Goal: Transaction & Acquisition: Book appointment/travel/reservation

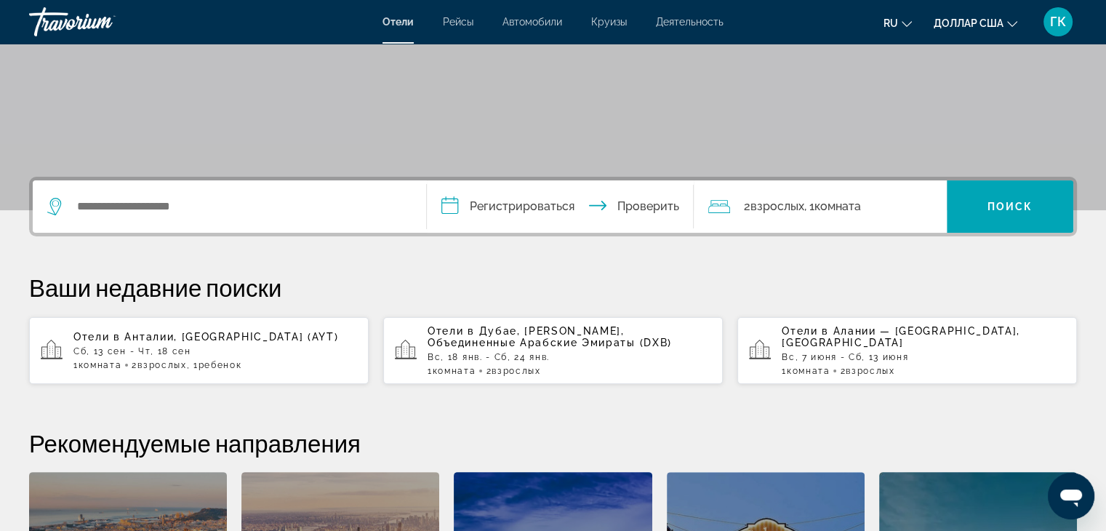
scroll to position [233, 0]
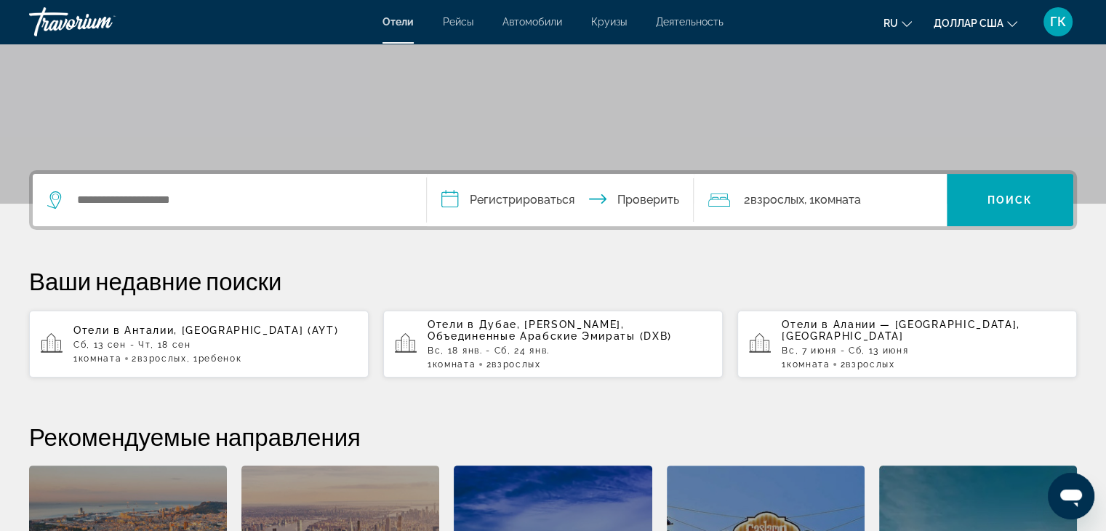
click at [865, 348] on font "Вс, 7 июня - Сб, 13 июня" at bounding box center [845, 350] width 126 height 10
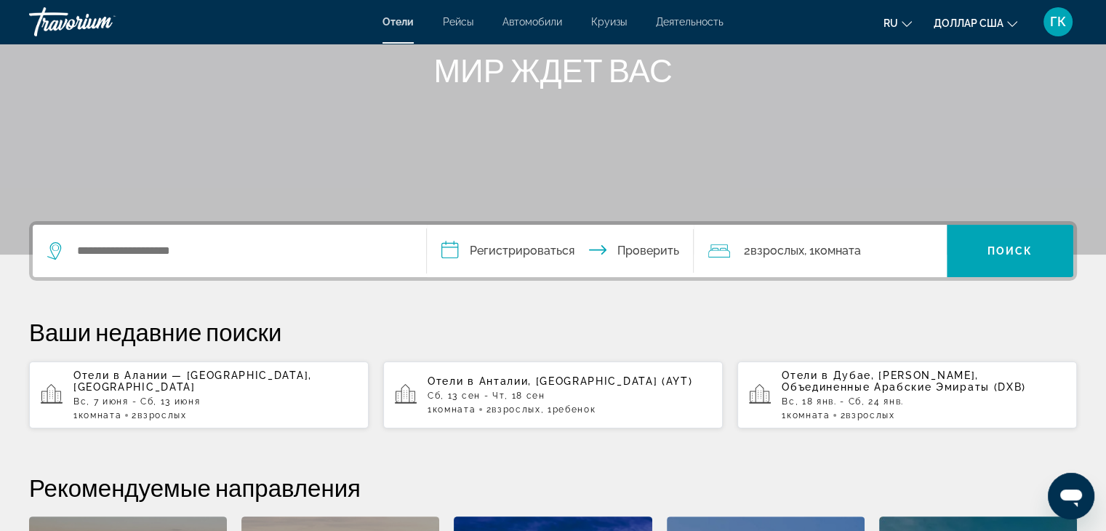
scroll to position [204, 0]
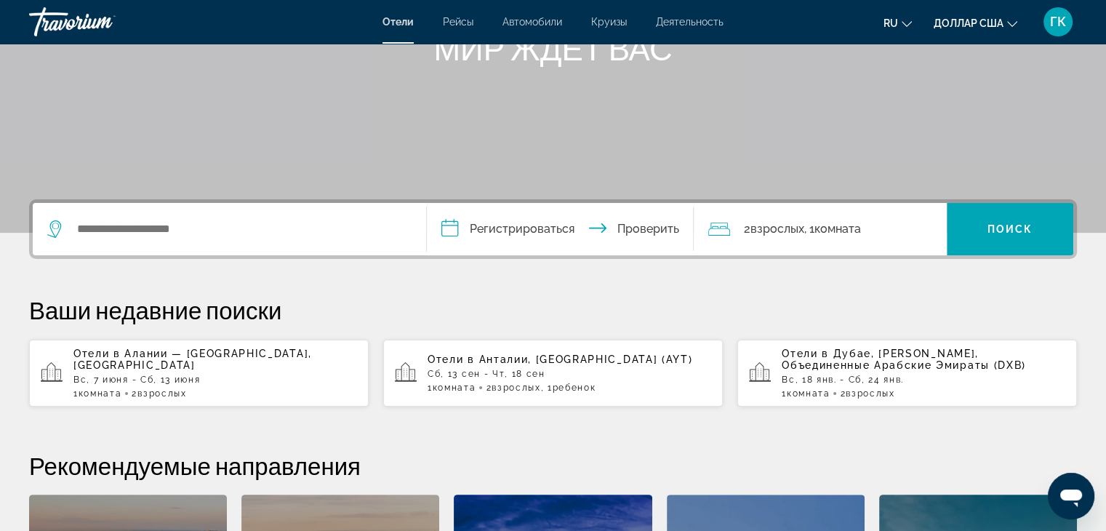
click at [544, 371] on p "Сб, 13 сен - Чт, 18 сен" at bounding box center [569, 374] width 284 height 10
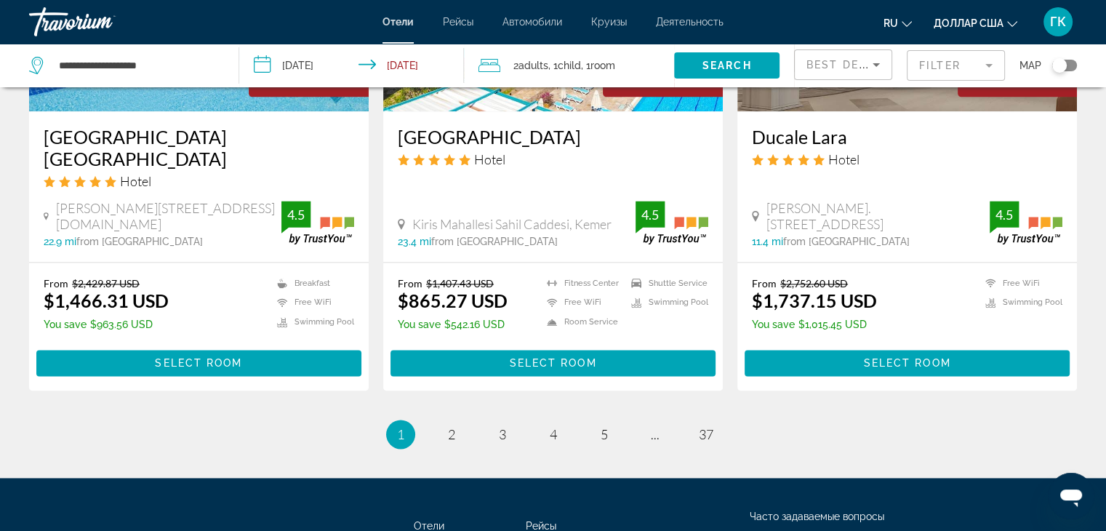
scroll to position [1919, 0]
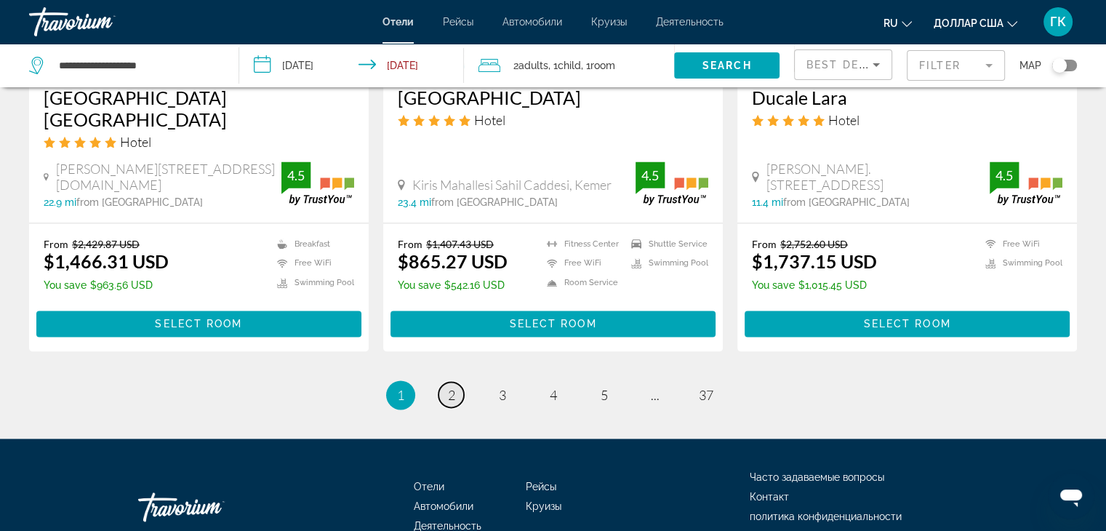
click at [446, 382] on link "page 2" at bounding box center [450, 394] width 25 height 25
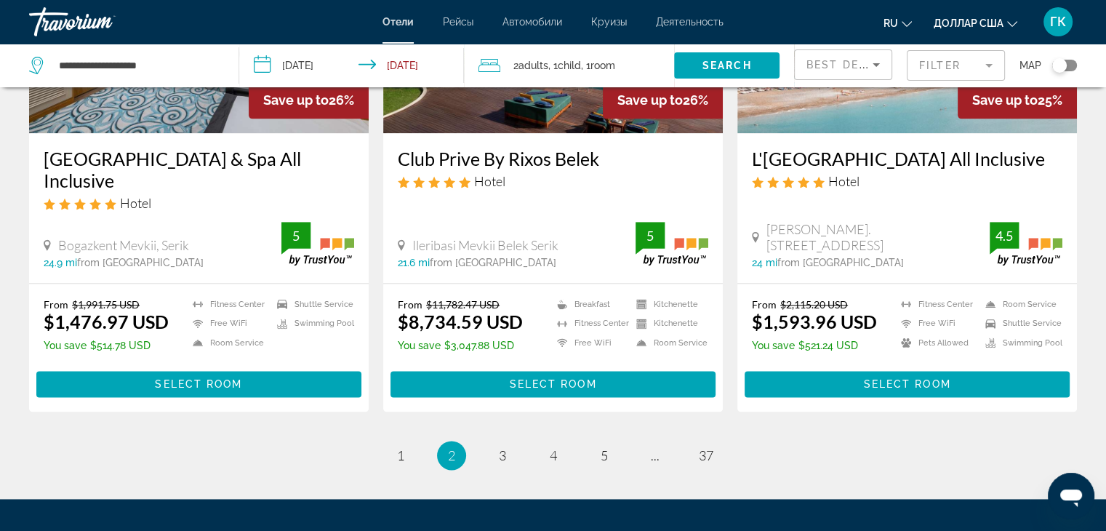
scroll to position [1841, 0]
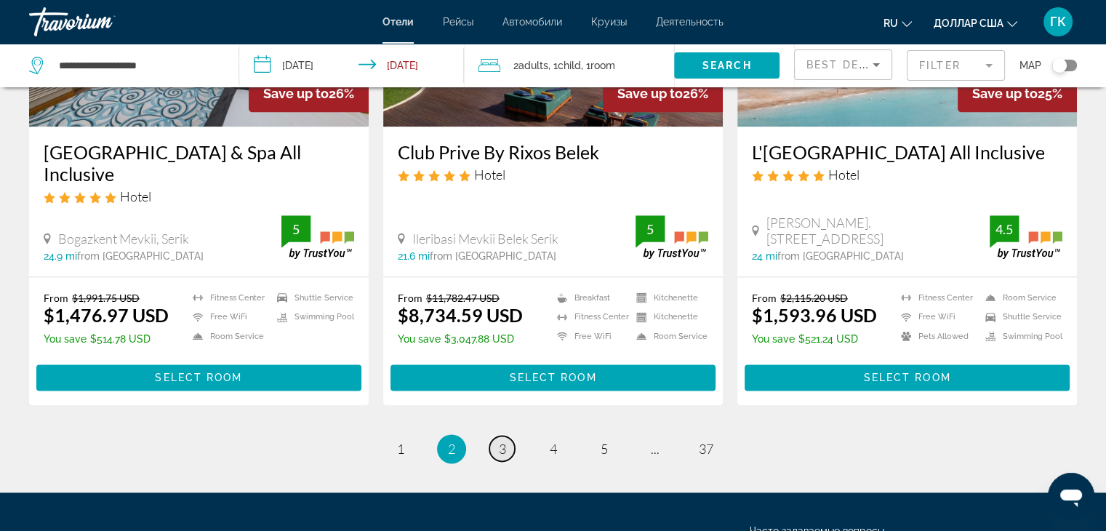
click at [503, 449] on span "3" at bounding box center [502, 449] width 7 height 16
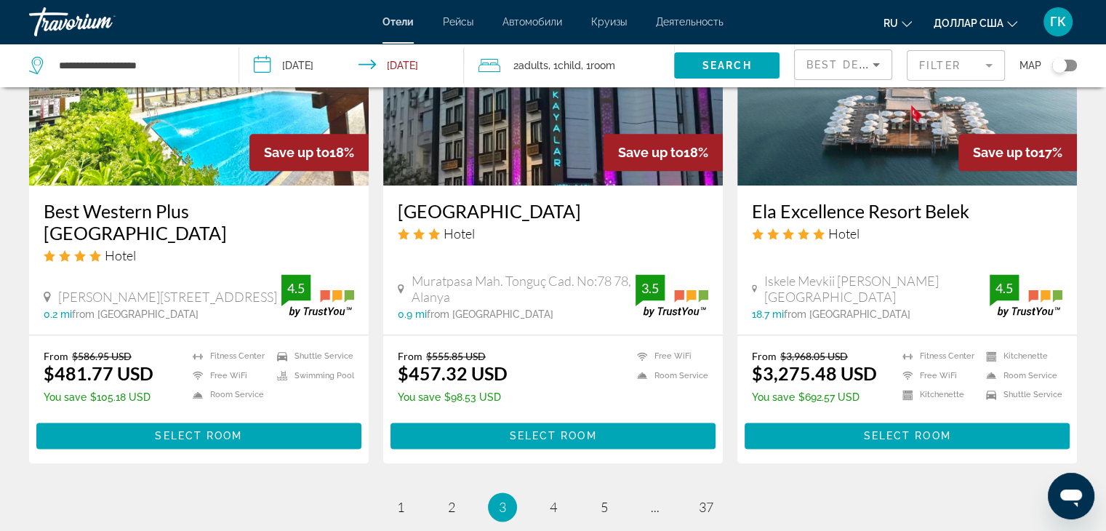
scroll to position [1871, 0]
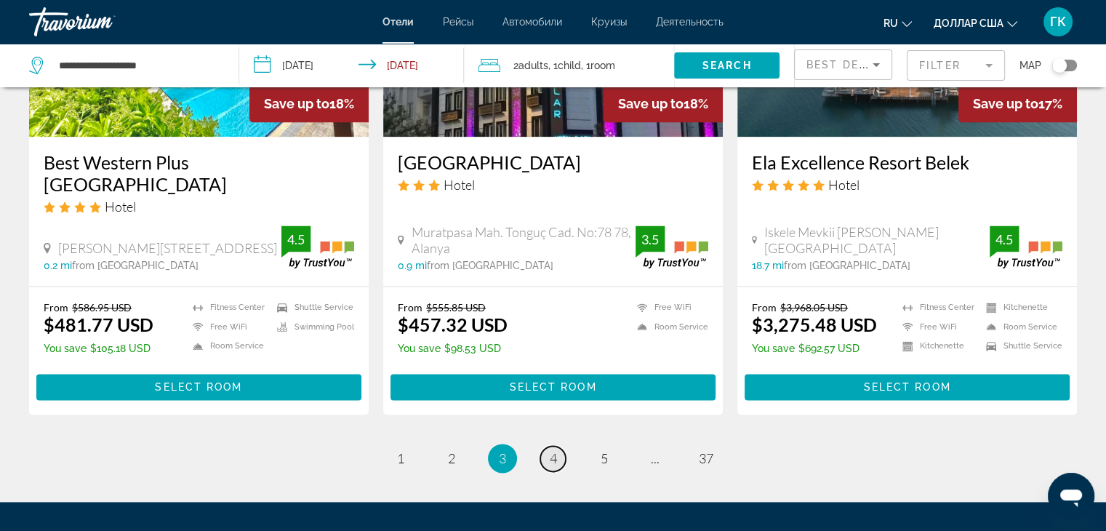
click at [553, 450] on span "4" at bounding box center [553, 458] width 7 height 16
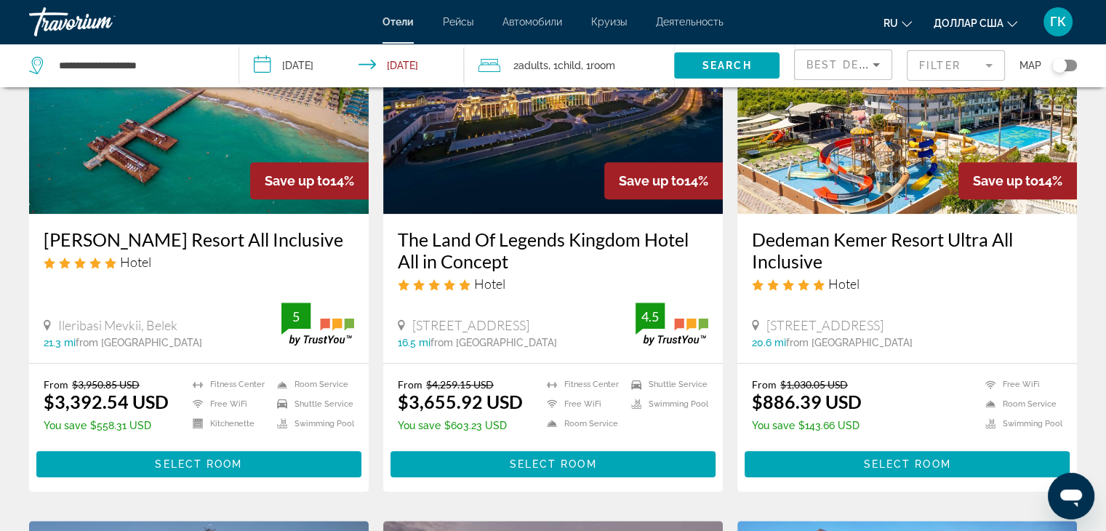
scroll to position [1212, 0]
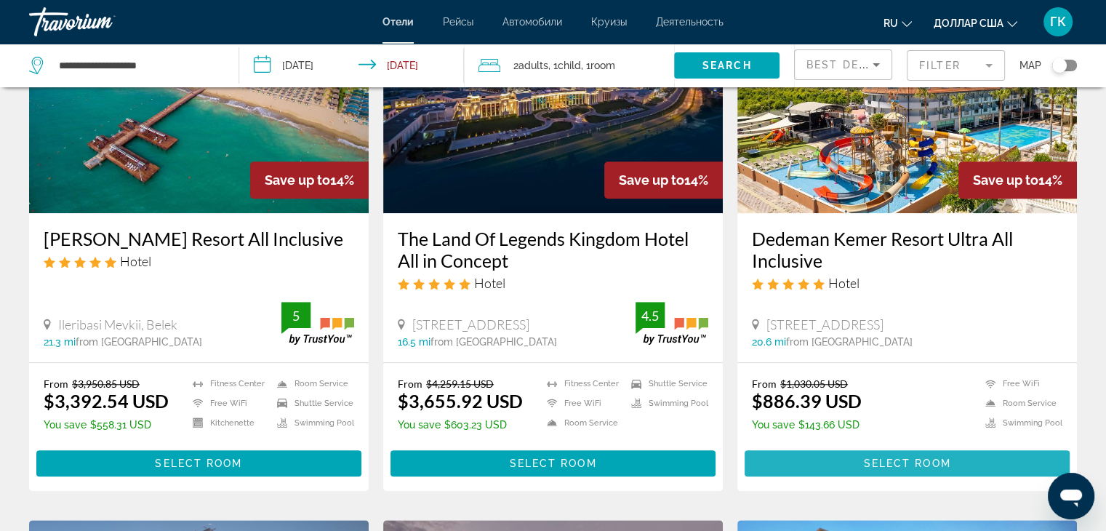
click at [920, 457] on span "Select Room" at bounding box center [906, 463] width 87 height 12
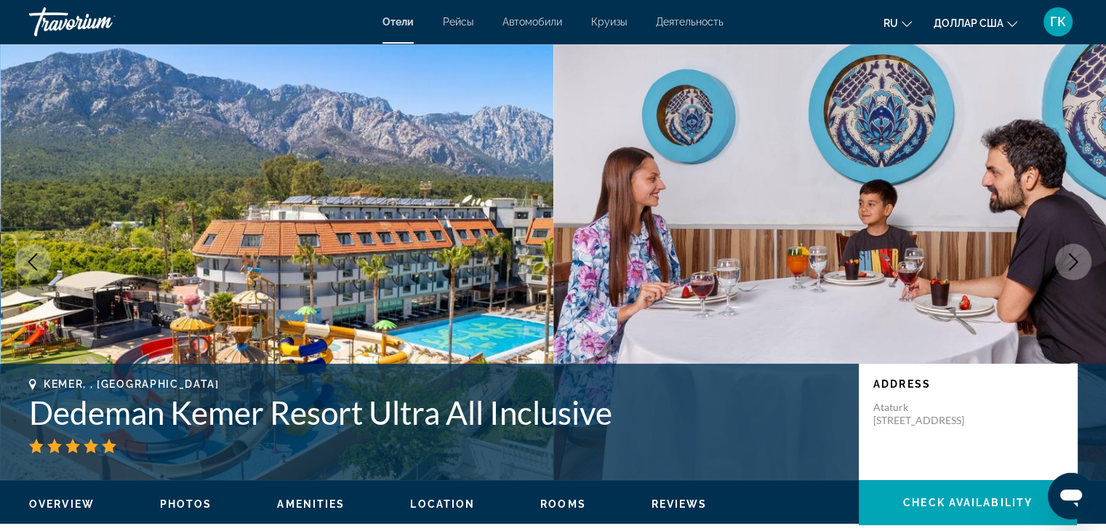
click at [1072, 261] on icon "Next image" at bounding box center [1072, 261] width 17 height 17
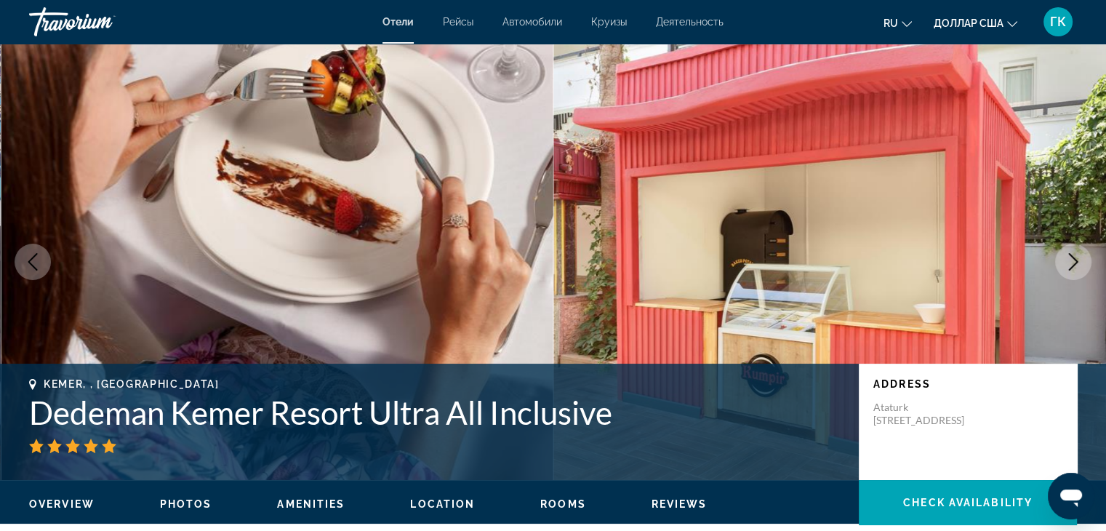
click at [1072, 261] on icon "Next image" at bounding box center [1072, 261] width 17 height 17
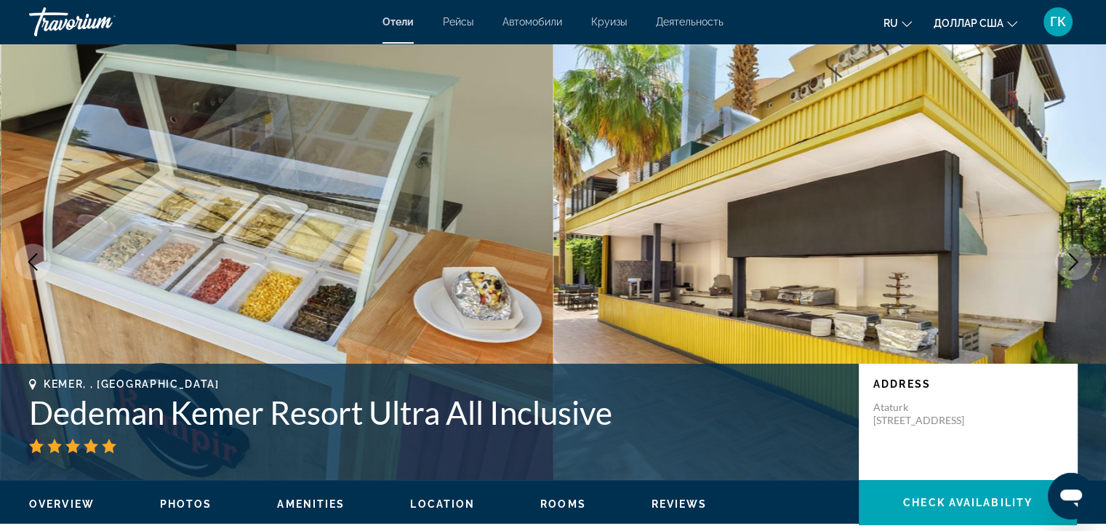
click at [1072, 261] on icon "Next image" at bounding box center [1072, 261] width 17 height 17
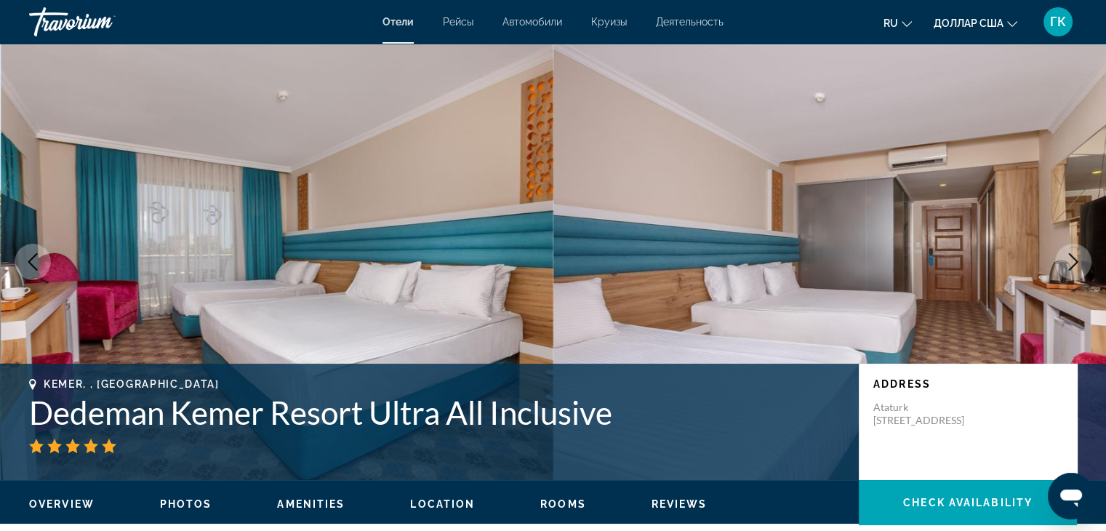
click at [1072, 261] on icon "Next image" at bounding box center [1072, 261] width 17 height 17
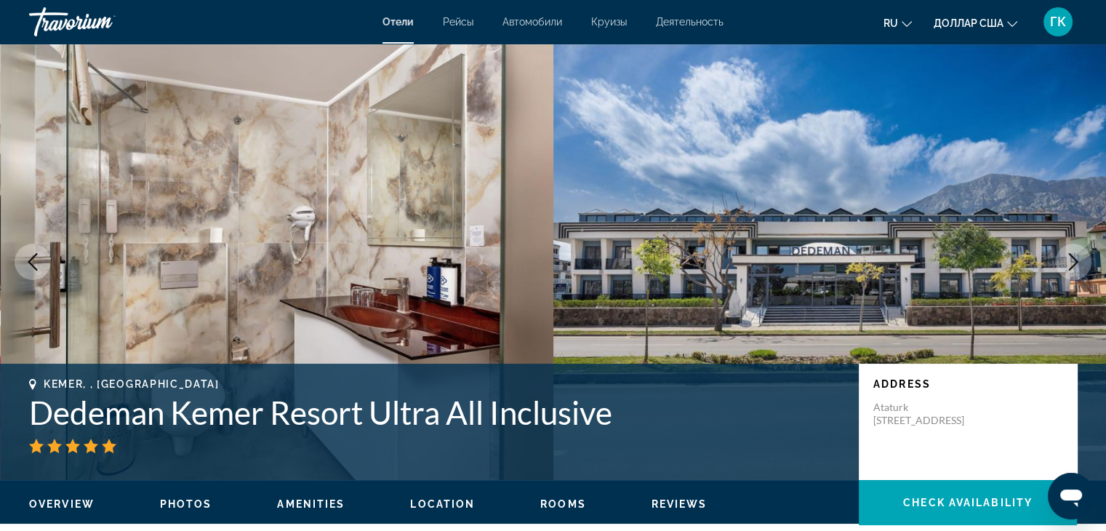
click at [1072, 261] on icon "Next image" at bounding box center [1072, 261] width 17 height 17
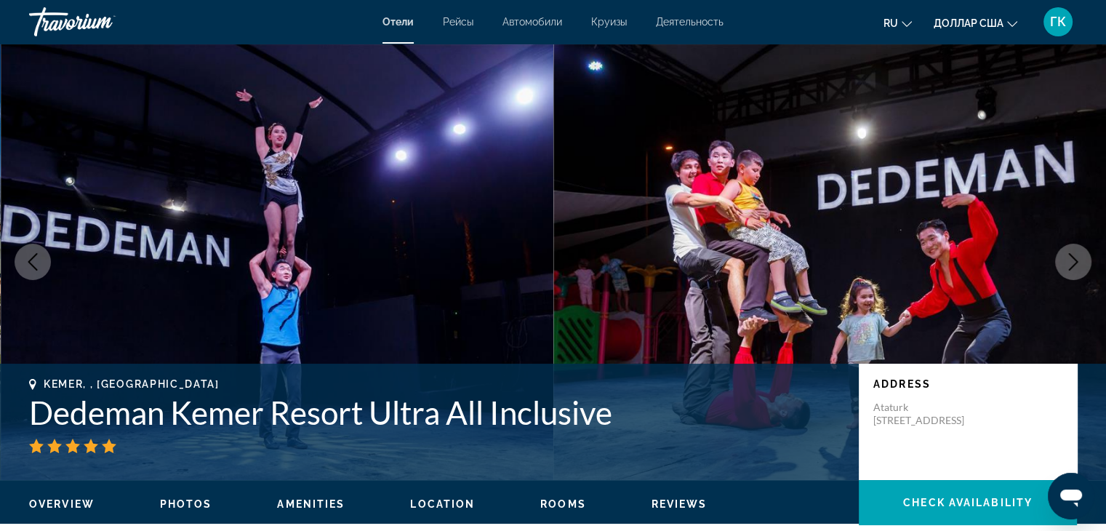
click at [1072, 261] on icon "Next image" at bounding box center [1072, 261] width 17 height 17
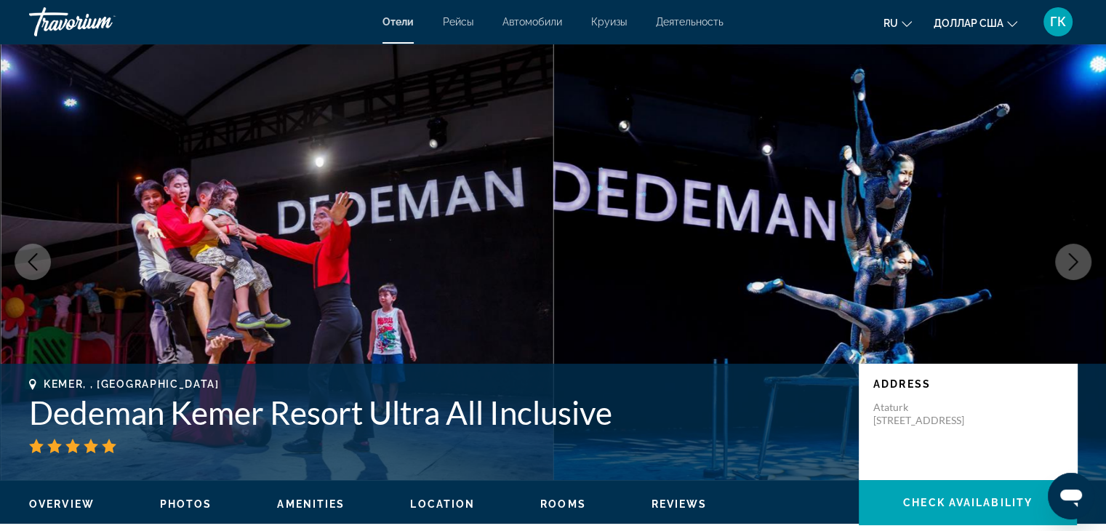
click at [1072, 261] on icon "Next image" at bounding box center [1072, 261] width 17 height 17
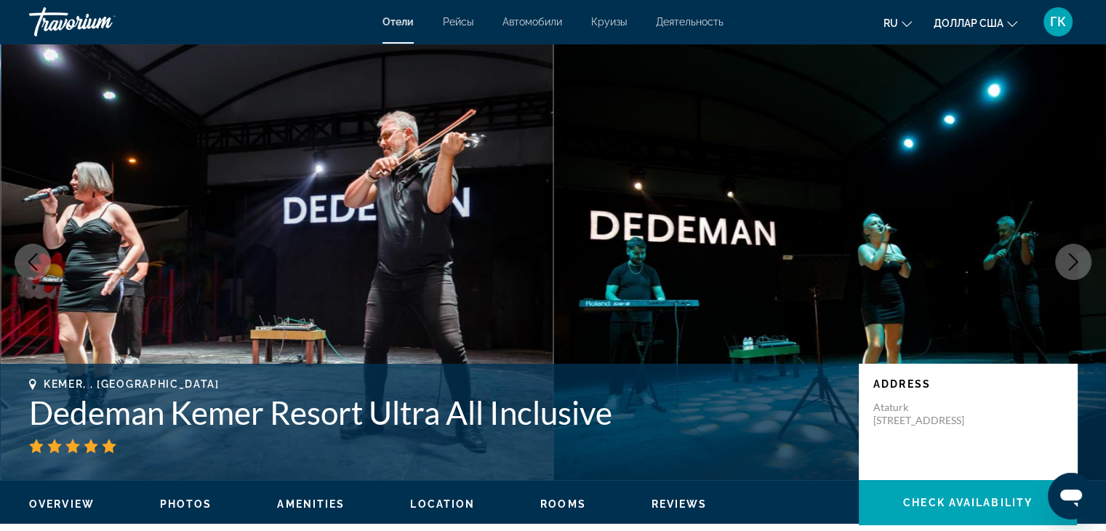
click at [1072, 261] on icon "Next image" at bounding box center [1072, 261] width 17 height 17
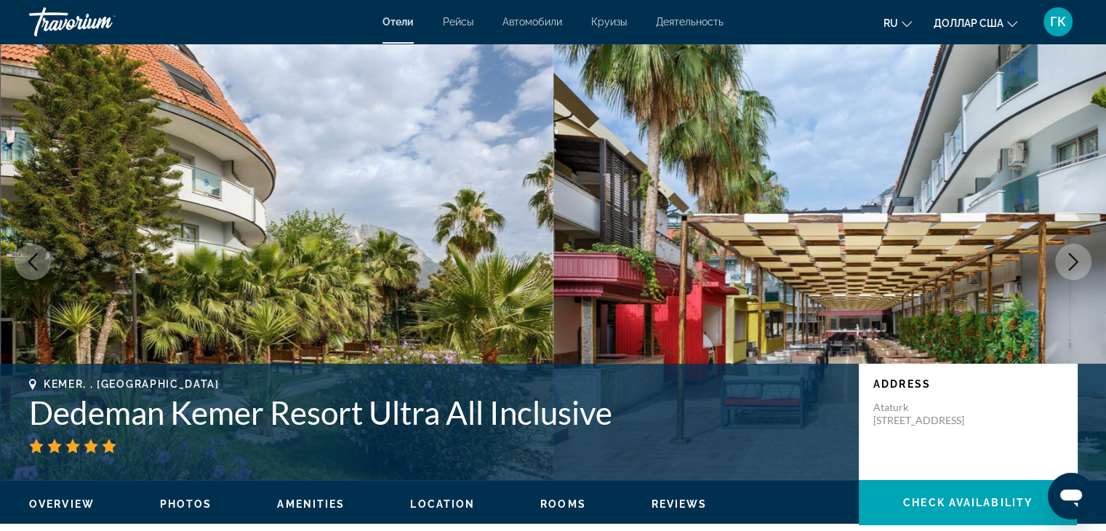
click at [1072, 261] on icon "Next image" at bounding box center [1072, 261] width 17 height 17
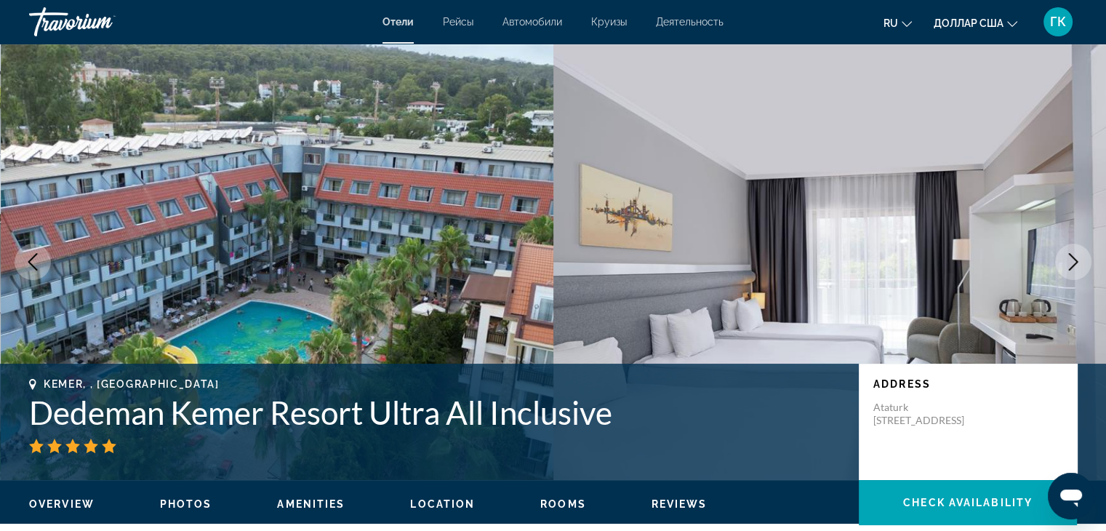
click at [1072, 261] on icon "Next image" at bounding box center [1072, 261] width 17 height 17
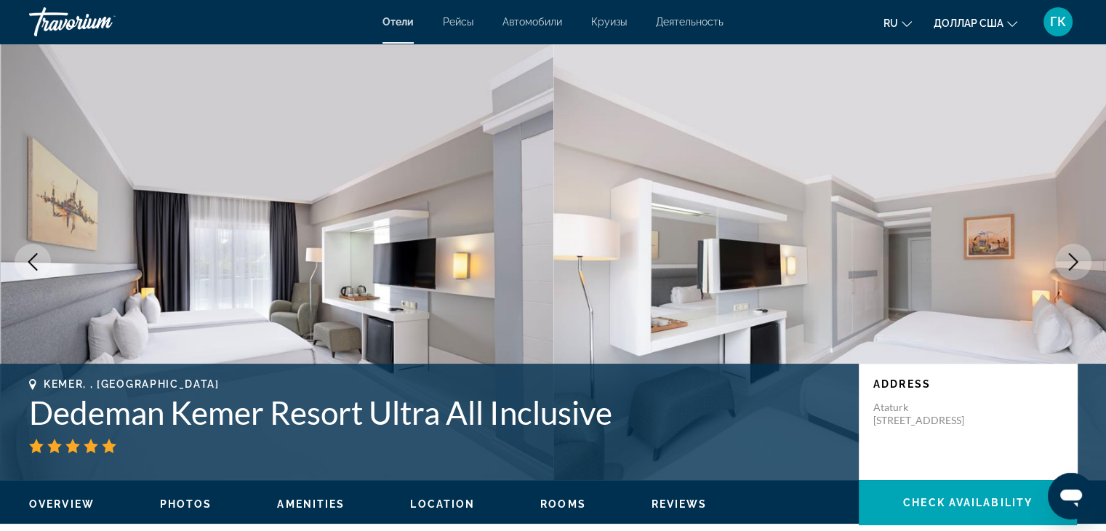
click at [1067, 251] on button "Next image" at bounding box center [1073, 262] width 36 height 36
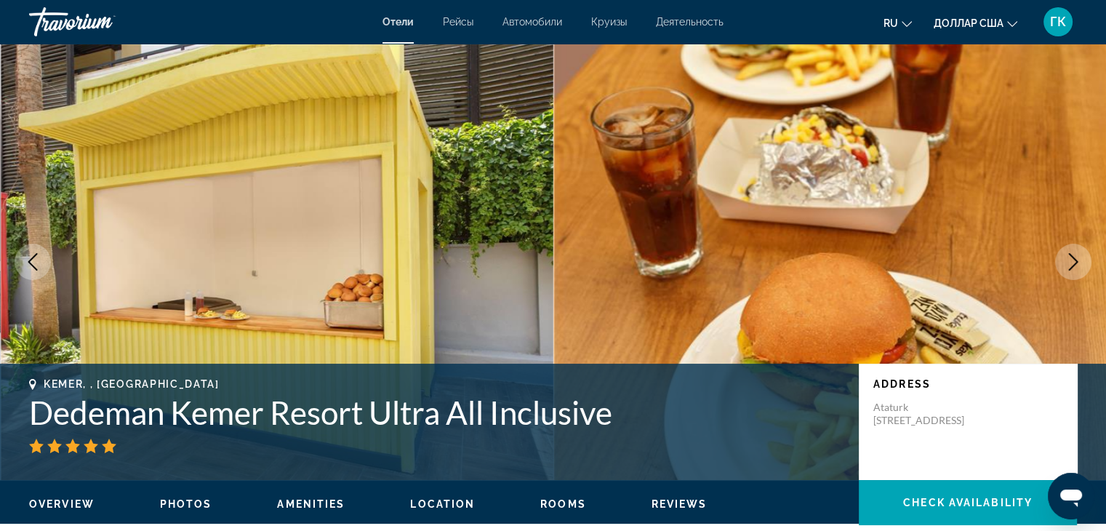
click at [1067, 251] on button "Next image" at bounding box center [1073, 262] width 36 height 36
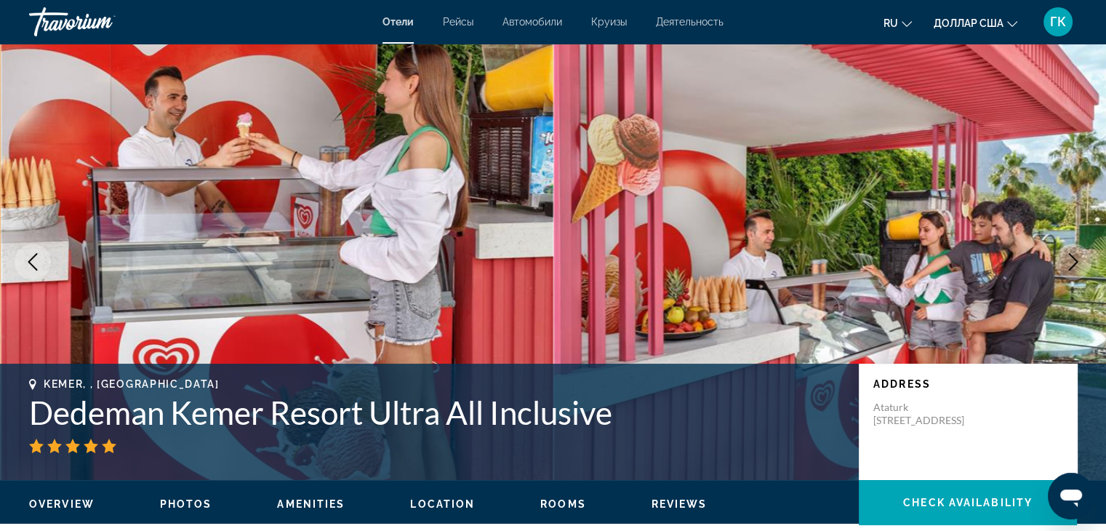
click at [1067, 251] on button "Next image" at bounding box center [1073, 262] width 36 height 36
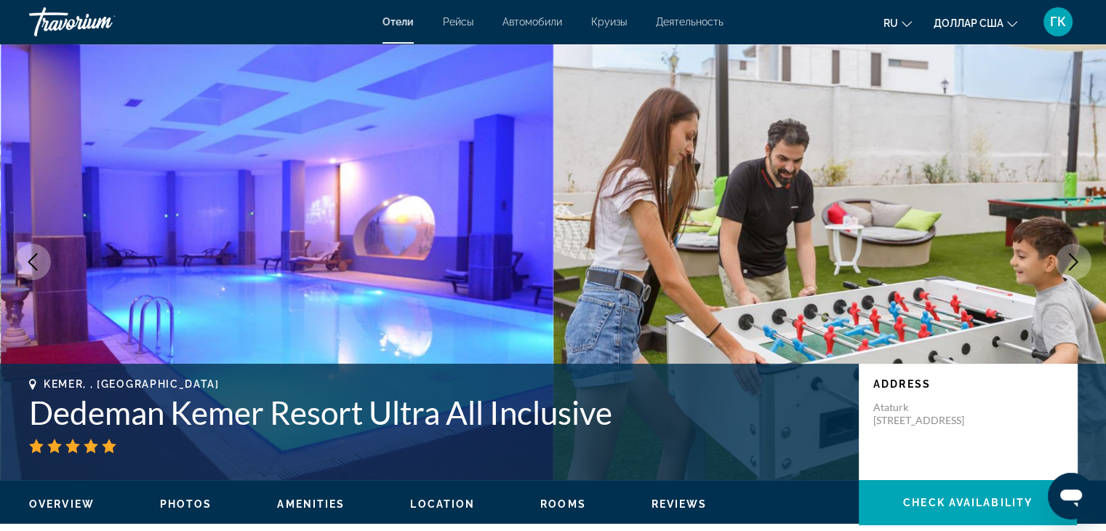
click at [1067, 251] on button "Next image" at bounding box center [1073, 262] width 36 height 36
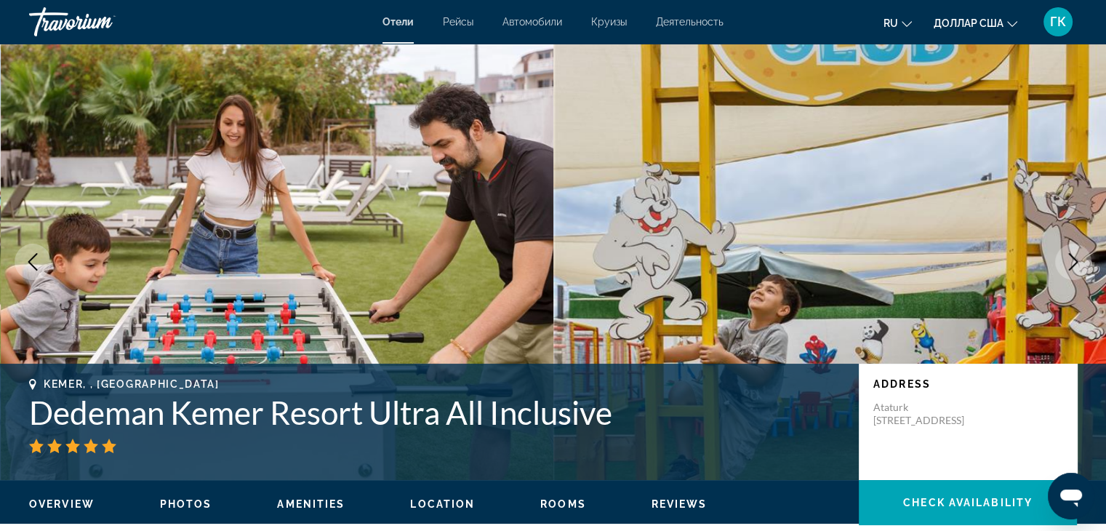
click at [1067, 251] on button "Next image" at bounding box center [1073, 262] width 36 height 36
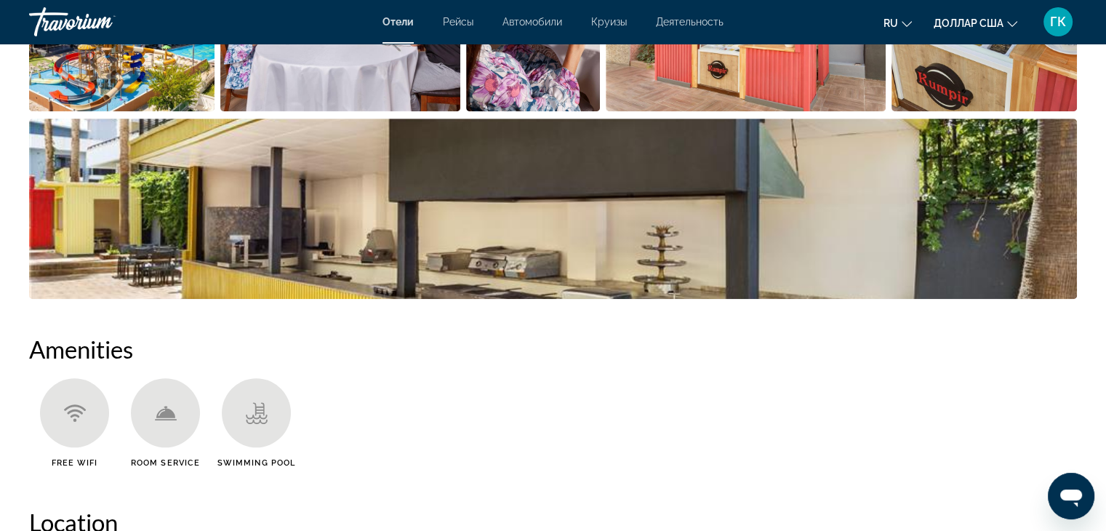
scroll to position [979, 0]
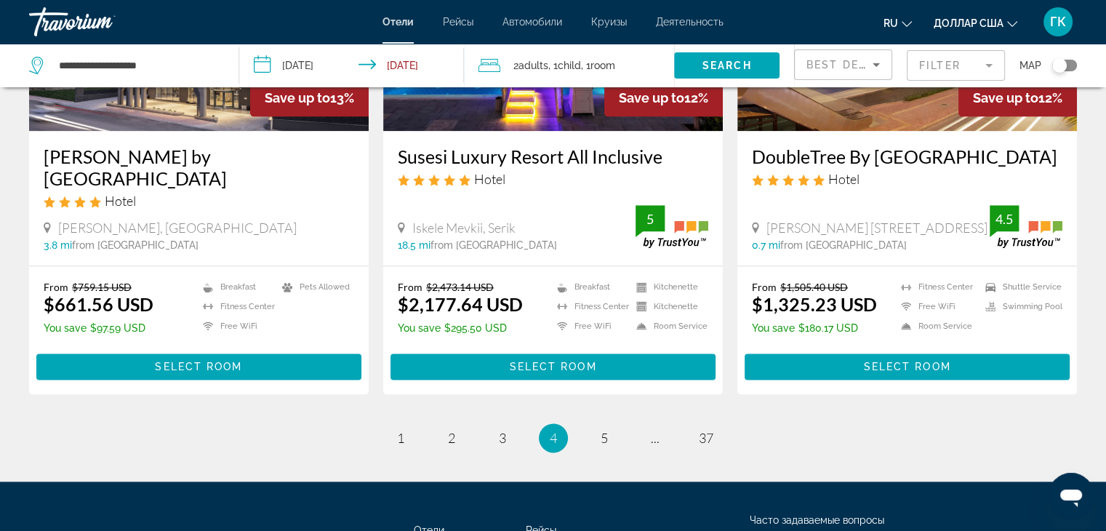
scroll to position [1841, 0]
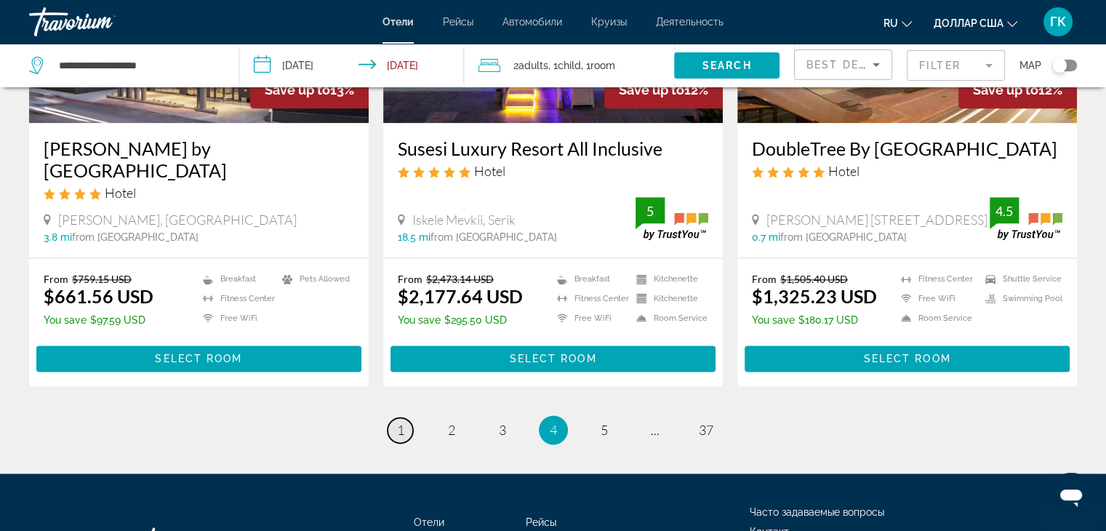
click at [401, 432] on span "1" at bounding box center [400, 430] width 7 height 16
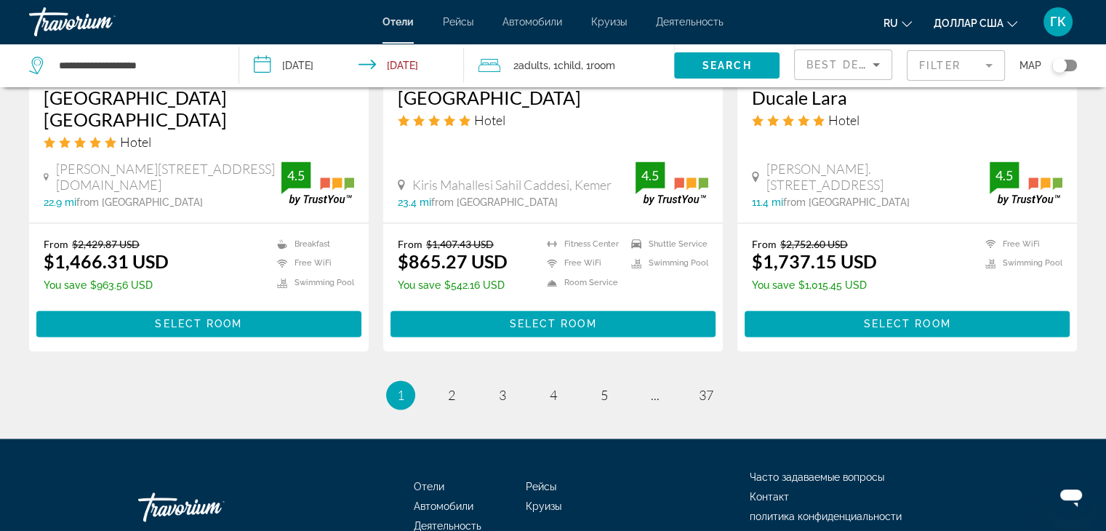
scroll to position [1948, 0]
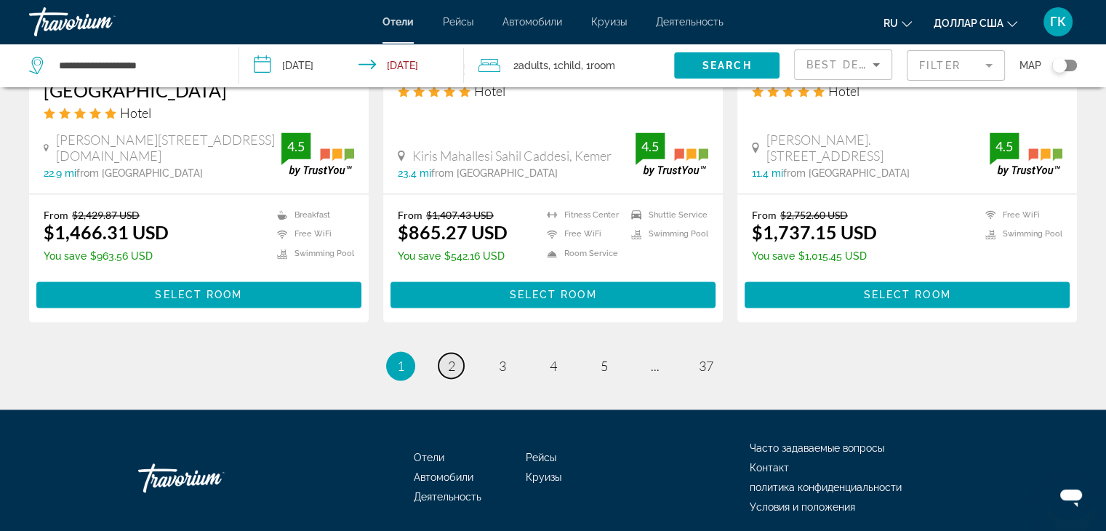
click at [455, 353] on link "page 2" at bounding box center [450, 365] width 25 height 25
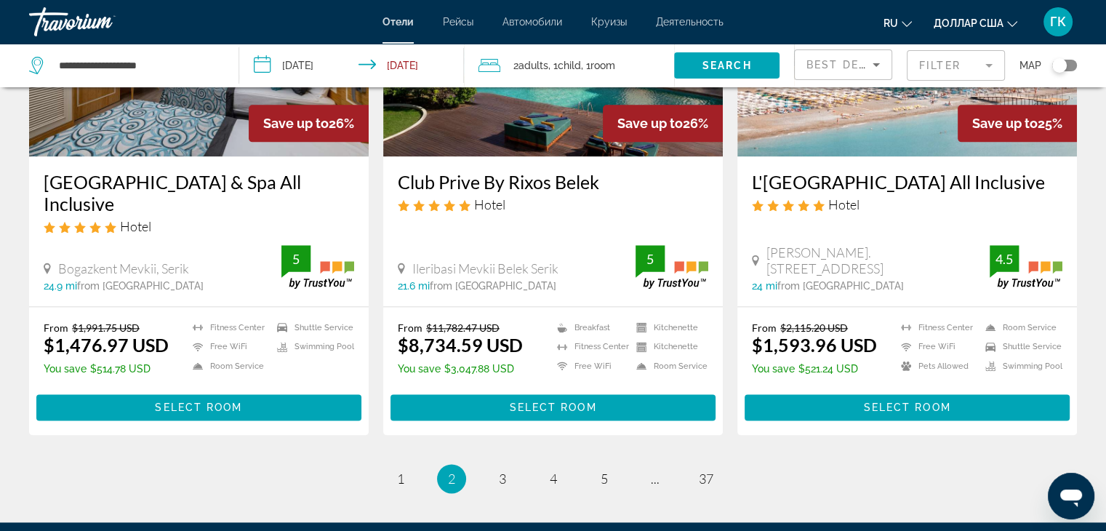
scroll to position [1822, 0]
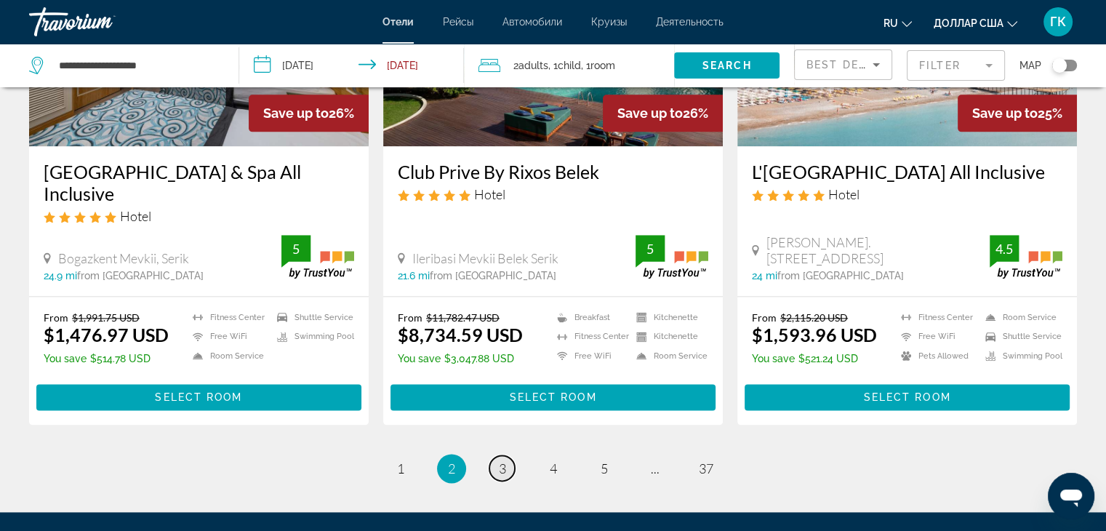
click at [508, 465] on link "page 3" at bounding box center [501, 467] width 25 height 25
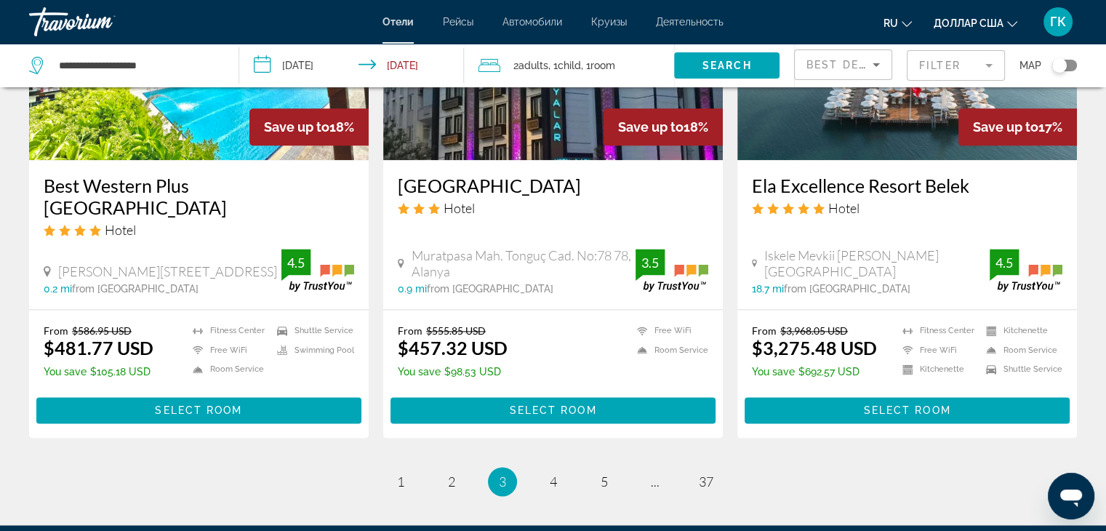
scroll to position [1861, 0]
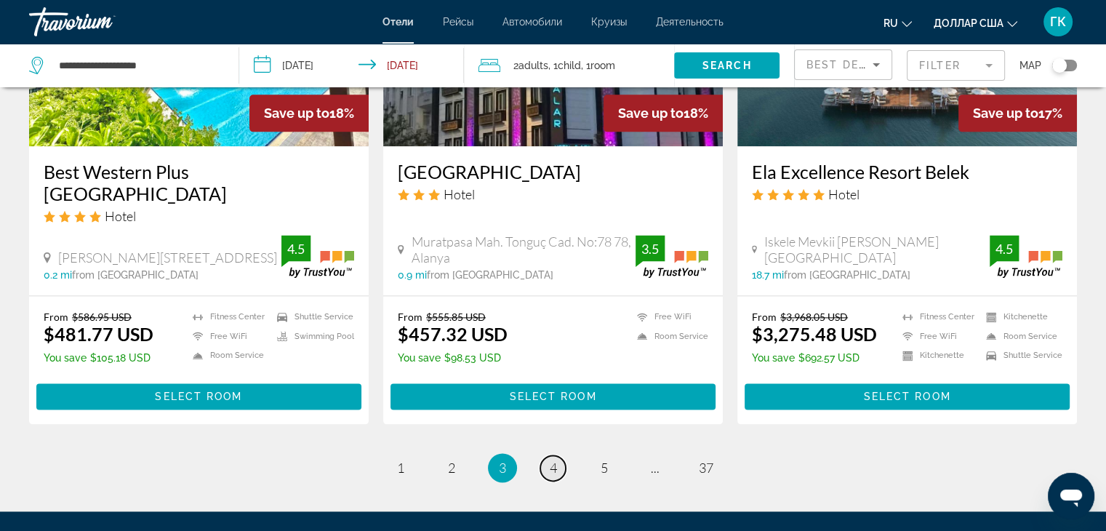
click at [555, 459] on span "4" at bounding box center [553, 467] width 7 height 16
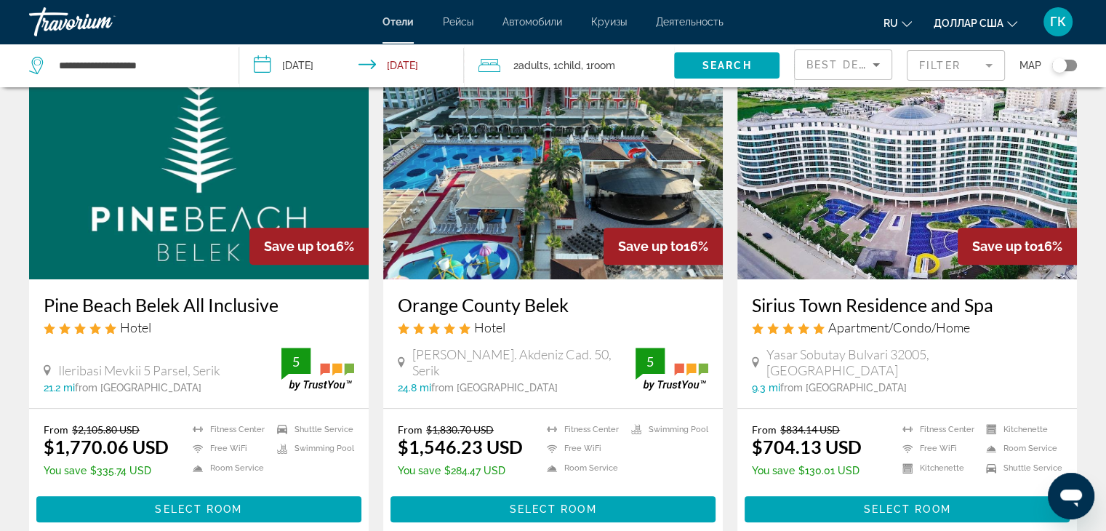
scroll to position [640, 0]
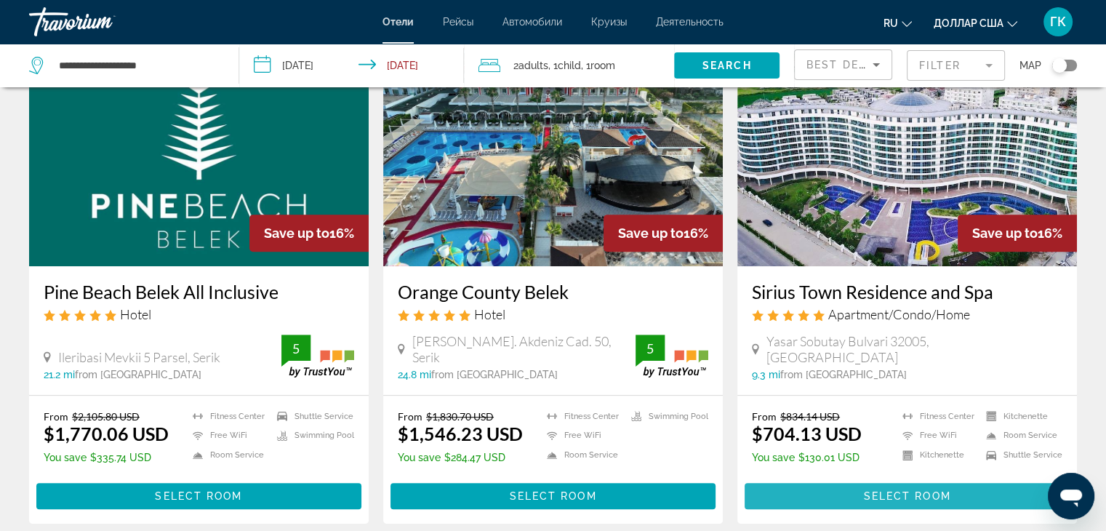
click at [893, 490] on span "Select Room" at bounding box center [906, 496] width 87 height 12
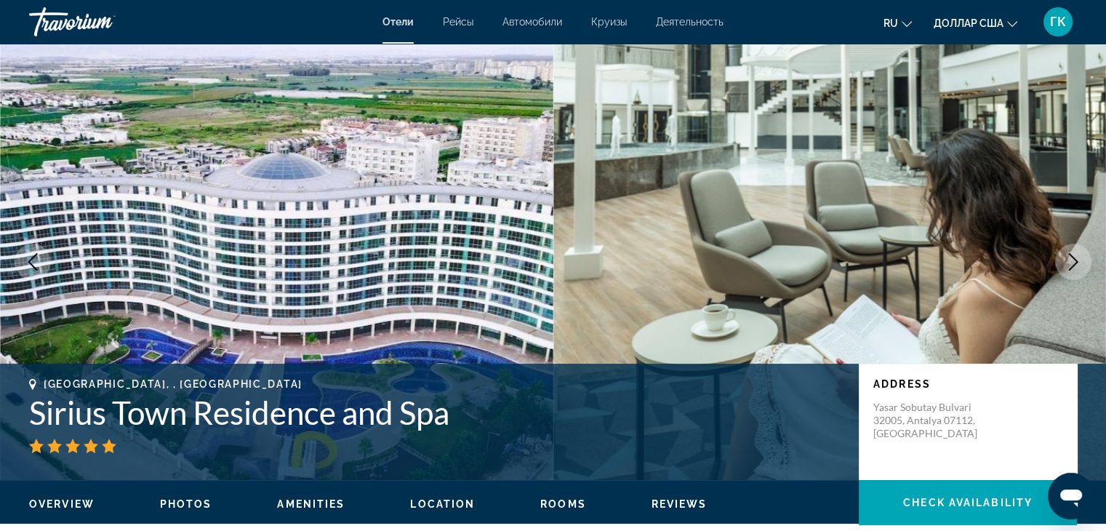
click at [1073, 257] on icon "Next image" at bounding box center [1072, 261] width 17 height 17
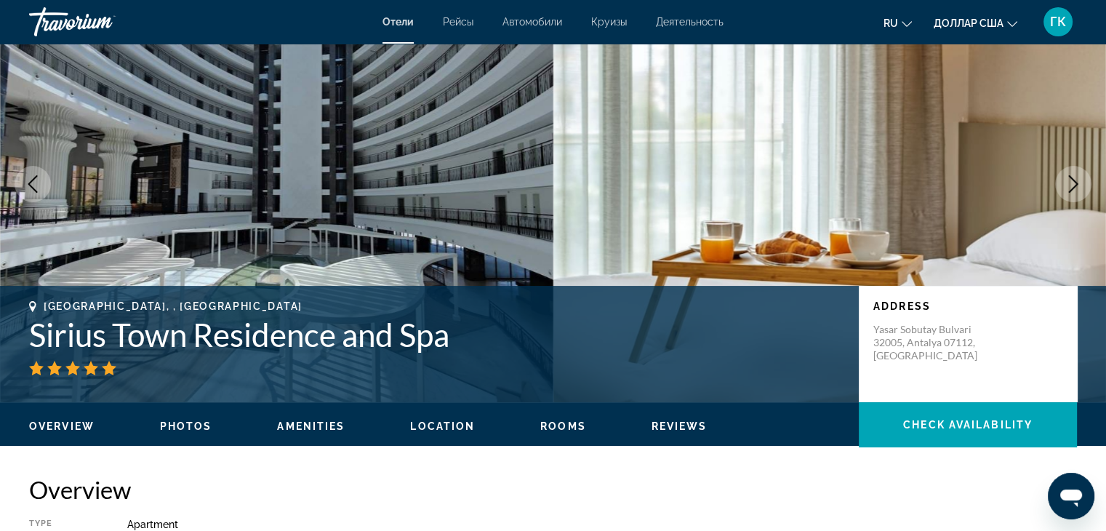
scroll to position [87, 0]
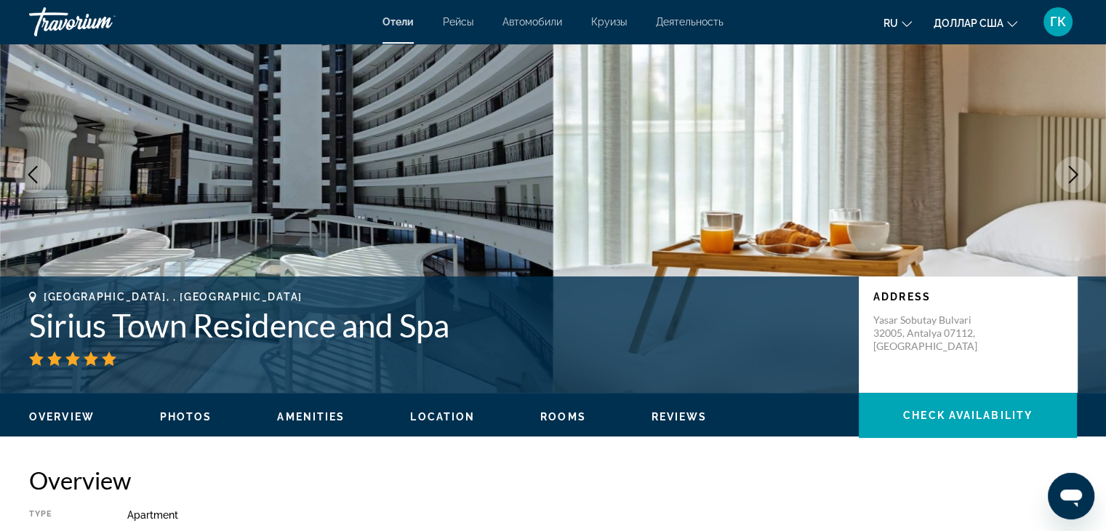
click at [30, 180] on icon "Previous image" at bounding box center [32, 174] width 17 height 17
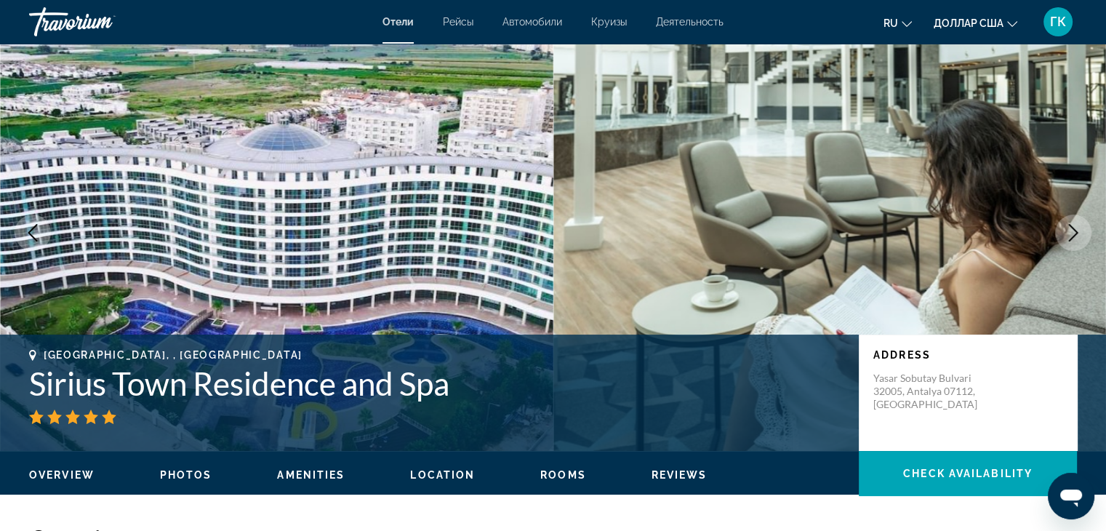
scroll to position [0, 0]
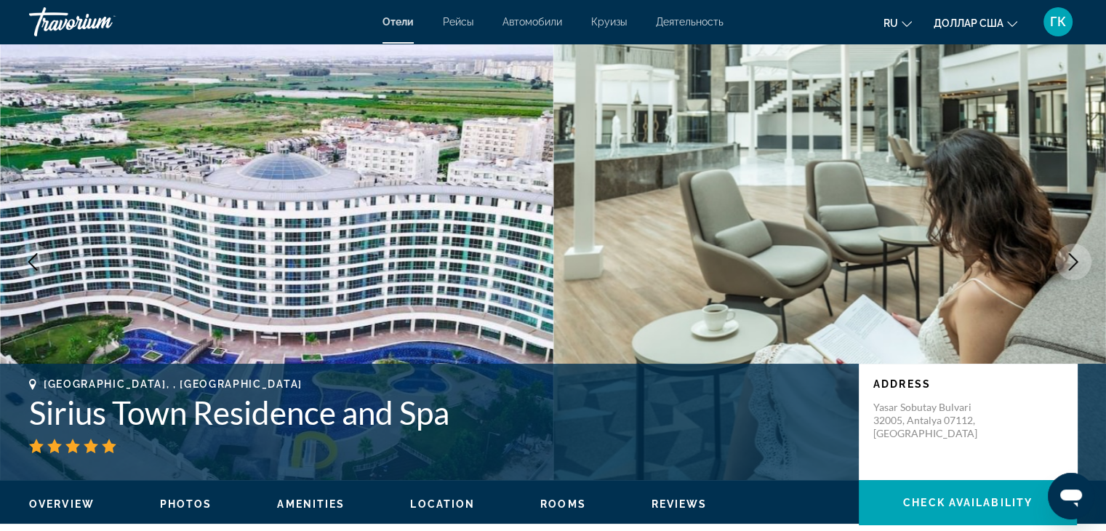
click at [1078, 252] on button "Next image" at bounding box center [1073, 262] width 36 height 36
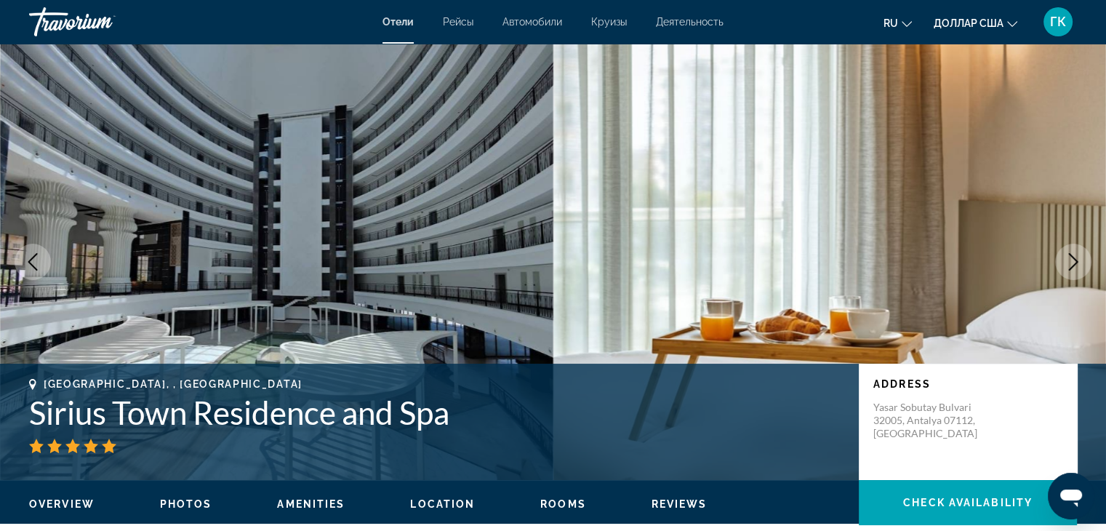
click at [1078, 252] on button "Next image" at bounding box center [1073, 262] width 36 height 36
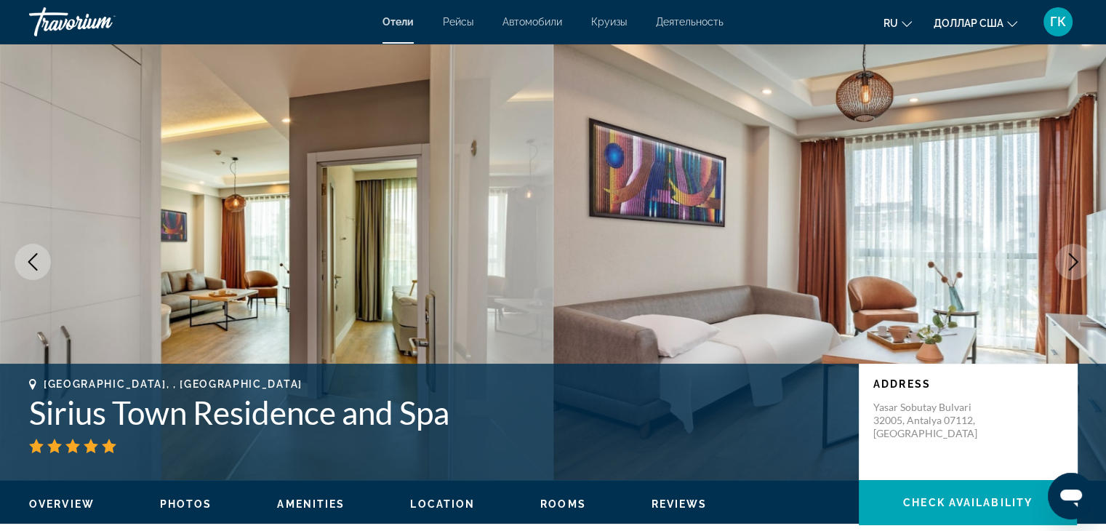
click at [1078, 252] on button "Next image" at bounding box center [1073, 262] width 36 height 36
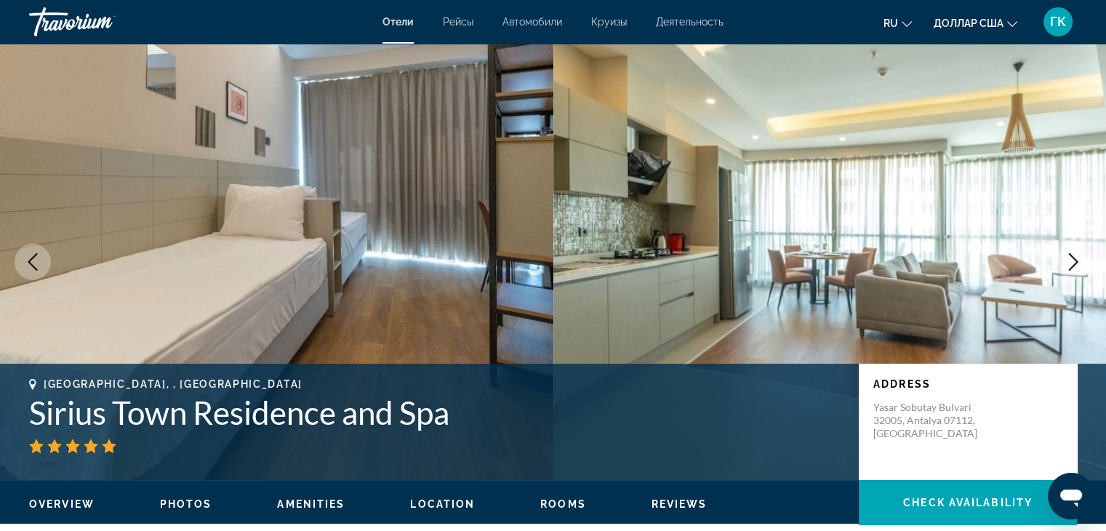
click at [1078, 252] on button "Next image" at bounding box center [1073, 262] width 36 height 36
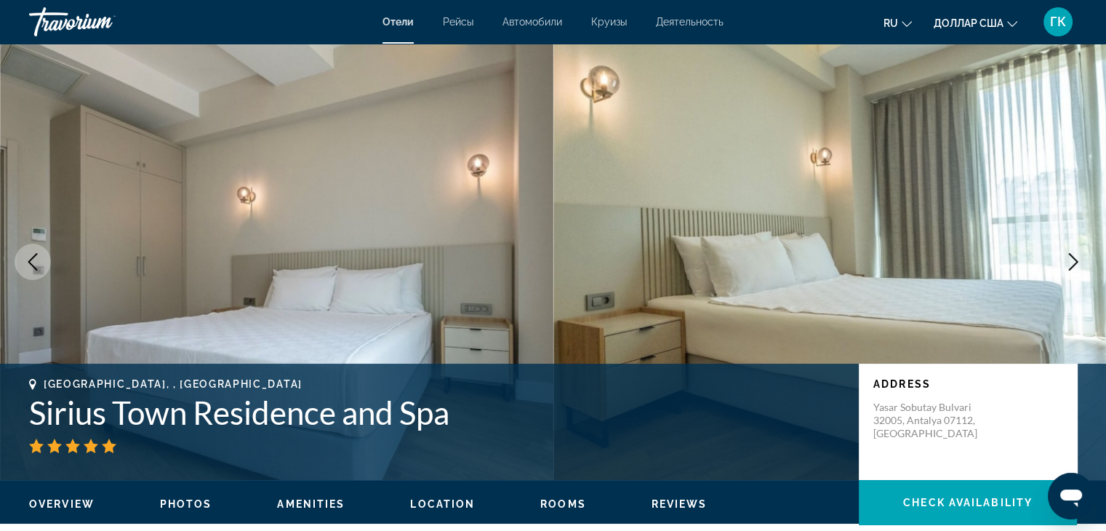
click at [1078, 252] on button "Next image" at bounding box center [1073, 262] width 36 height 36
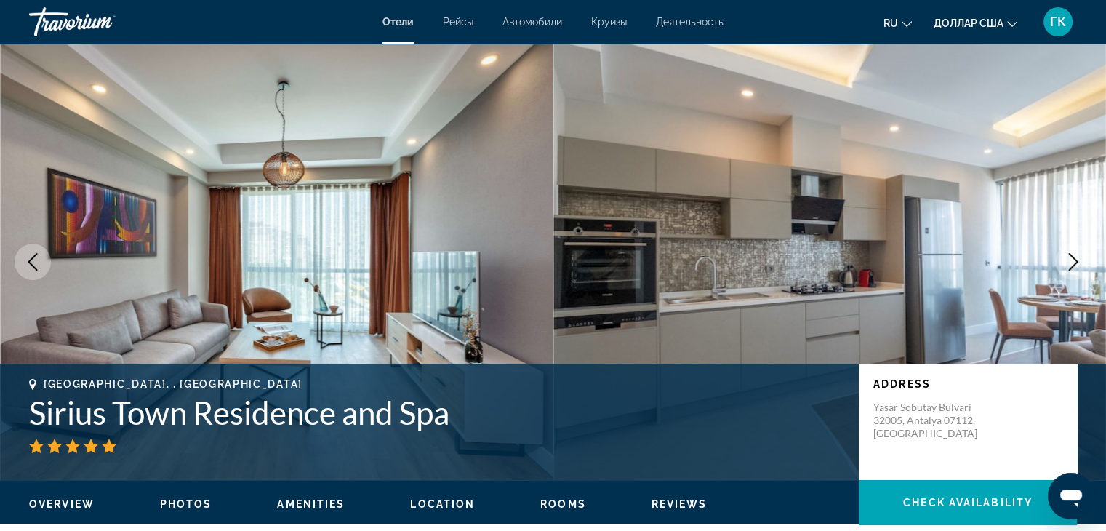
click at [1078, 252] on button "Next image" at bounding box center [1073, 262] width 36 height 36
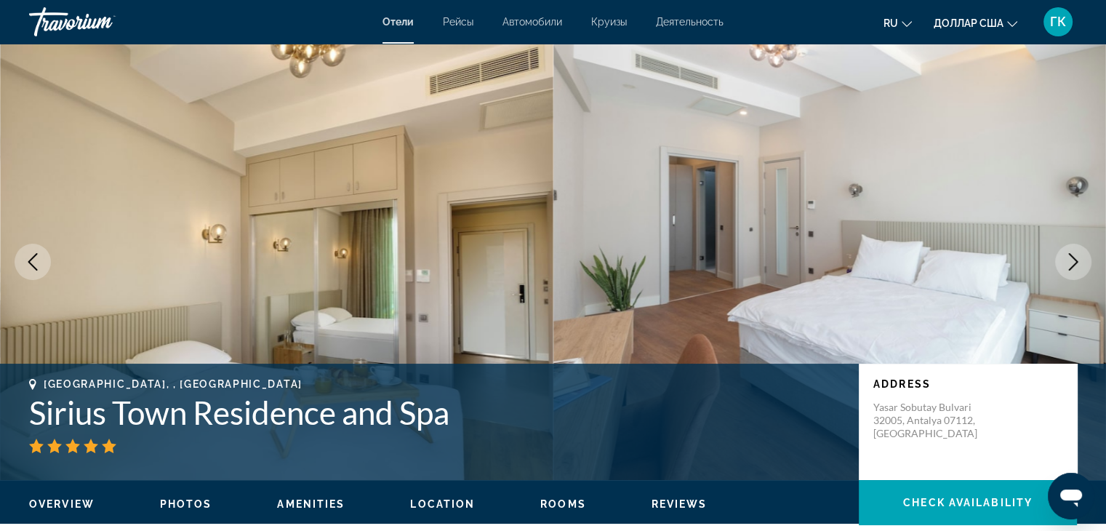
click at [1078, 252] on button "Next image" at bounding box center [1073, 262] width 36 height 36
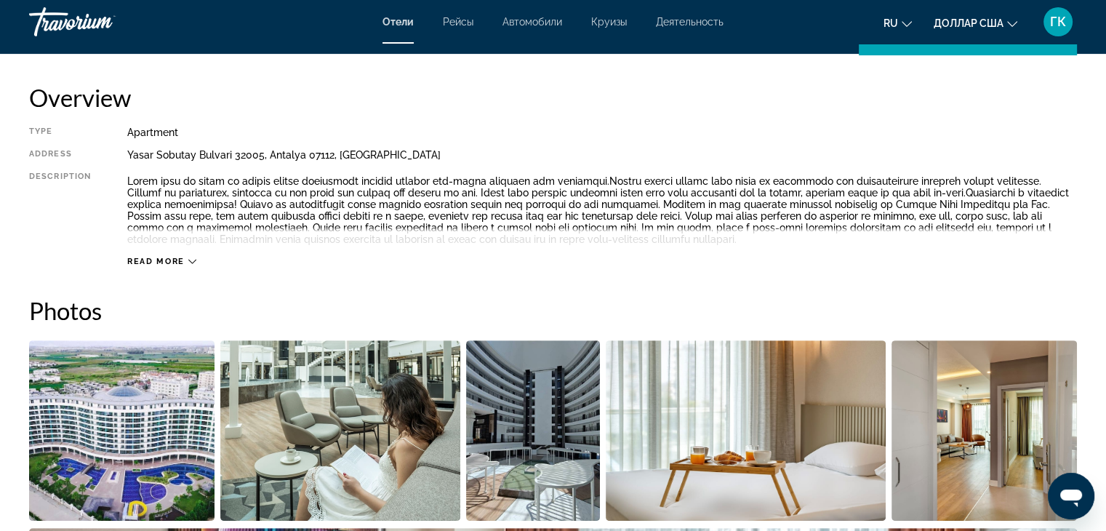
scroll to position [475, 0]
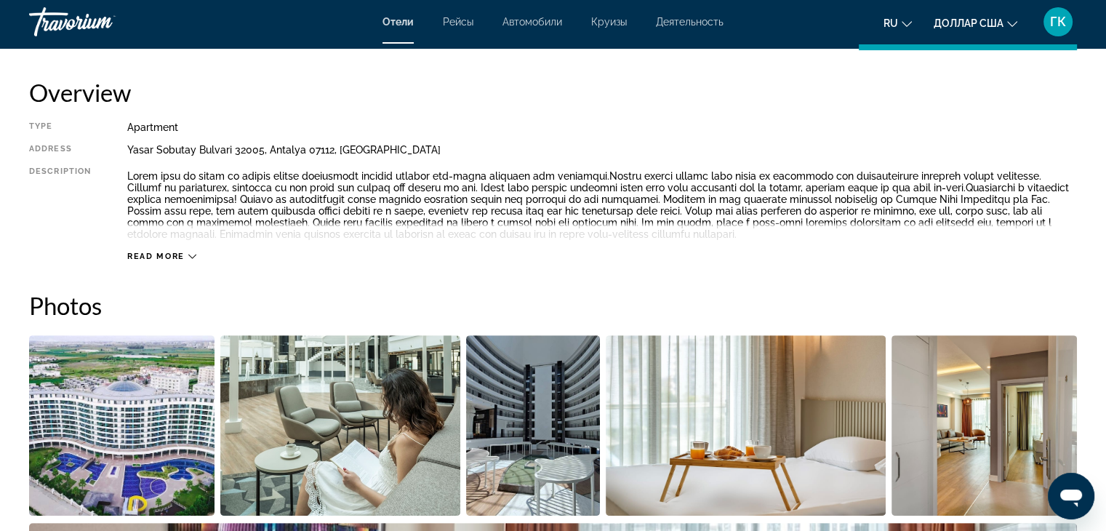
click at [191, 252] on div "Read more" at bounding box center [161, 256] width 69 height 9
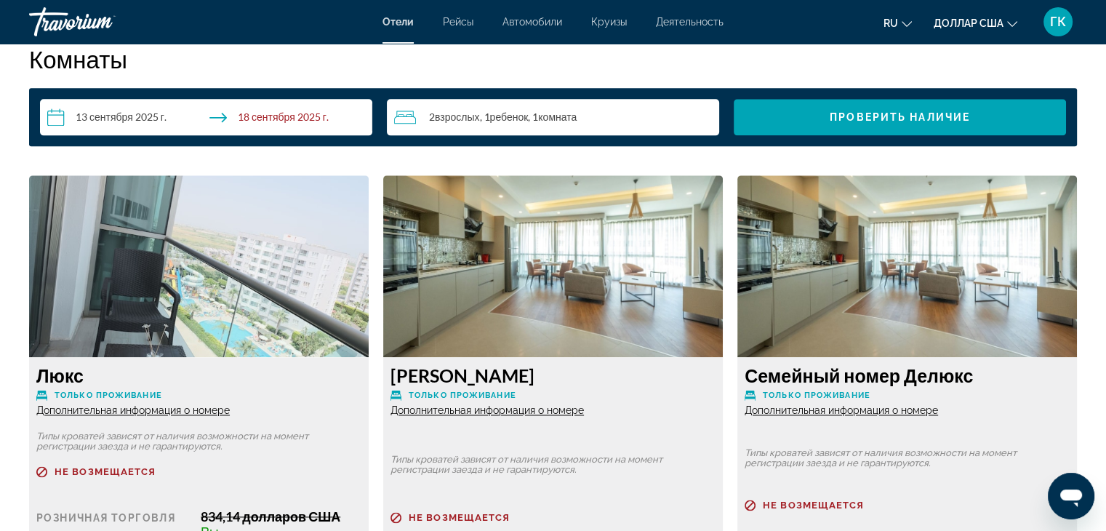
scroll to position [1880, 0]
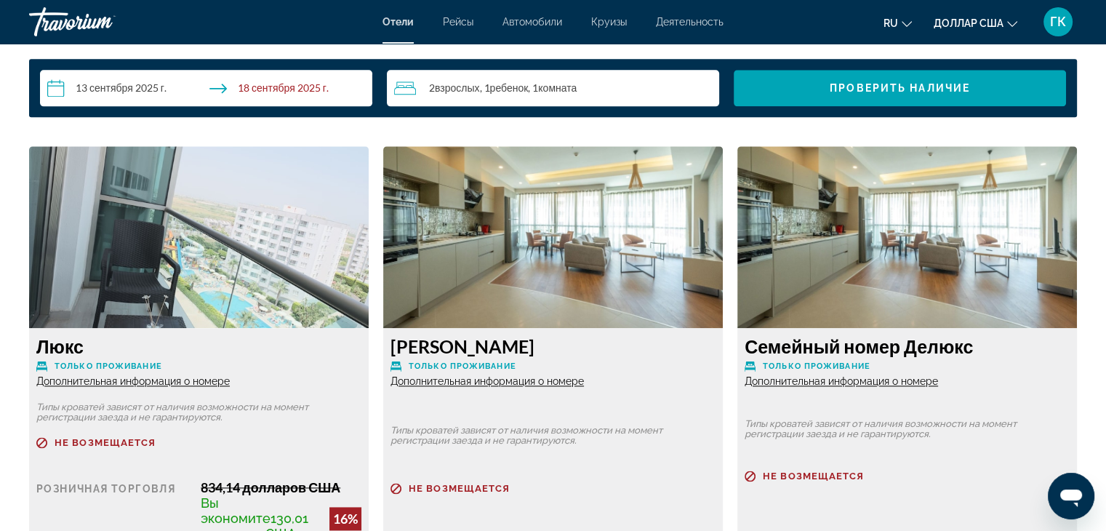
click at [558, 94] on font "комната" at bounding box center [557, 87] width 39 height 12
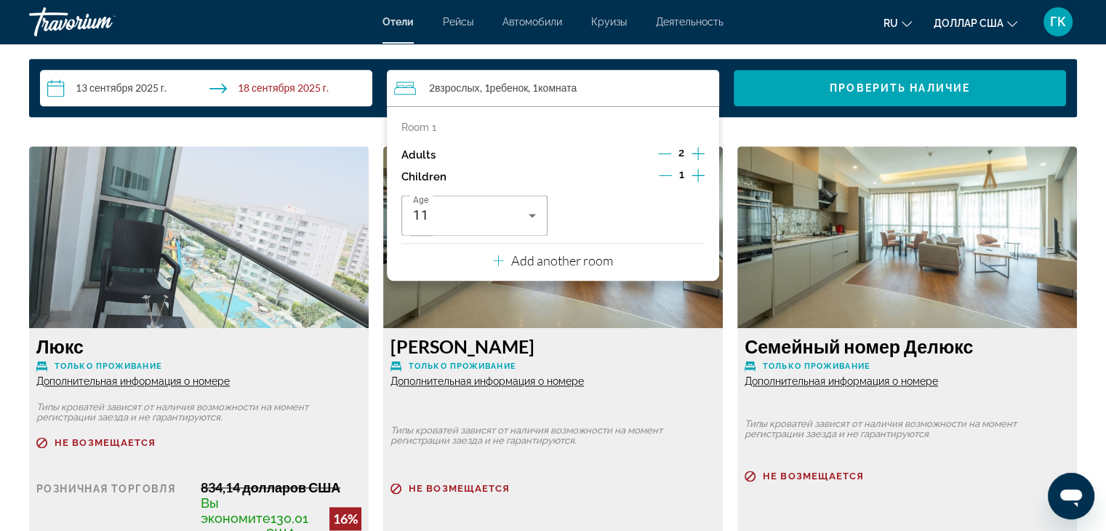
click at [698, 160] on icon "Increment adults" at bounding box center [697, 153] width 13 height 13
click at [698, 182] on icon "Increment children" at bounding box center [697, 175] width 13 height 13
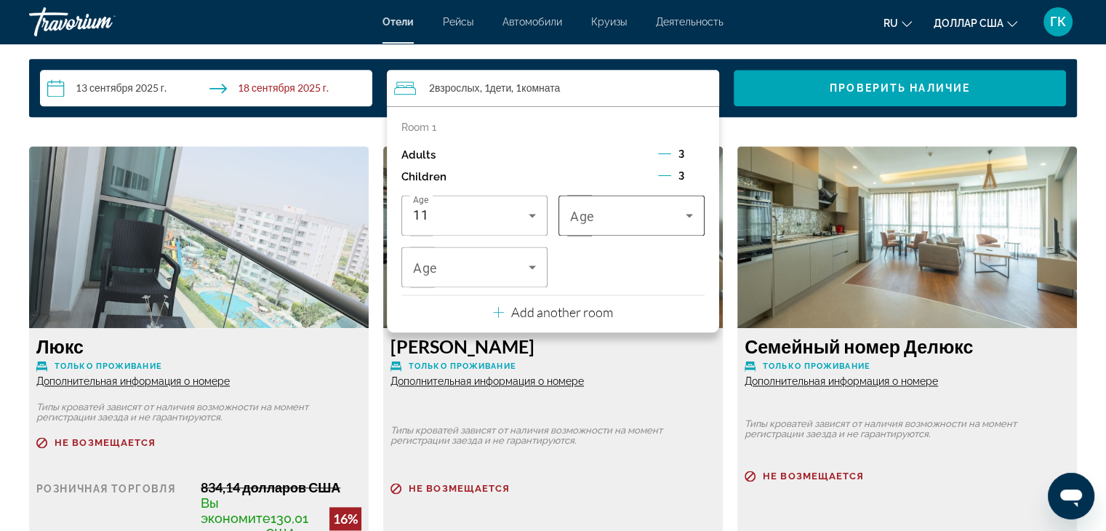
click at [685, 224] on icon "Travelers: 3 adults, 3 children" at bounding box center [688, 214] width 17 height 17
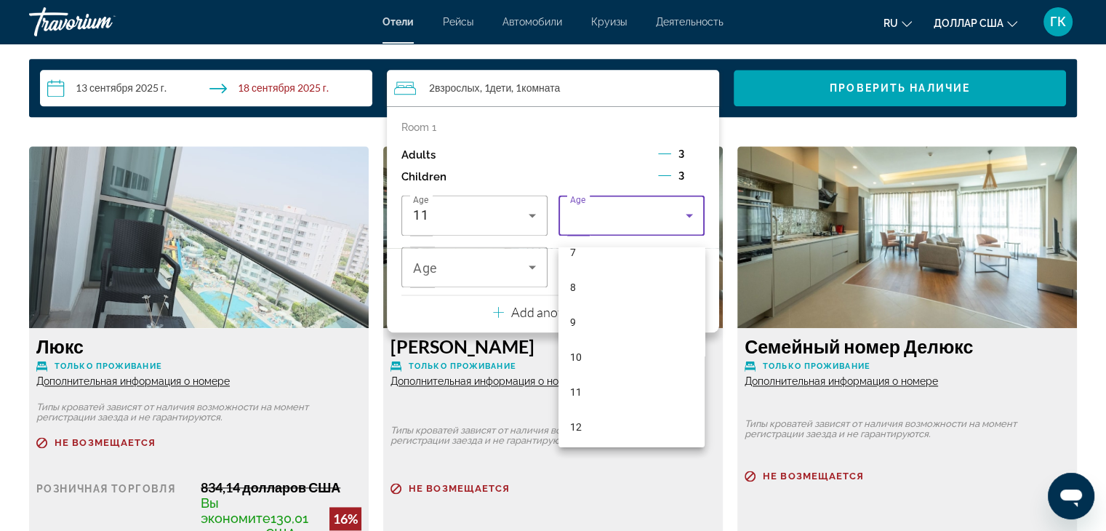
scroll to position [291, 0]
click at [588, 364] on mat-option "11" at bounding box center [631, 363] width 146 height 35
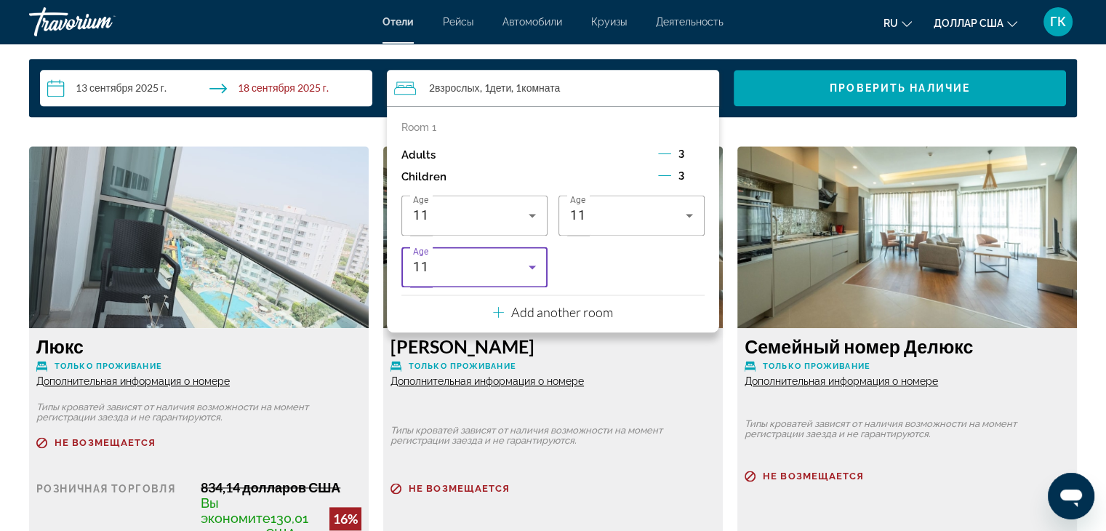
click at [526, 276] on icon "Travelers: 3 adults, 3 children" at bounding box center [531, 266] width 17 height 17
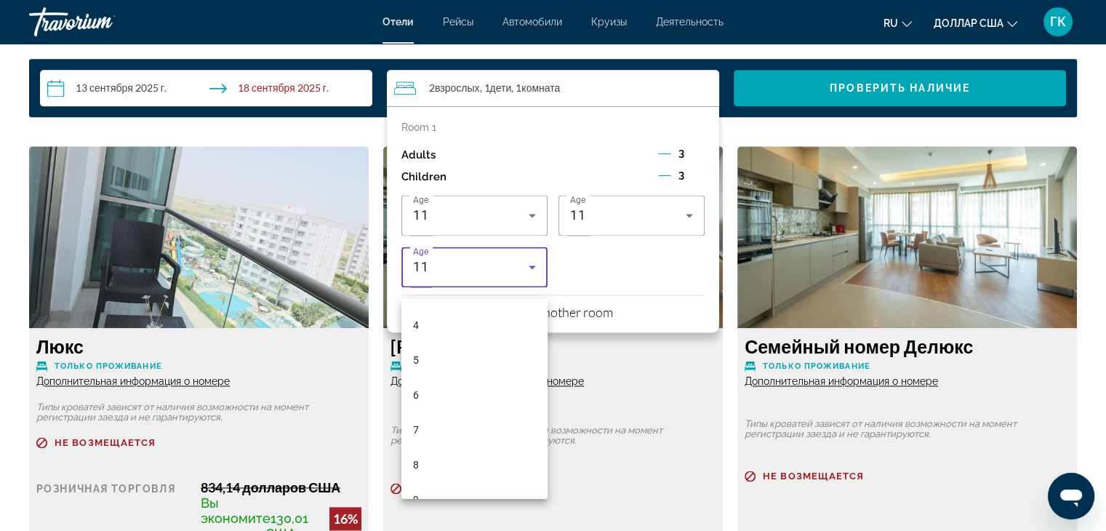
scroll to position [108, 0]
click at [416, 385] on font "5" at bounding box center [416, 389] width 6 height 12
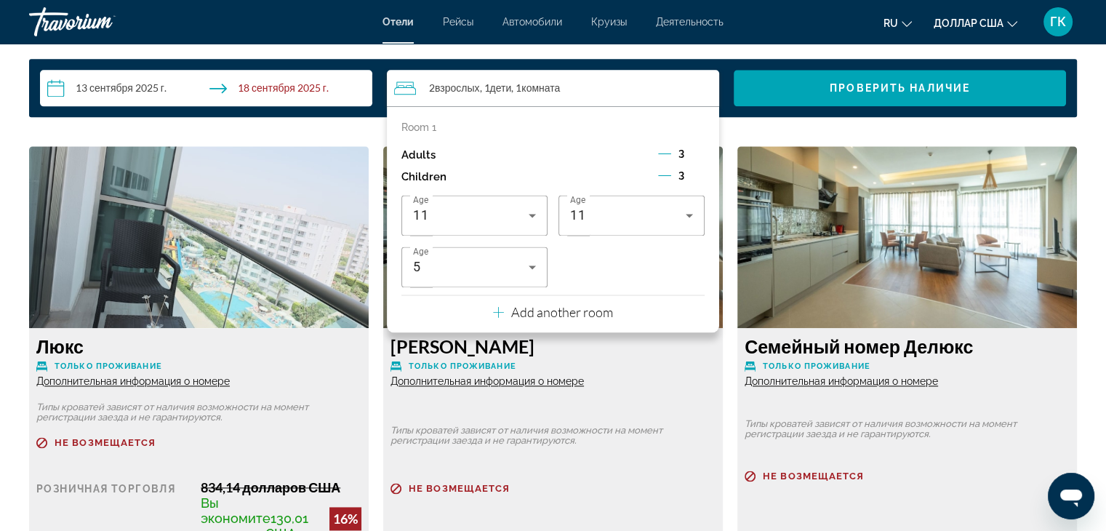
click at [640, 368] on div "[PERSON_NAME] Только проживание Дополнительная информация о номере" at bounding box center [552, 361] width 325 height 52
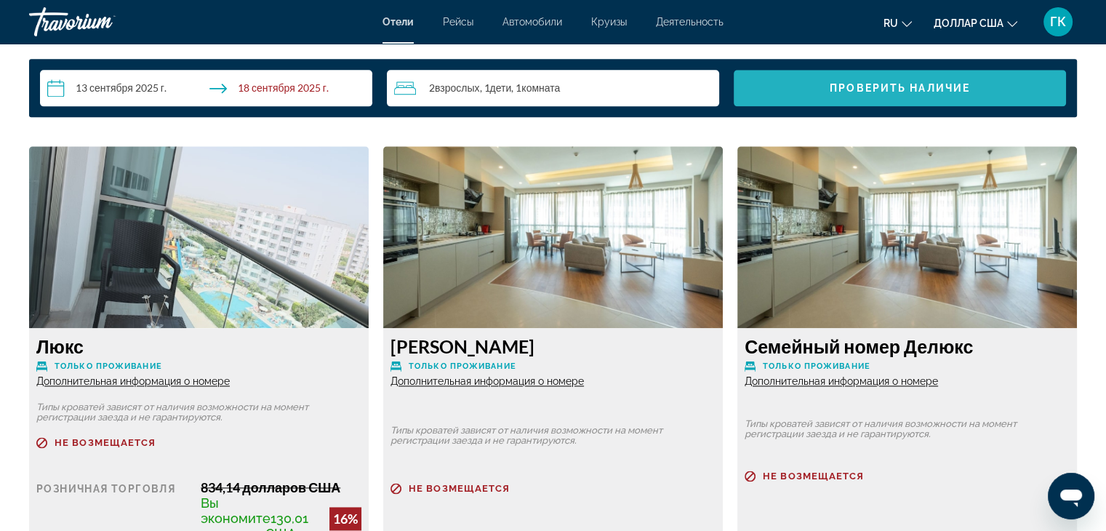
click at [917, 94] on font "Проверить наличие" at bounding box center [899, 88] width 140 height 12
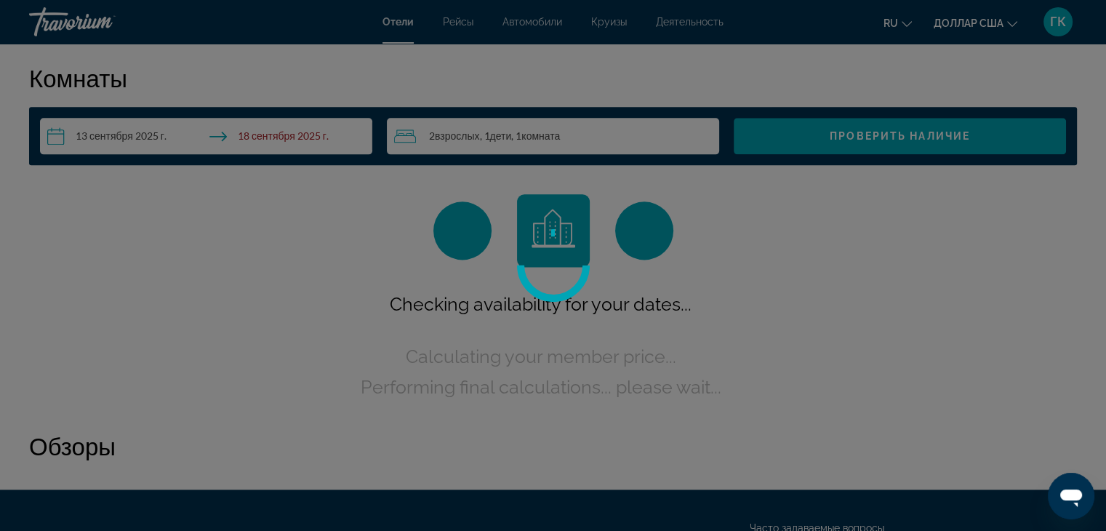
scroll to position [1820, 0]
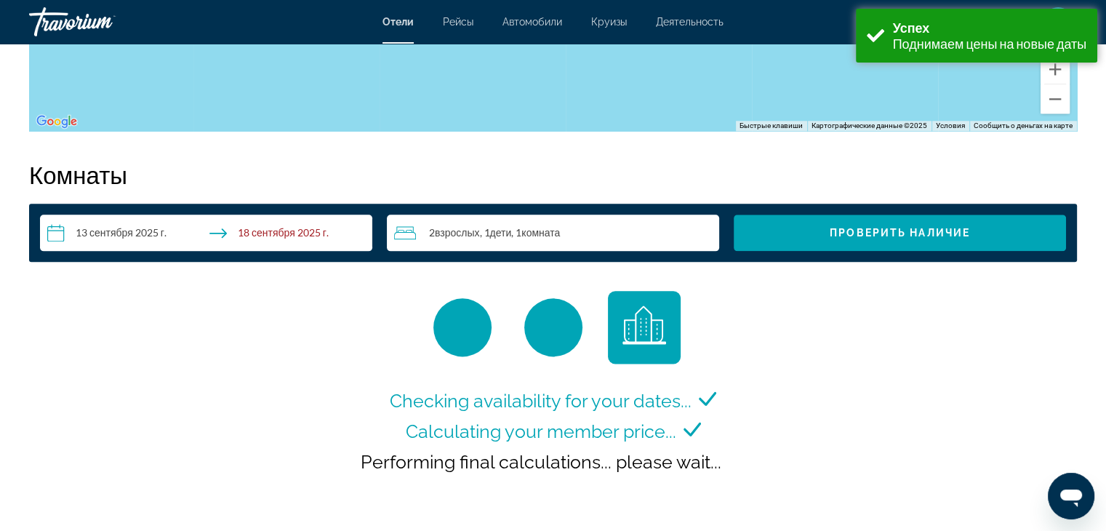
scroll to position [1793, 0]
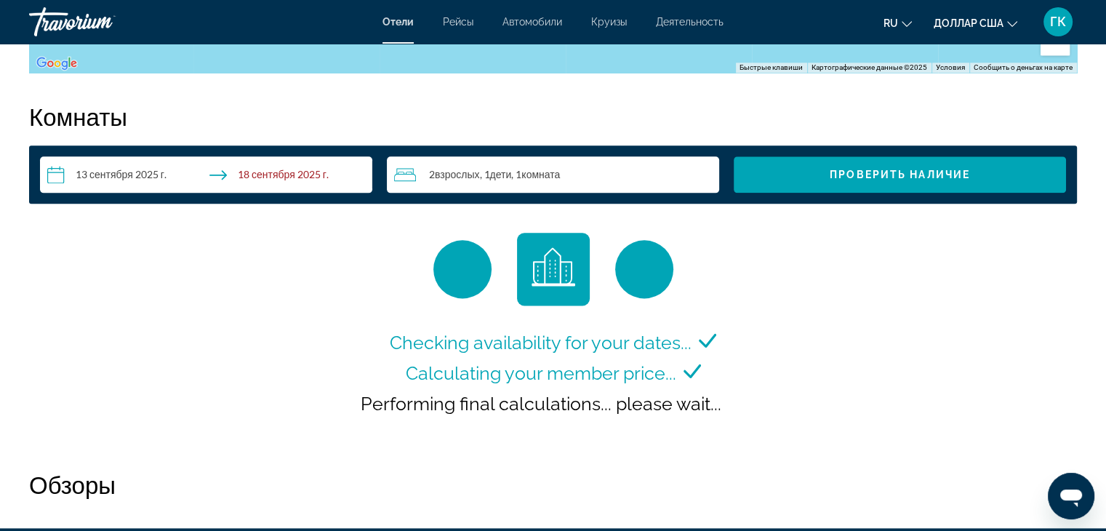
click at [576, 183] on div "2 взрослых Взрослый , 1 ребенок Дети , 1 комната комнаты" at bounding box center [556, 174] width 325 height 17
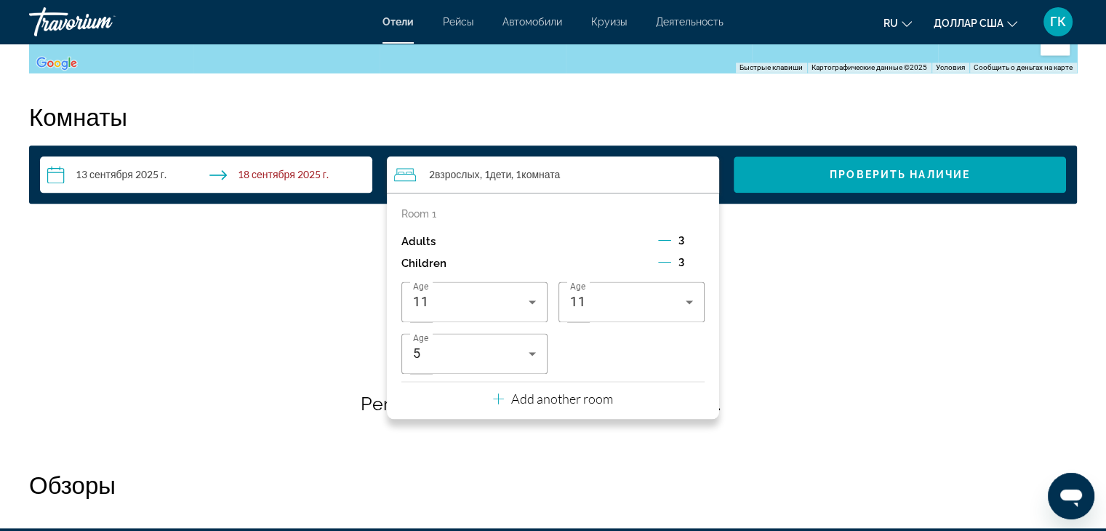
click at [667, 246] on icon "Decrement adults" at bounding box center [664, 239] width 13 height 13
click at [699, 246] on icon "Increment adults" at bounding box center [697, 239] width 13 height 13
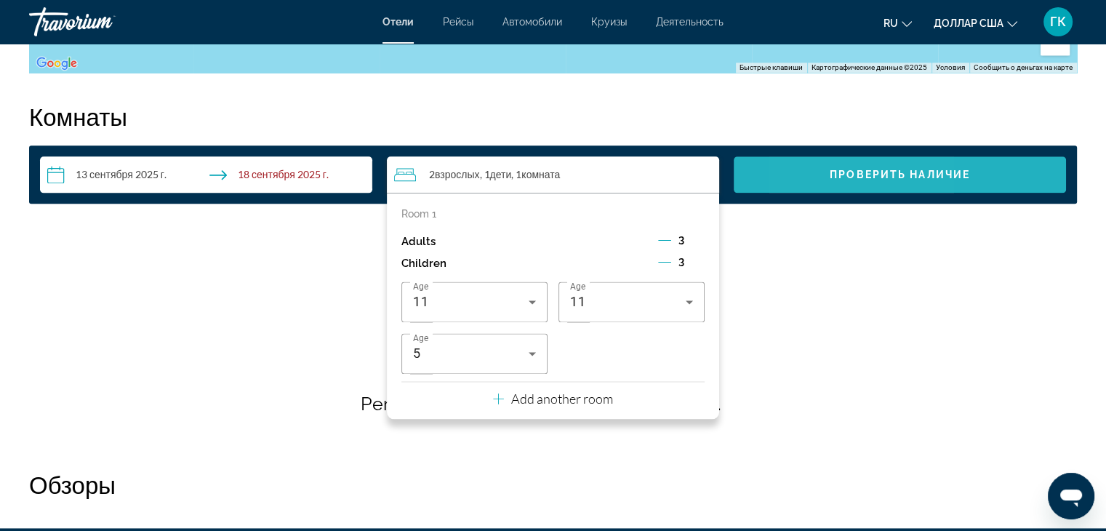
click at [825, 188] on span "Виджет поиска" at bounding box center [900, 174] width 332 height 35
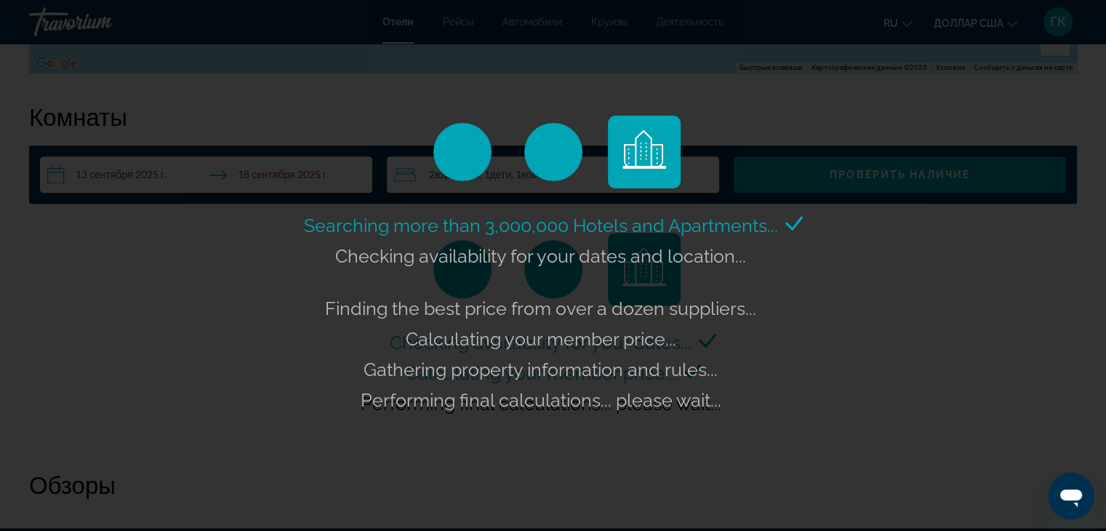
click at [406, 188] on div "Searching more than 3,000,000 Hotels and Apartments... Checking availability fo…" at bounding box center [553, 265] width 1106 height 531
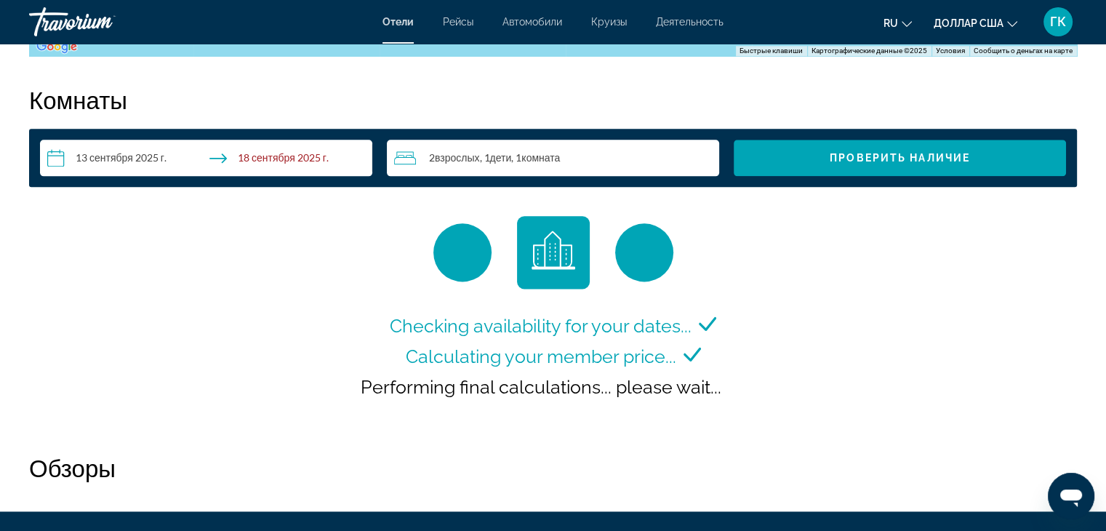
scroll to position [1806, 0]
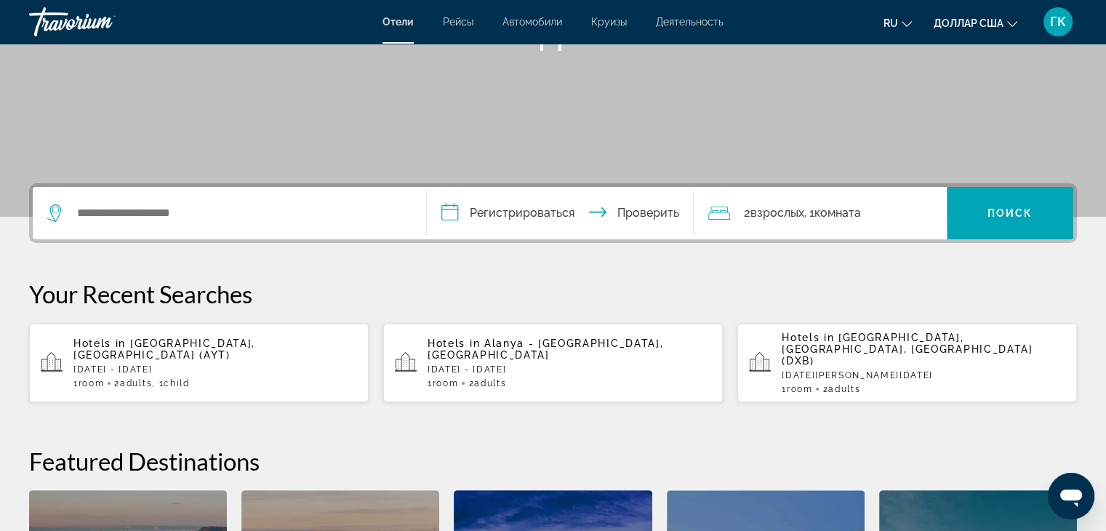
scroll to position [233, 0]
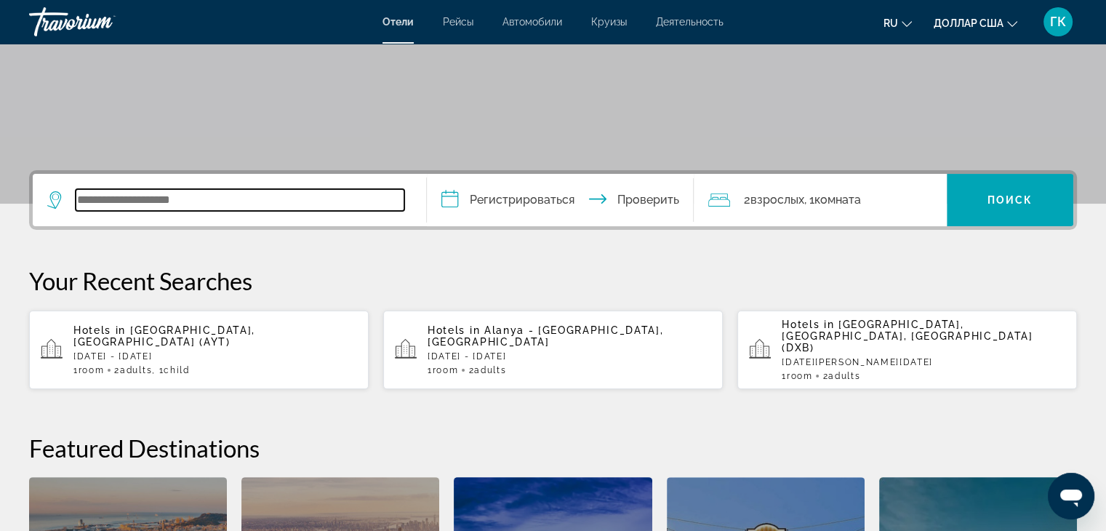
click at [85, 198] on input "Виджет поиска" at bounding box center [240, 200] width 329 height 22
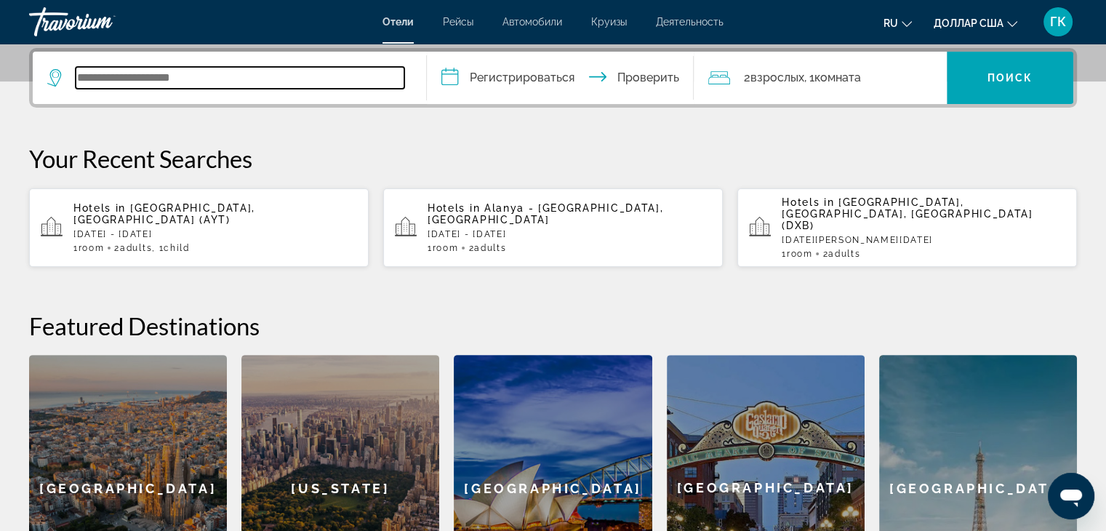
scroll to position [355, 0]
type input "*"
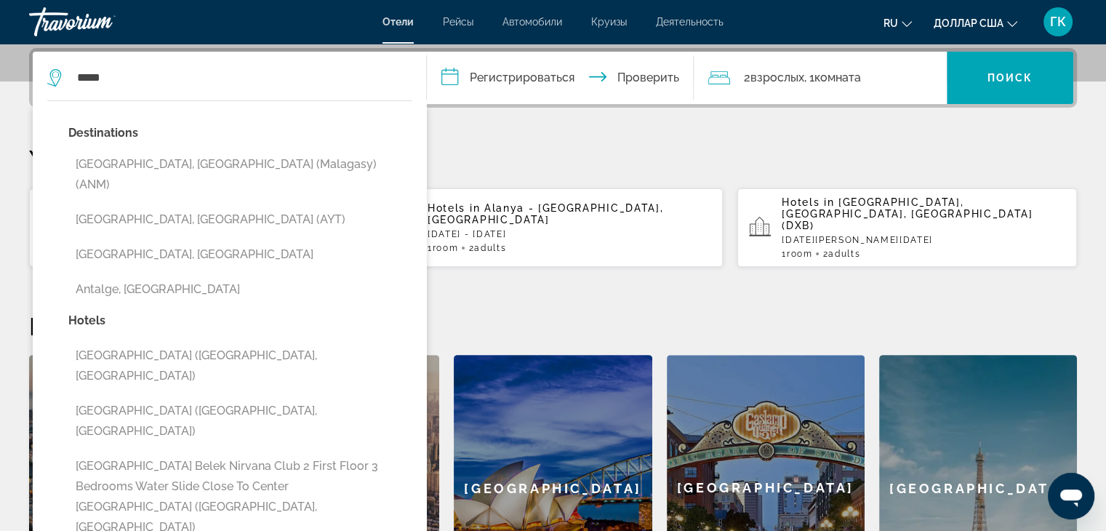
click at [85, 206] on button "[GEOGRAPHIC_DATA], [GEOGRAPHIC_DATA] (AYT)" at bounding box center [240, 220] width 344 height 28
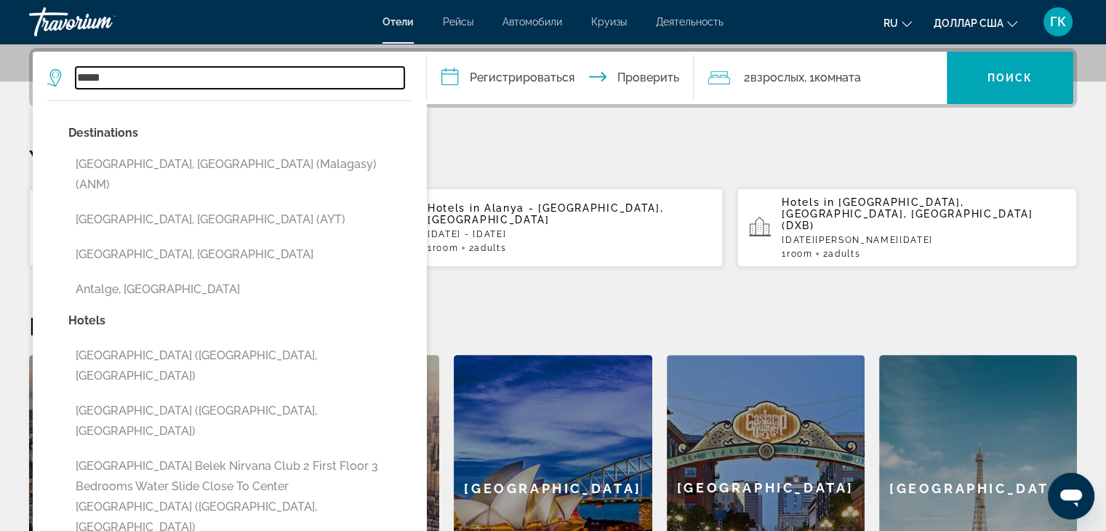
type input "**********"
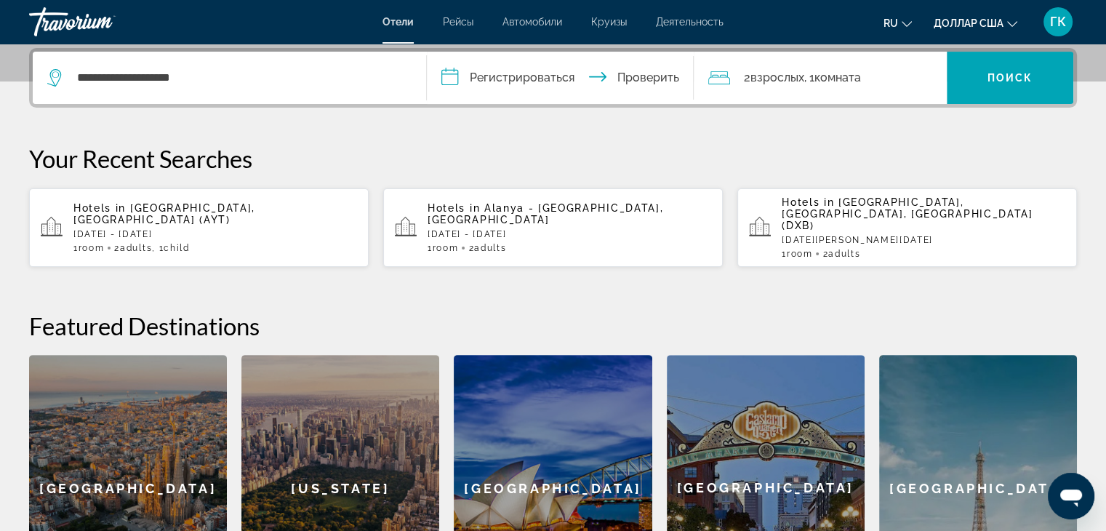
click at [447, 71] on input "**********" at bounding box center [563, 80] width 273 height 57
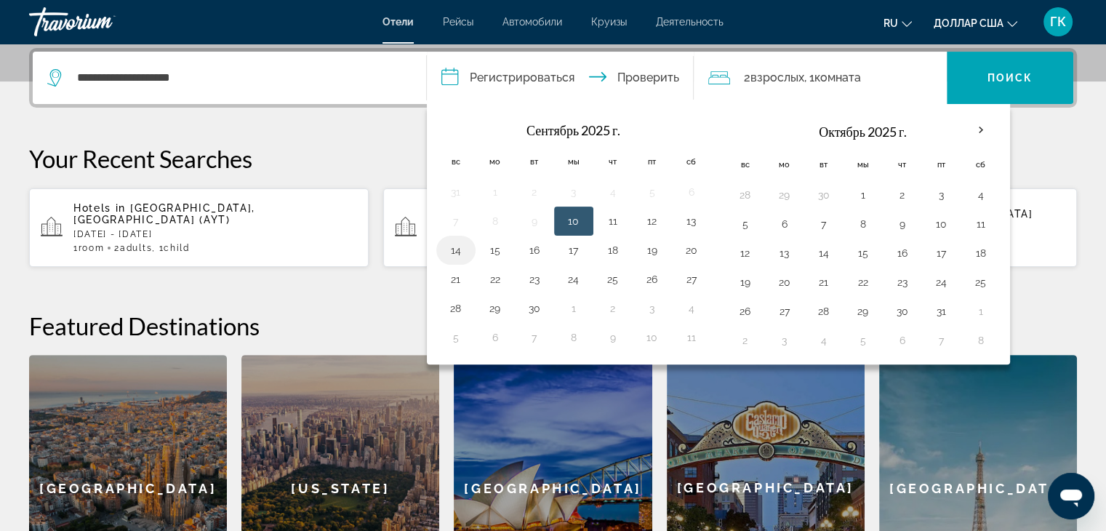
click at [454, 249] on button "14" at bounding box center [455, 250] width 23 height 20
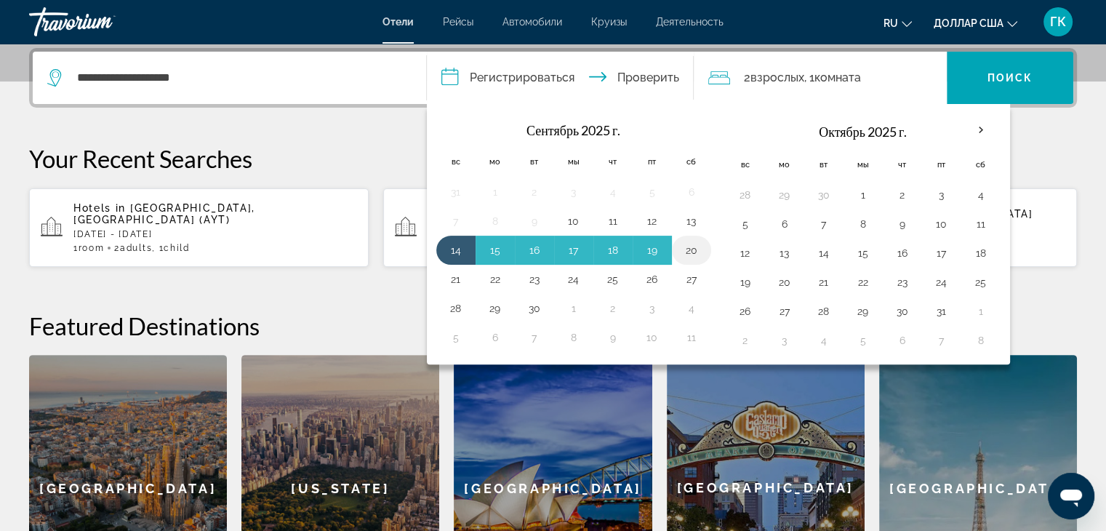
click at [689, 245] on button "20" at bounding box center [691, 250] width 23 height 20
type input "**********"
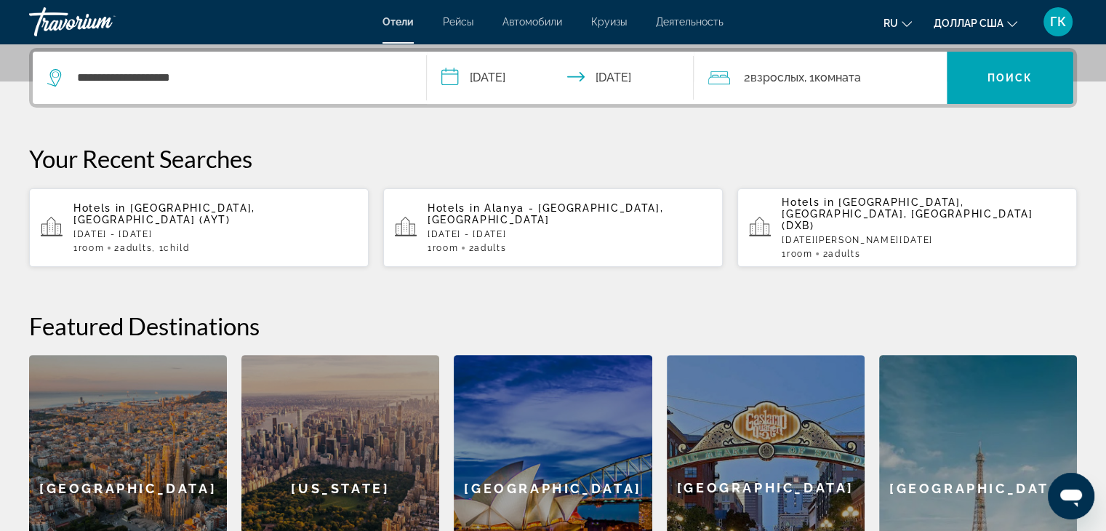
click at [723, 77] on icon "Путешественники: 2 взрослых, 0 детей" at bounding box center [719, 77] width 22 height 17
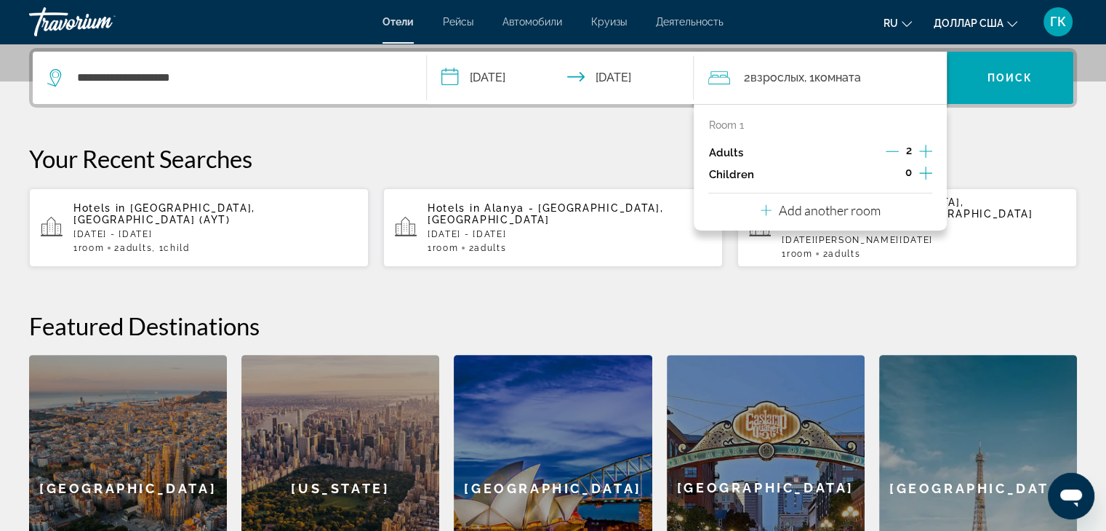
click at [927, 145] on icon "Increment adults" at bounding box center [925, 150] width 13 height 17
click at [924, 168] on icon "Increment children" at bounding box center [925, 172] width 13 height 17
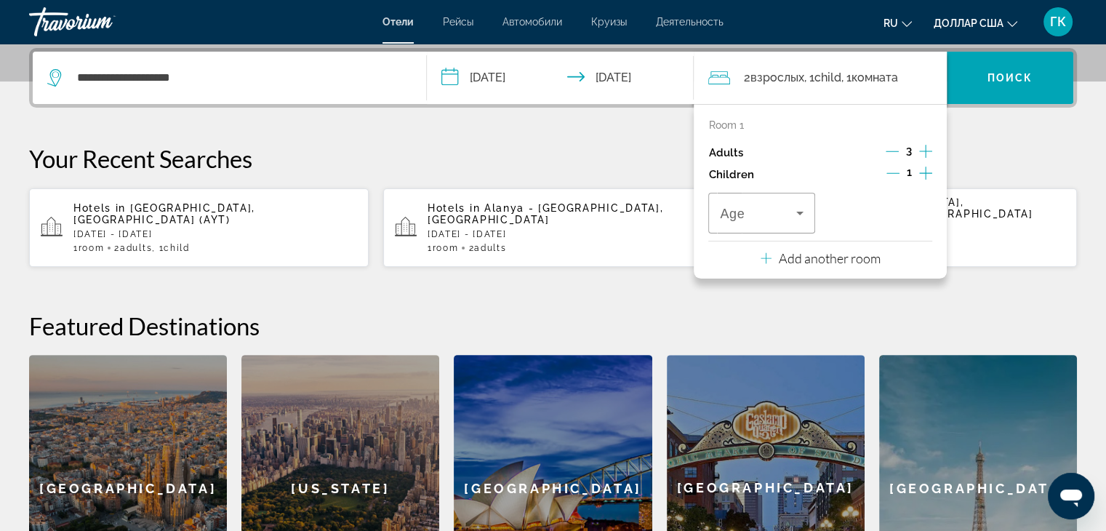
click at [924, 168] on icon "Increment children" at bounding box center [925, 172] width 13 height 17
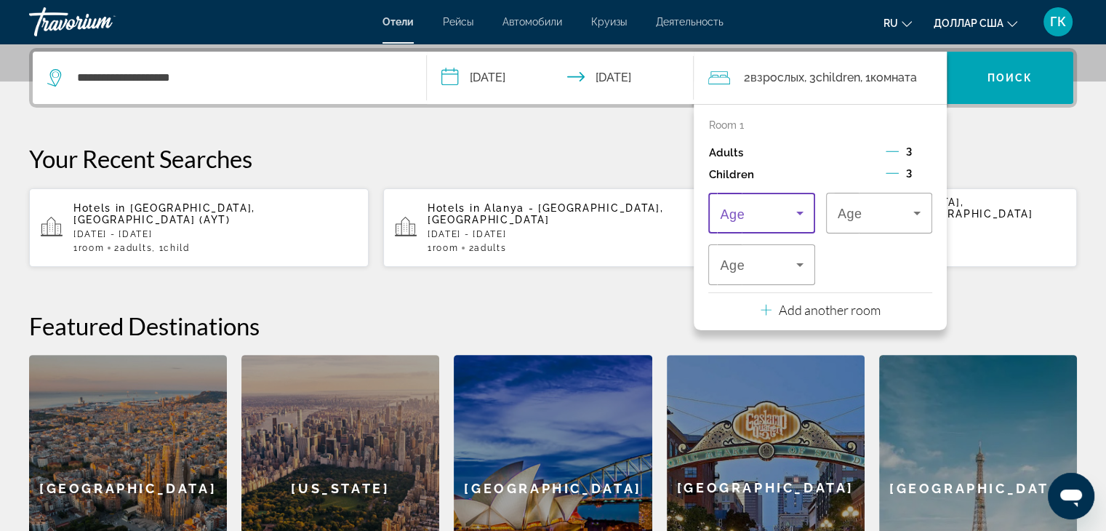
click at [797, 213] on icon "Travelers: 3 adults, 3 children" at bounding box center [799, 212] width 17 height 17
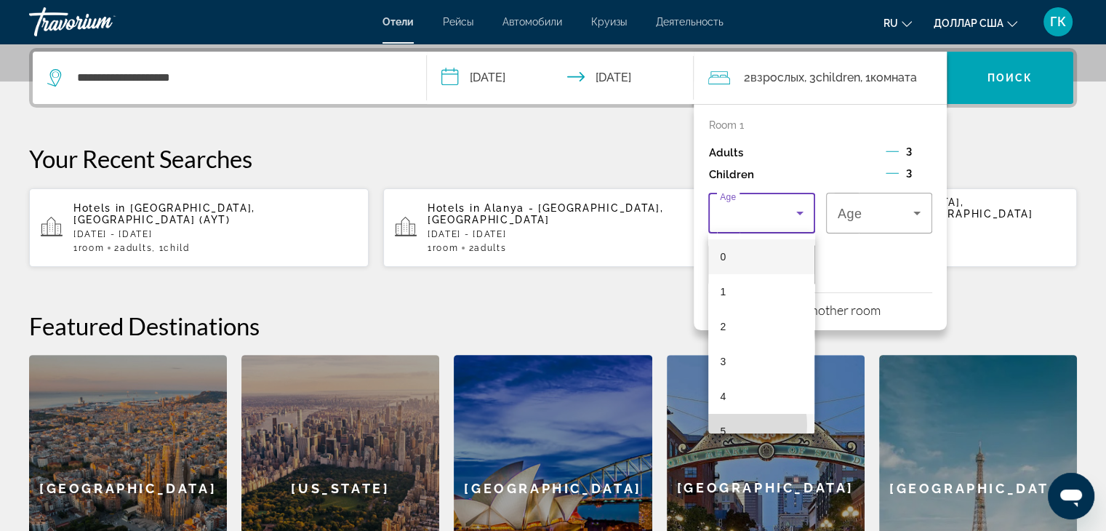
click at [726, 425] on mat-option "5" at bounding box center [761, 431] width 106 height 35
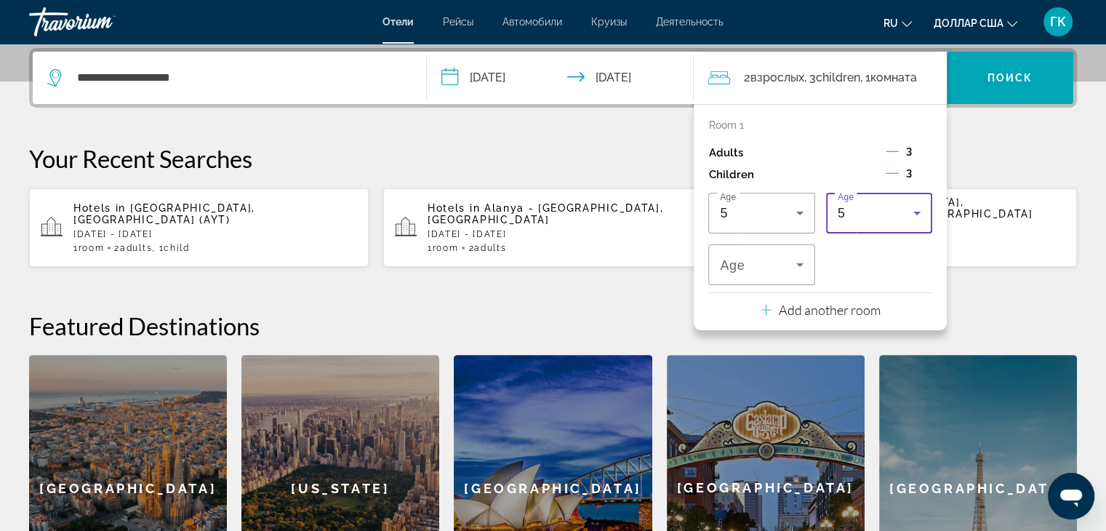
click at [919, 206] on icon "Travelers: 3 adults, 3 children" at bounding box center [916, 212] width 17 height 17
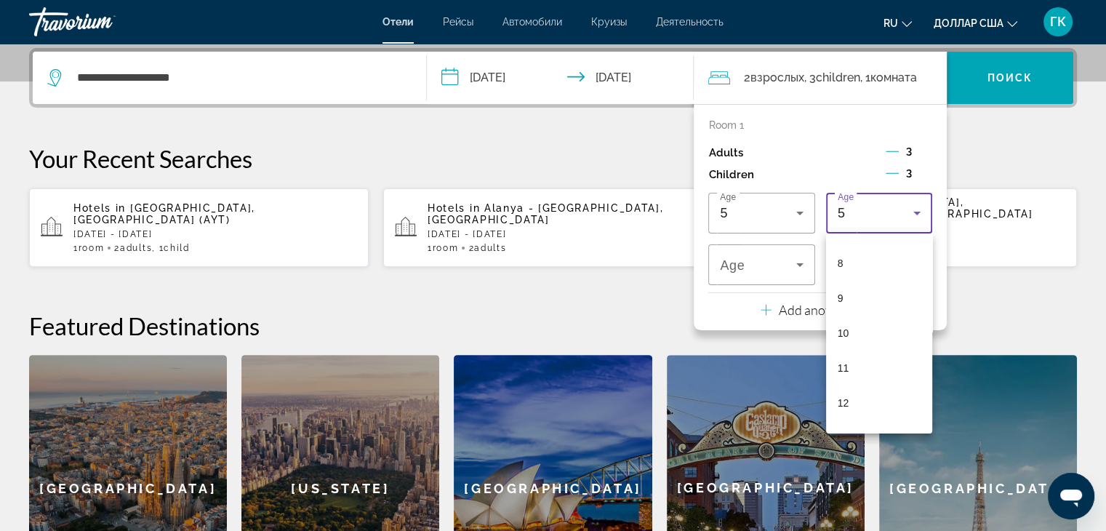
scroll to position [276, 0]
click at [849, 363] on mat-option "11" at bounding box center [879, 364] width 106 height 35
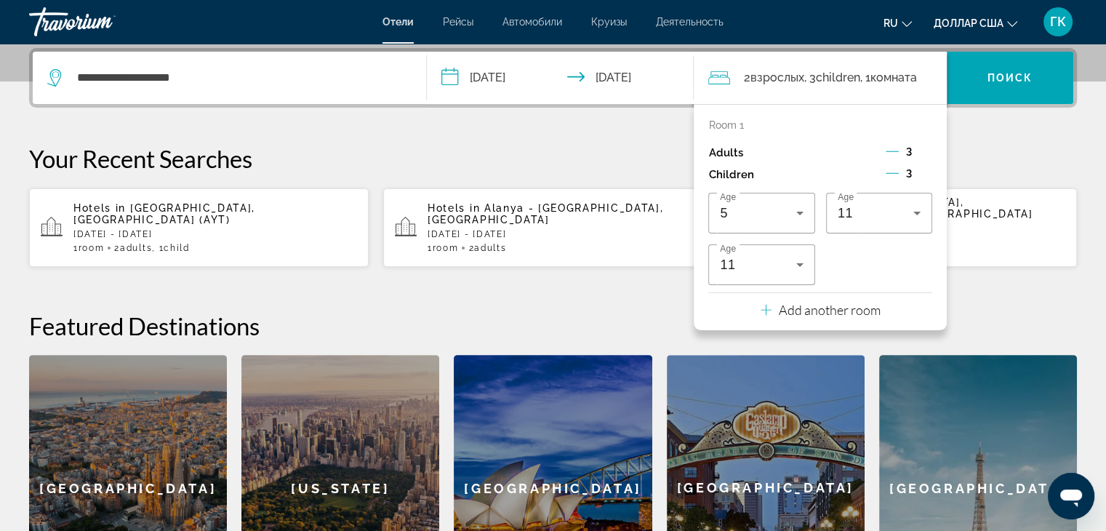
click at [992, 311] on h2 "Featured Destinations" at bounding box center [553, 325] width 1048 height 29
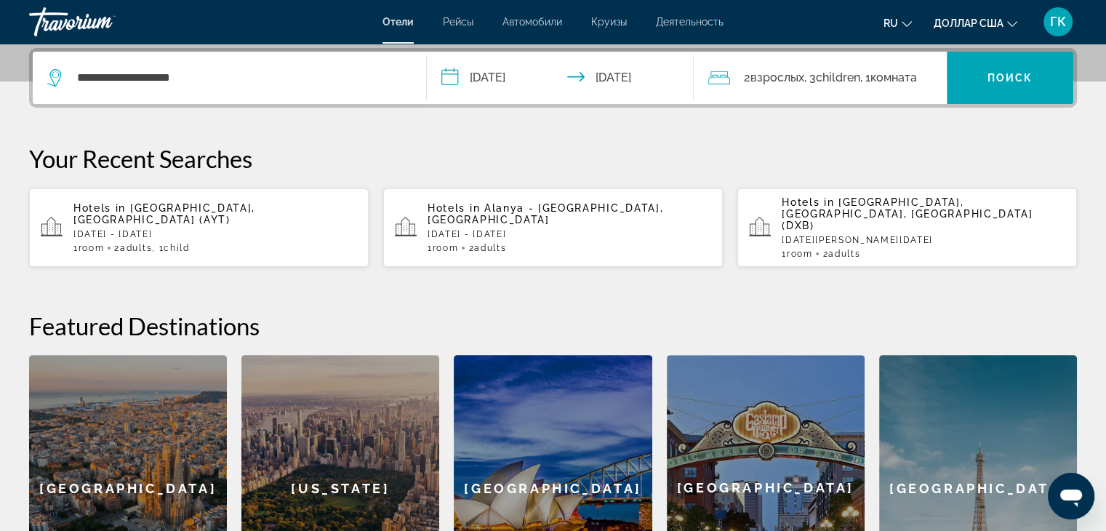
click at [786, 76] on font "взрослых" at bounding box center [777, 78] width 54 height 14
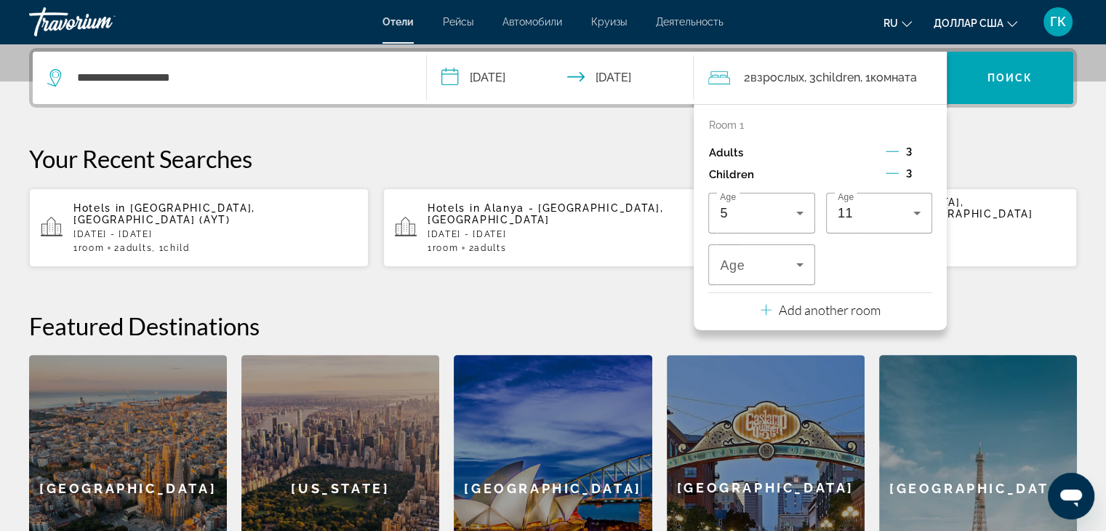
click at [909, 149] on span "3" at bounding box center [909, 151] width 6 height 12
click at [733, 150] on p "Adults" at bounding box center [725, 153] width 34 height 12
click at [797, 303] on p "Add another room" at bounding box center [830, 310] width 102 height 16
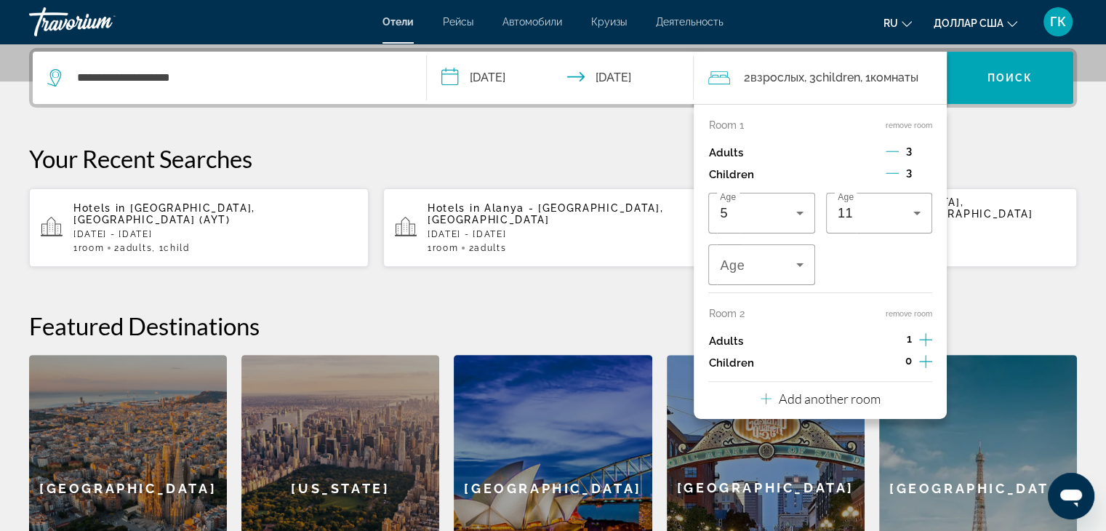
click at [924, 361] on icon "Increment children" at bounding box center [925, 361] width 13 height 13
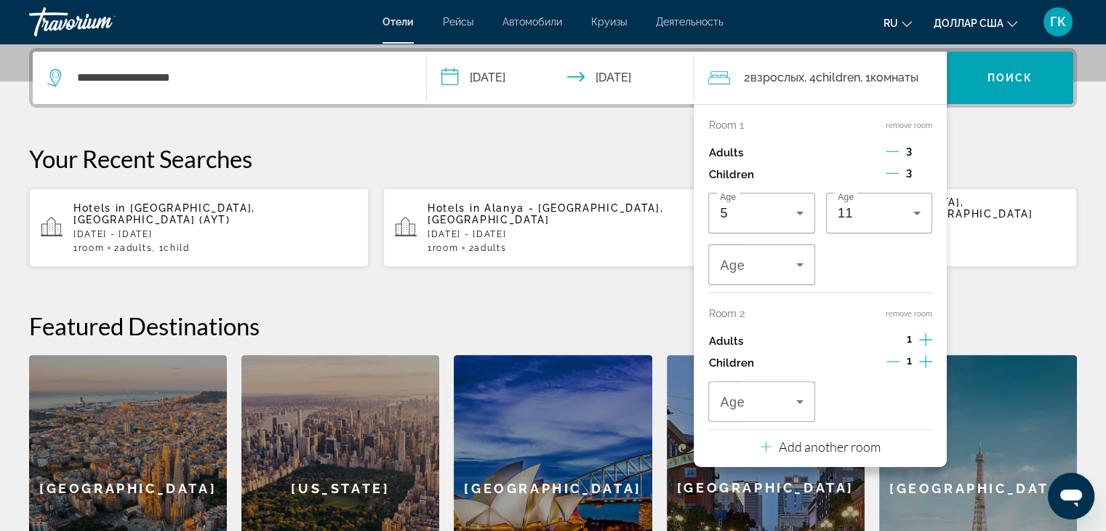
click at [890, 173] on icon "Decrement children" at bounding box center [891, 172] width 13 height 13
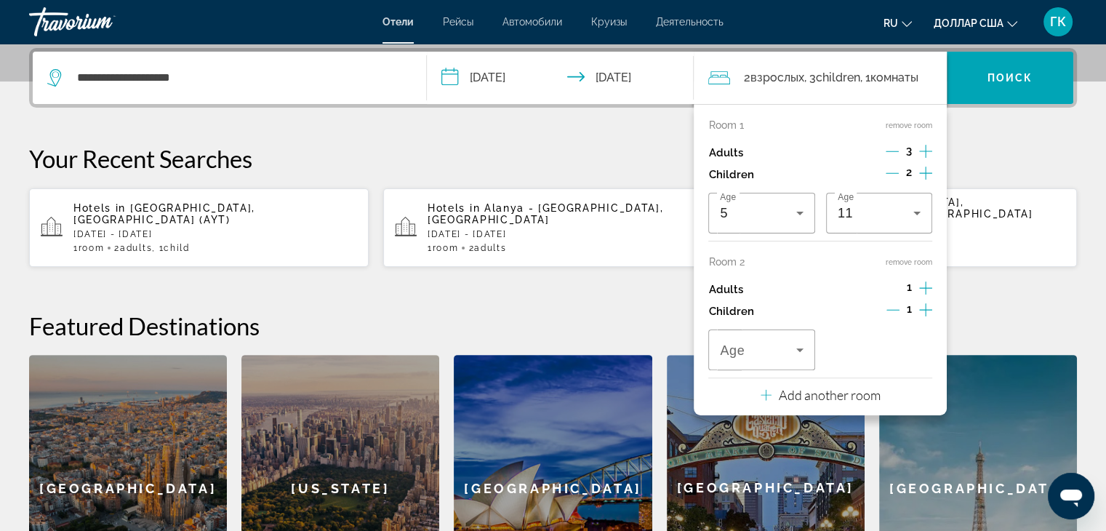
click at [896, 149] on icon "Decrement adults" at bounding box center [891, 151] width 13 height 13
click at [896, 174] on icon "Decrement children" at bounding box center [891, 172] width 13 height 13
click at [922, 310] on icon "Increment children" at bounding box center [925, 309] width 13 height 17
click at [798, 350] on icon "Travelers: 3 adults, 3 children" at bounding box center [799, 350] width 7 height 4
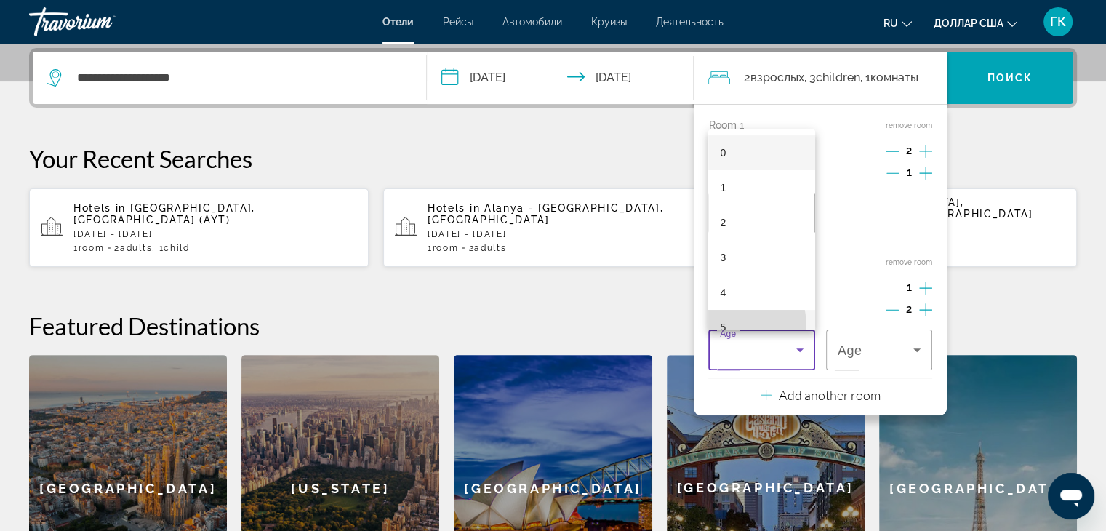
click at [733, 325] on mat-option "5" at bounding box center [761, 327] width 106 height 35
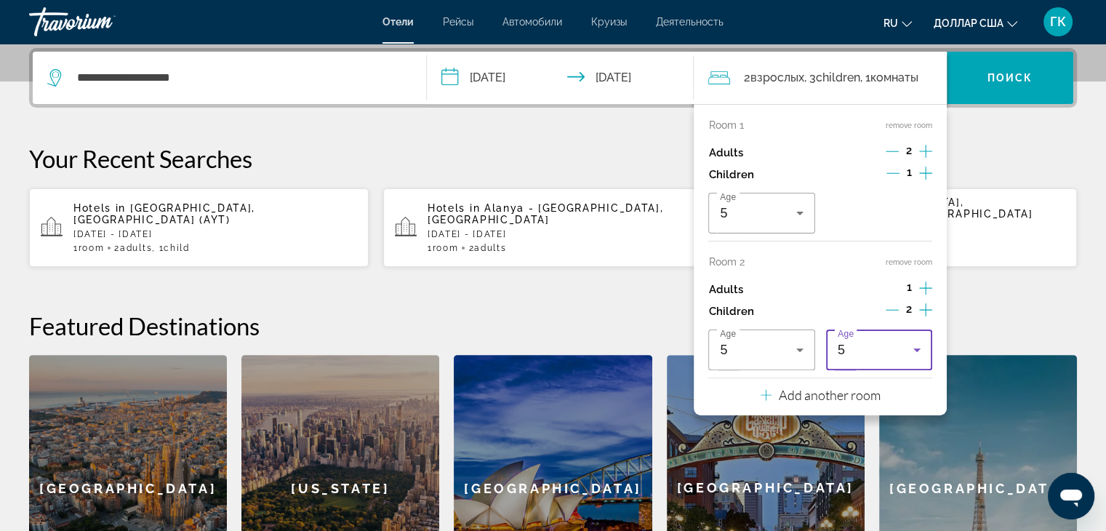
click at [912, 345] on icon "Travelers: 3 adults, 3 children" at bounding box center [916, 349] width 17 height 17
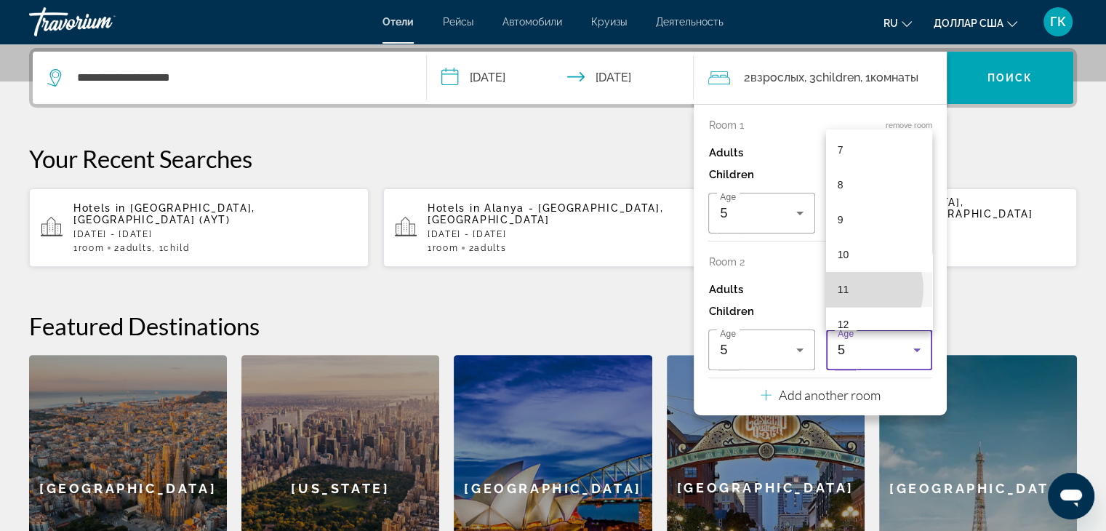
click at [852, 288] on mat-option "11" at bounding box center [879, 289] width 106 height 35
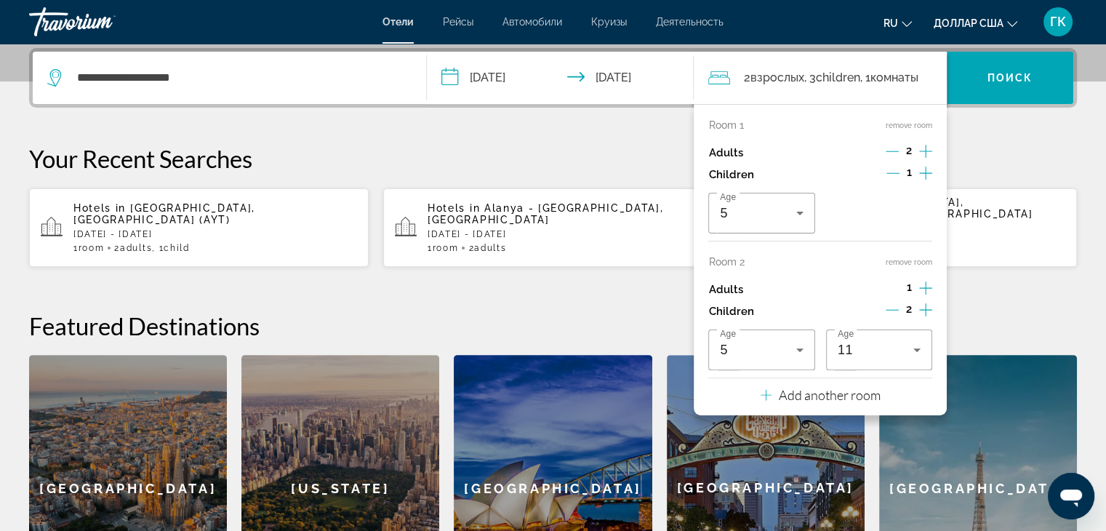
click at [986, 311] on h2 "Featured Destinations" at bounding box center [553, 325] width 1048 height 29
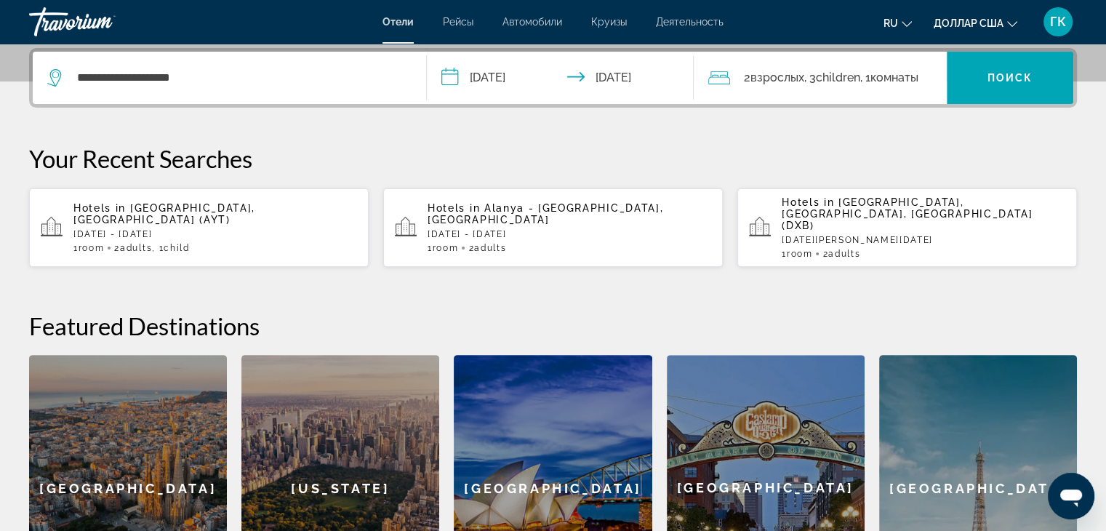
click at [885, 76] on font "комнаты" at bounding box center [893, 78] width 48 height 14
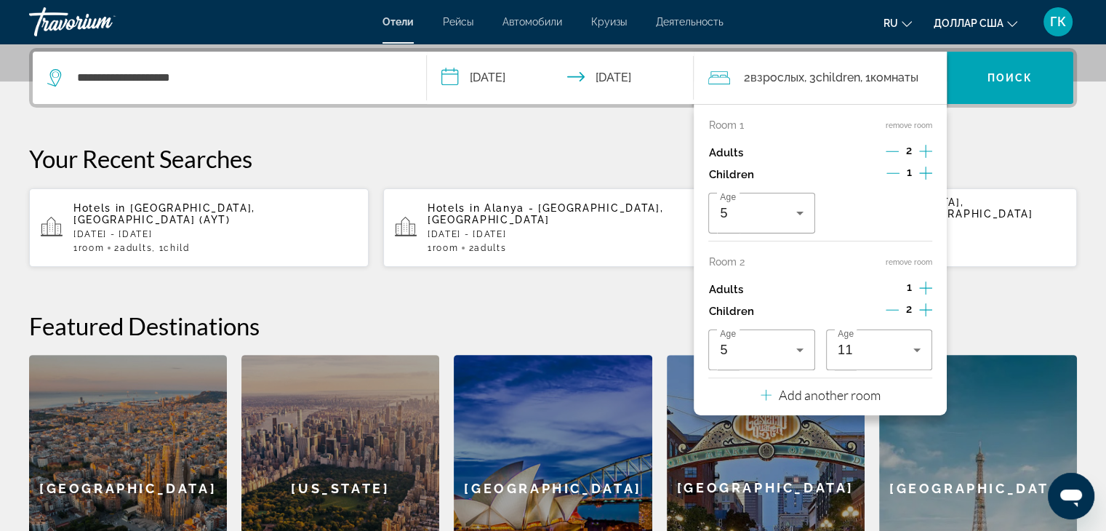
click at [899, 257] on button "remove room" at bounding box center [908, 261] width 47 height 9
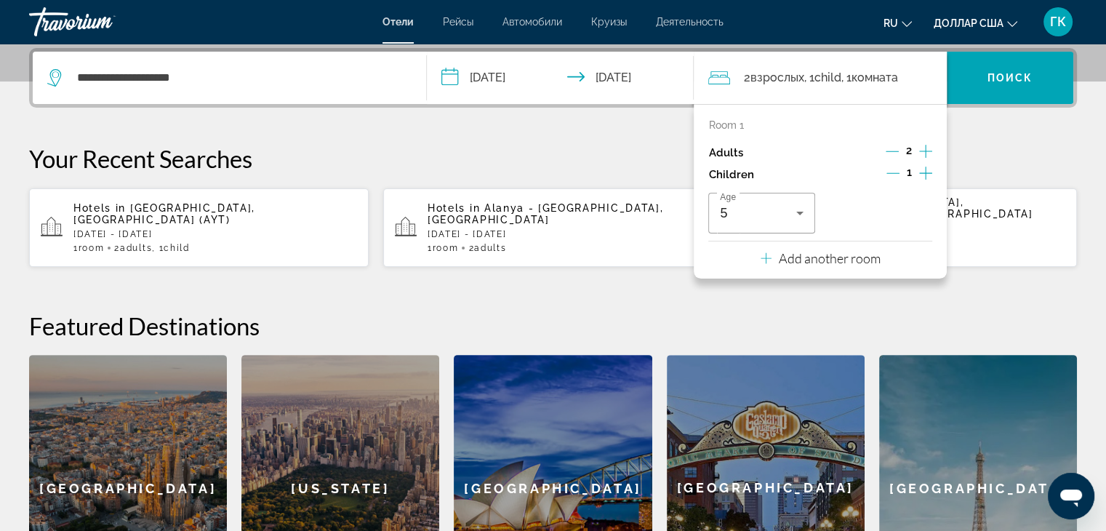
click at [779, 257] on p "Add another room" at bounding box center [830, 258] width 102 height 16
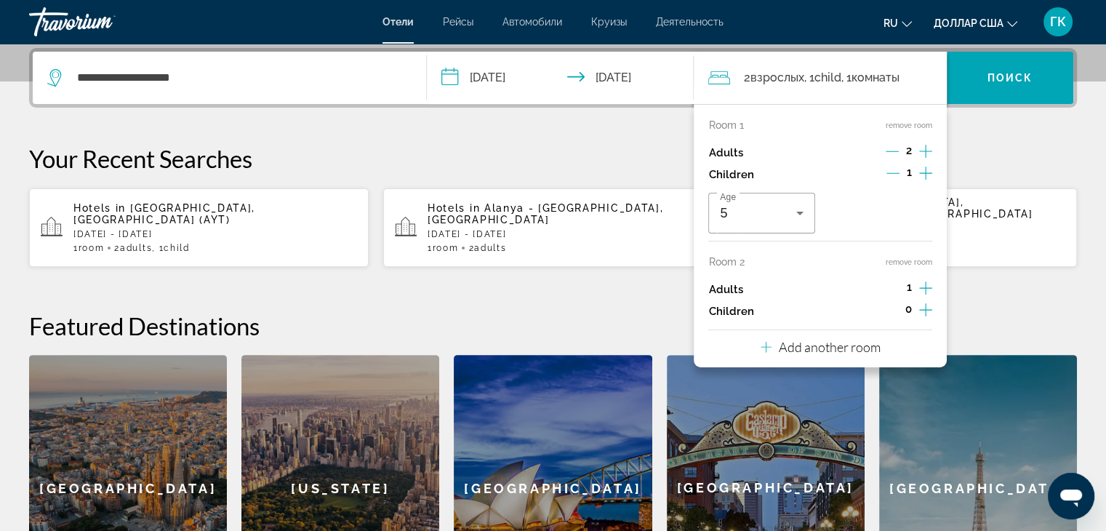
click at [925, 304] on icon "Increment children" at bounding box center [925, 309] width 13 height 13
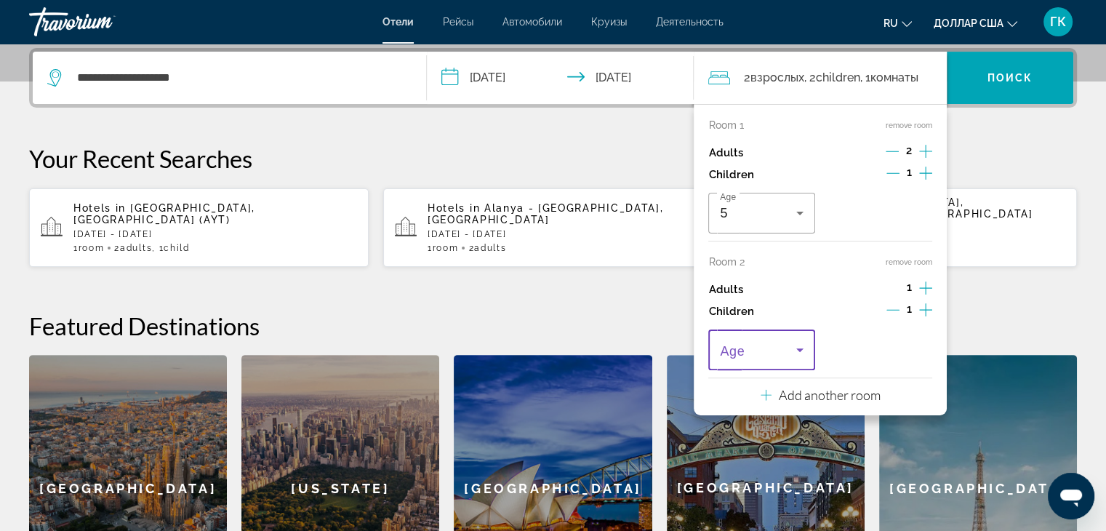
click at [800, 353] on icon "Travelers: 3 adults, 2 children" at bounding box center [799, 349] width 17 height 17
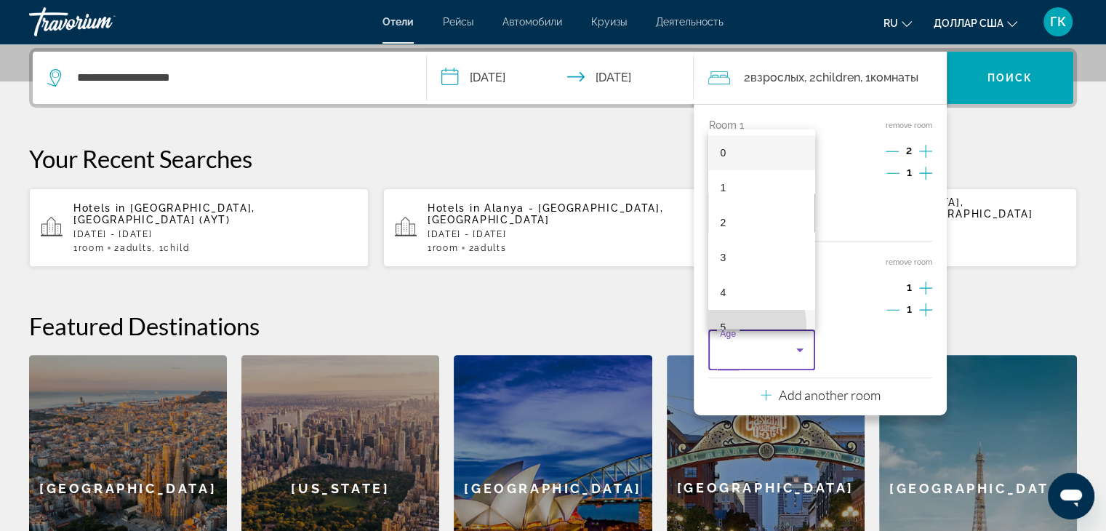
click at [737, 325] on mat-option "5" at bounding box center [761, 327] width 106 height 35
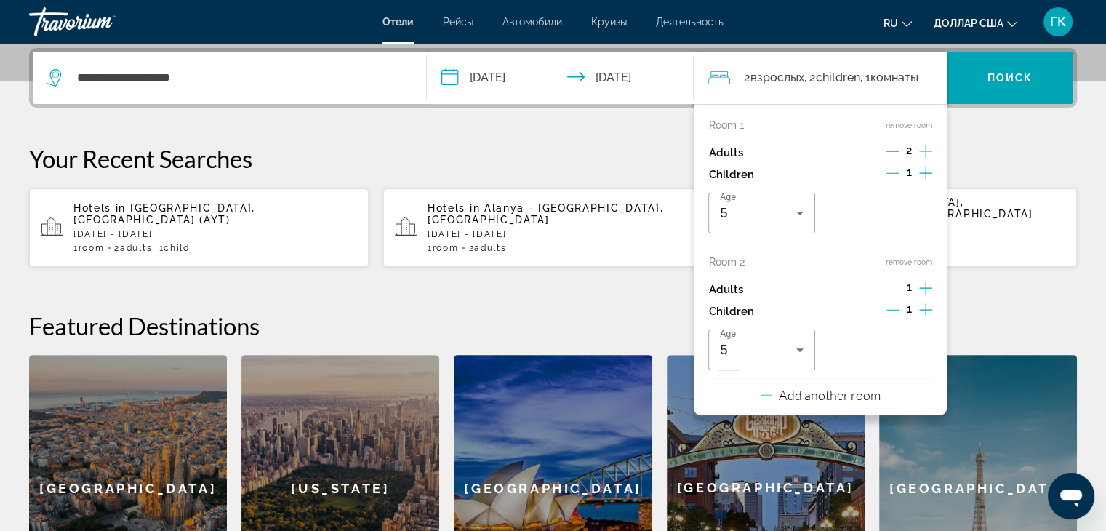
click at [922, 306] on icon "Increment children" at bounding box center [925, 309] width 13 height 17
click at [921, 348] on icon "Travelers: 3 adults, 3 children" at bounding box center [916, 349] width 17 height 17
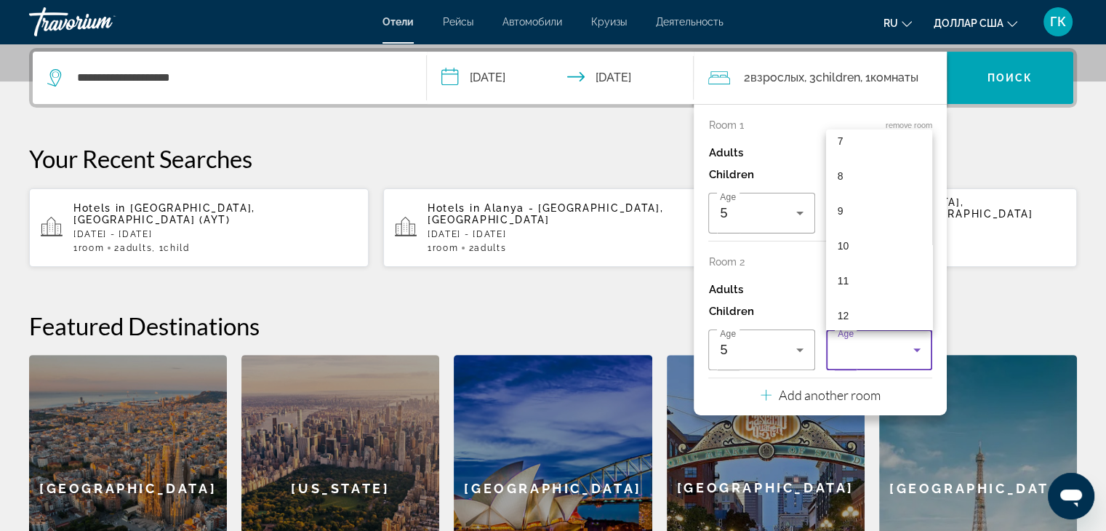
scroll to position [262, 0]
click at [852, 277] on mat-option "11" at bounding box center [879, 274] width 106 height 35
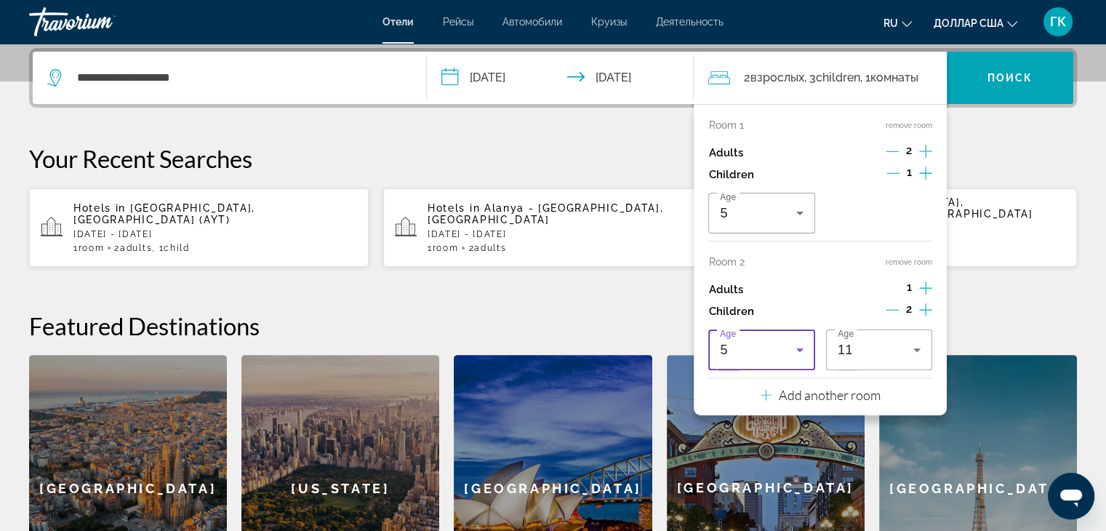
click at [798, 349] on icon "Travelers: 3 adults, 3 children" at bounding box center [799, 350] width 7 height 4
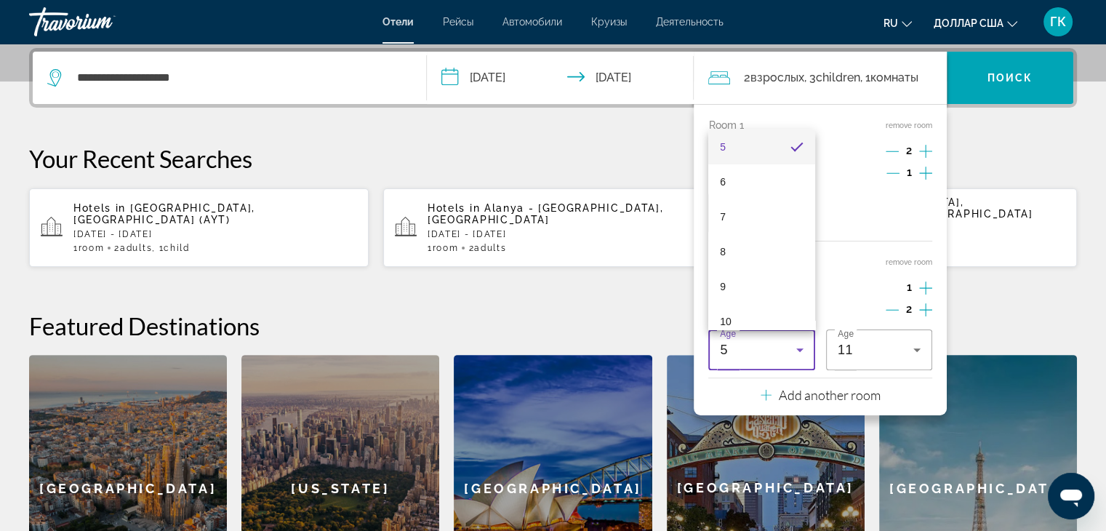
scroll to position [189, 0]
click at [858, 248] on div at bounding box center [553, 265] width 1106 height 531
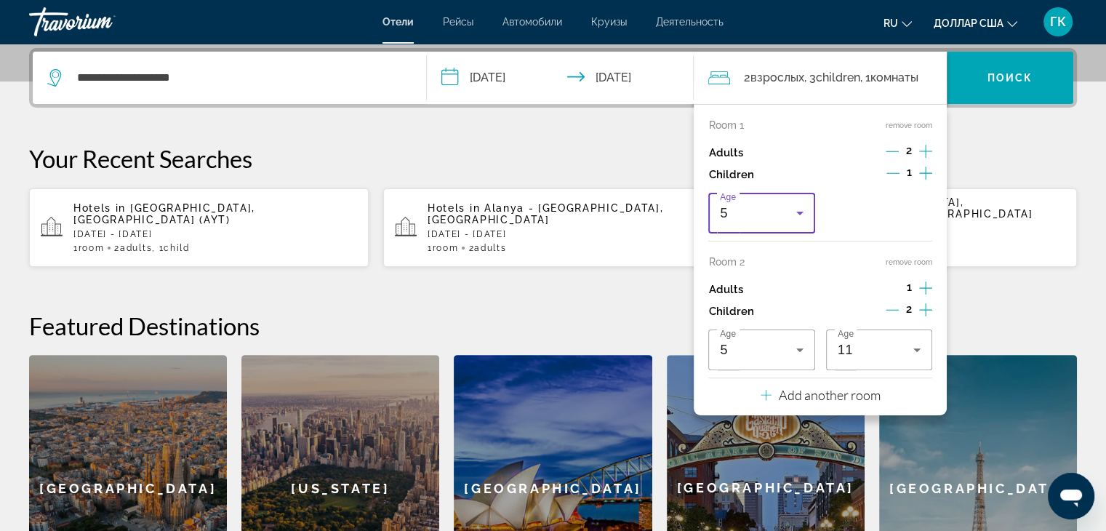
click at [796, 214] on icon "Travelers: 3 adults, 3 children" at bounding box center [799, 212] width 17 height 17
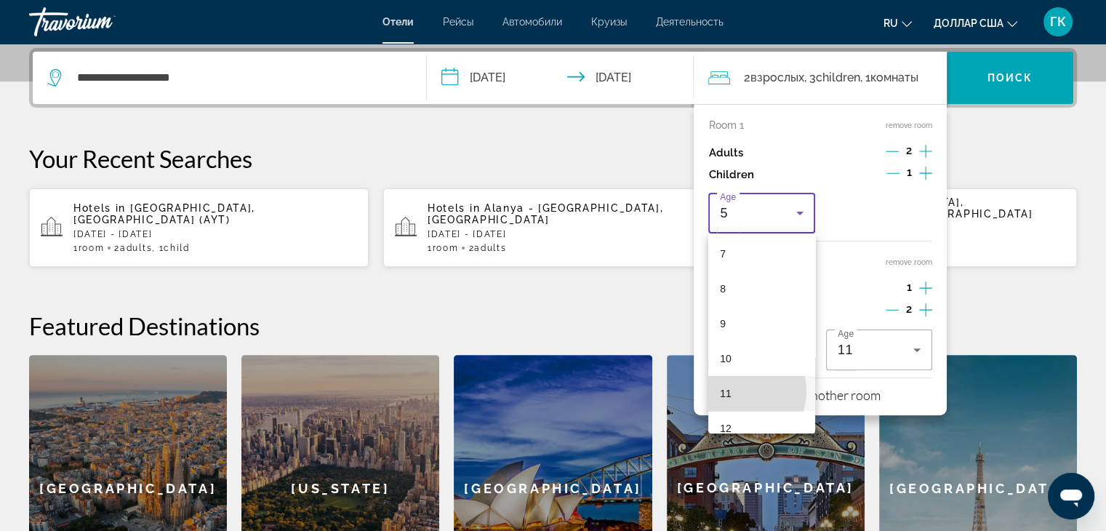
click at [730, 390] on font "11" at bounding box center [726, 393] width 12 height 12
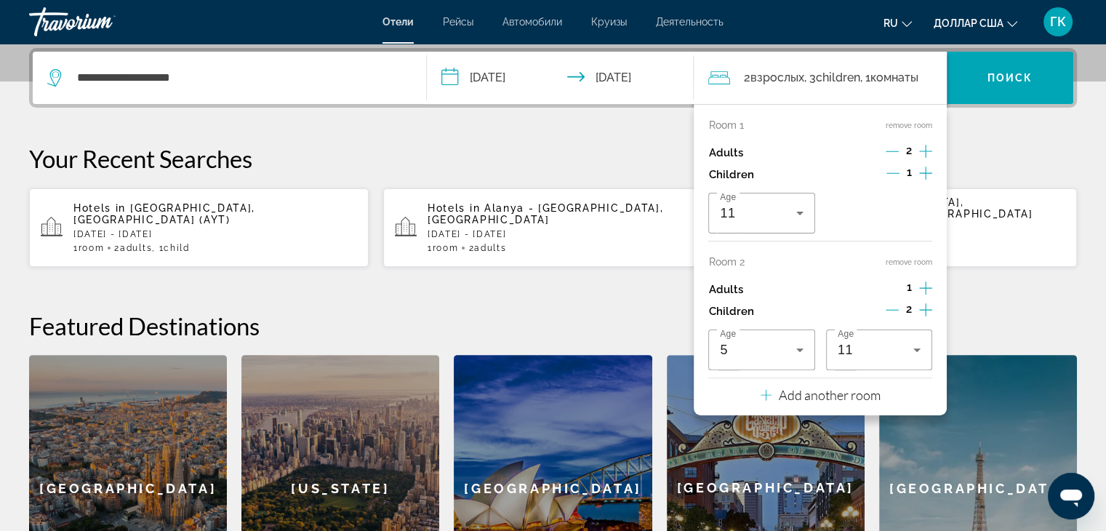
click at [975, 311] on h2 "Featured Destinations" at bounding box center [553, 325] width 1048 height 29
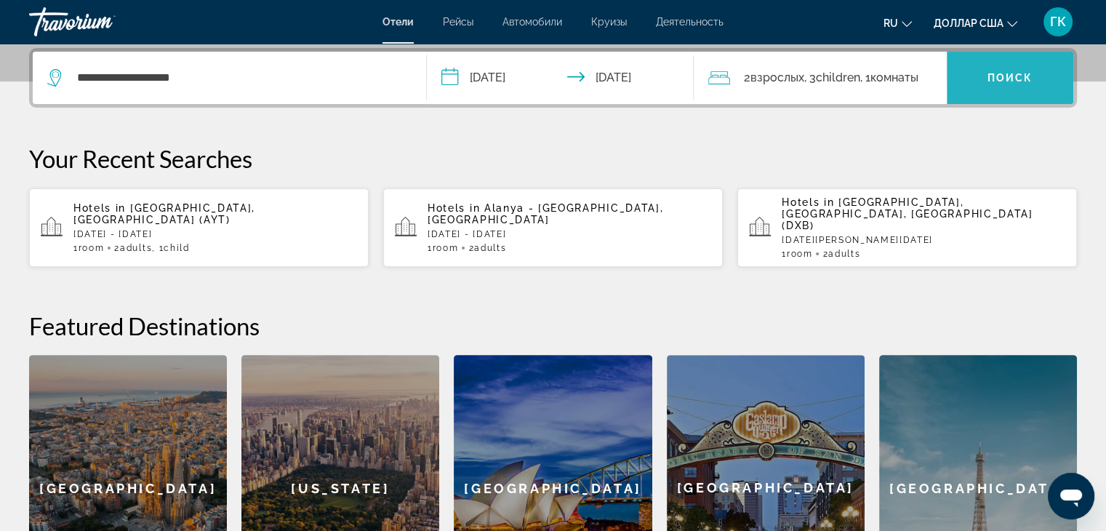
click at [997, 85] on span "Виджет поиска" at bounding box center [1010, 77] width 126 height 35
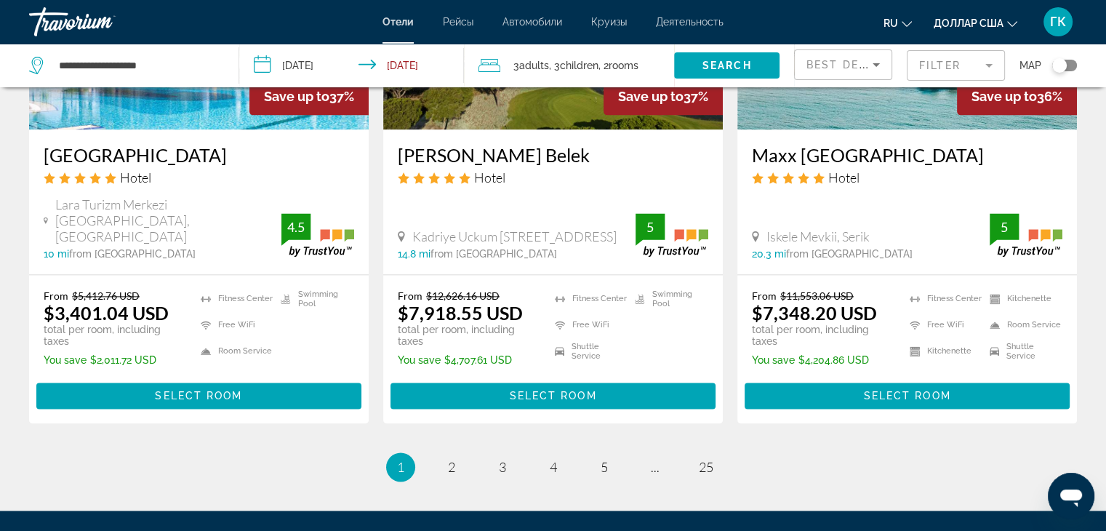
scroll to position [1929, 0]
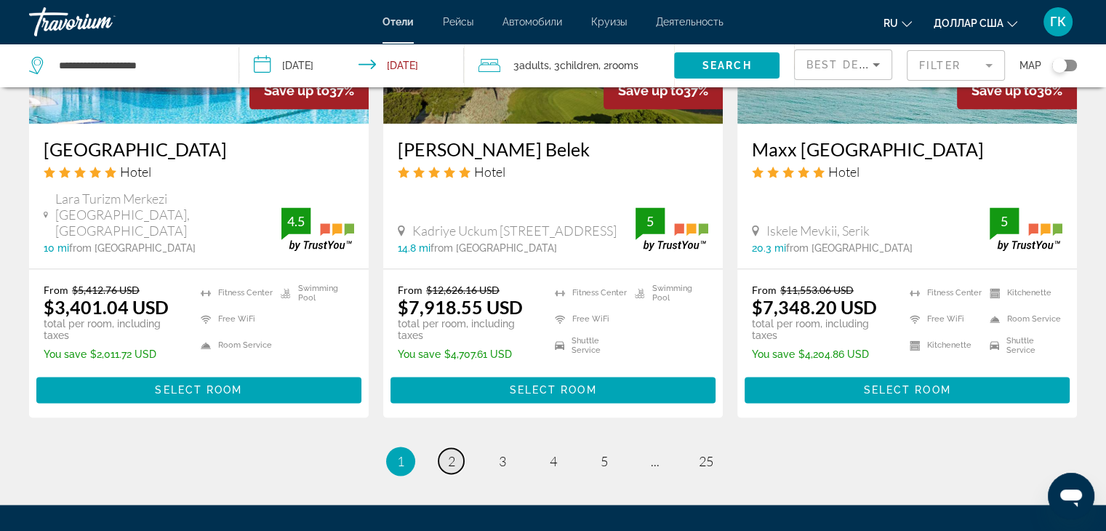
click at [449, 453] on span "2" at bounding box center [451, 461] width 7 height 16
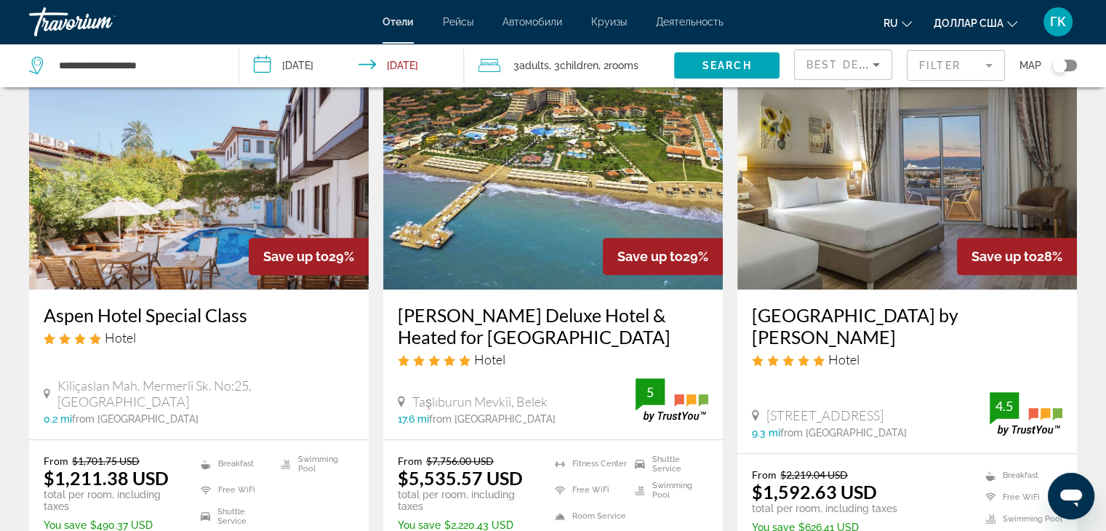
scroll to position [1243, 0]
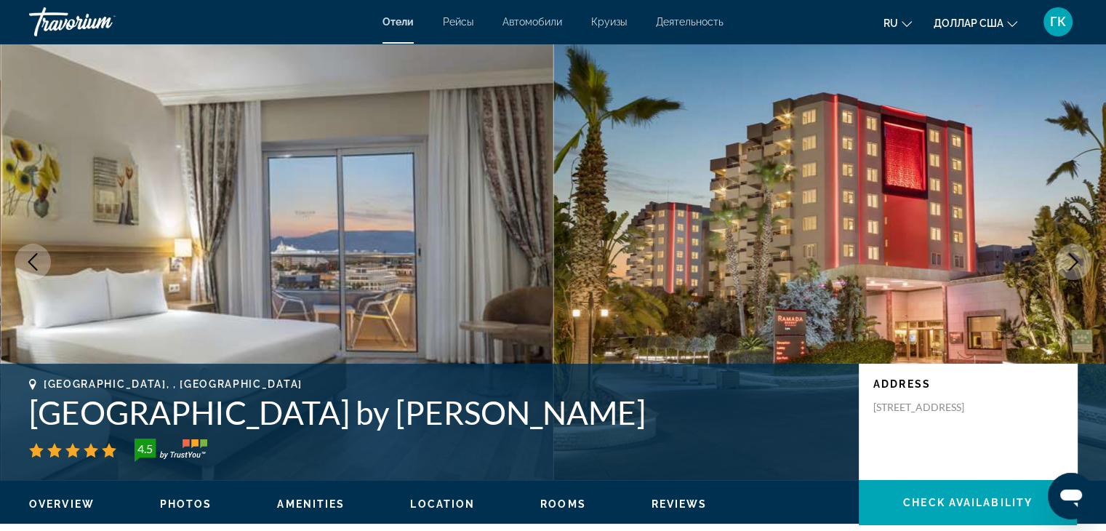
click at [1074, 260] on icon "Next image" at bounding box center [1073, 261] width 9 height 17
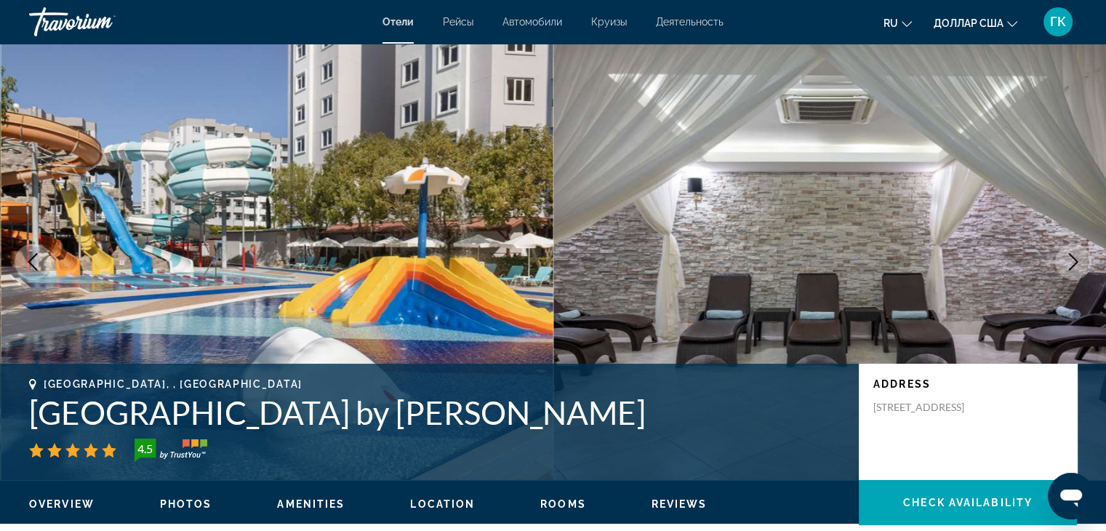
click at [1074, 260] on icon "Next image" at bounding box center [1073, 261] width 9 height 17
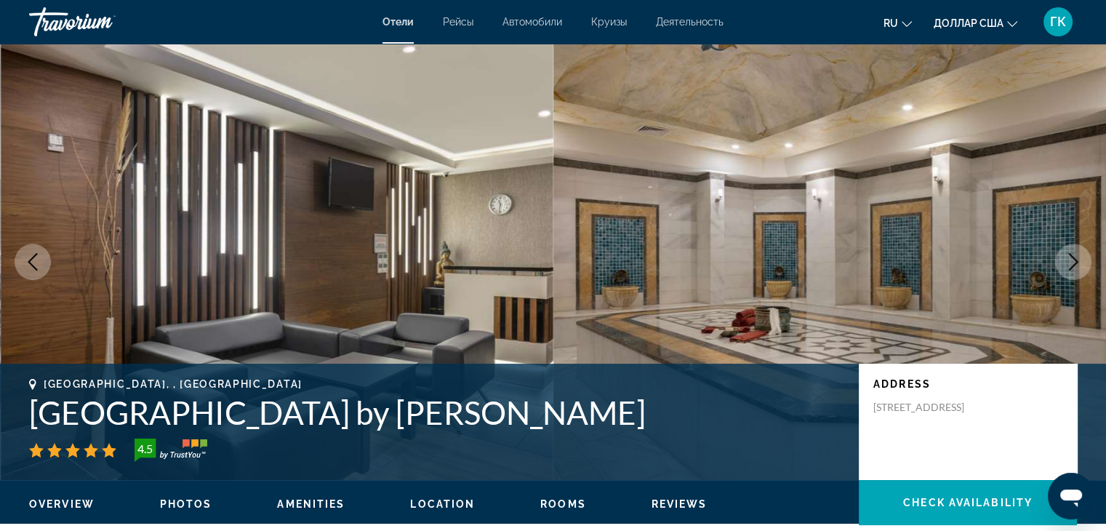
click at [1074, 260] on icon "Next image" at bounding box center [1073, 261] width 9 height 17
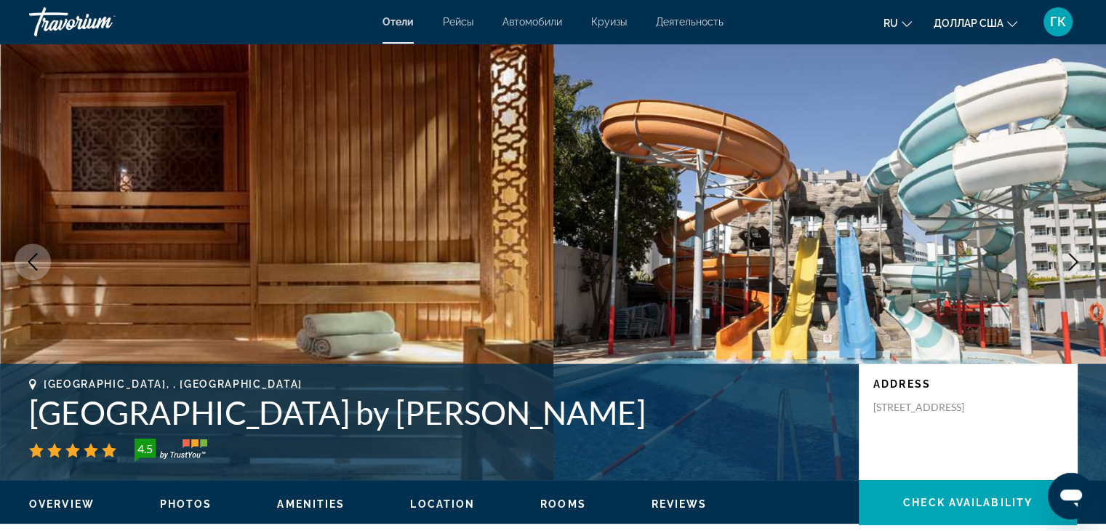
click at [1074, 260] on icon "Next image" at bounding box center [1073, 261] width 9 height 17
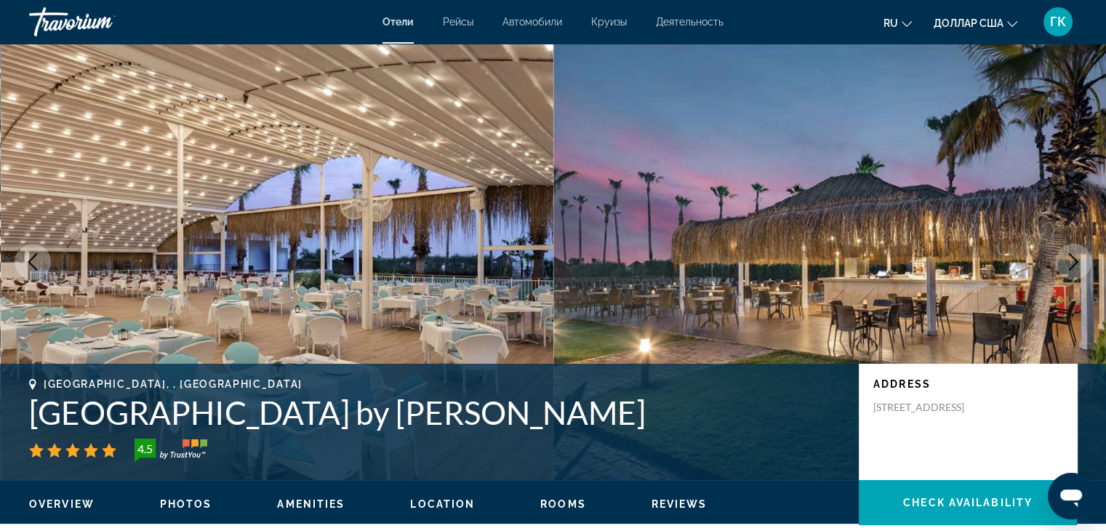
click at [1074, 260] on icon "Next image" at bounding box center [1073, 261] width 9 height 17
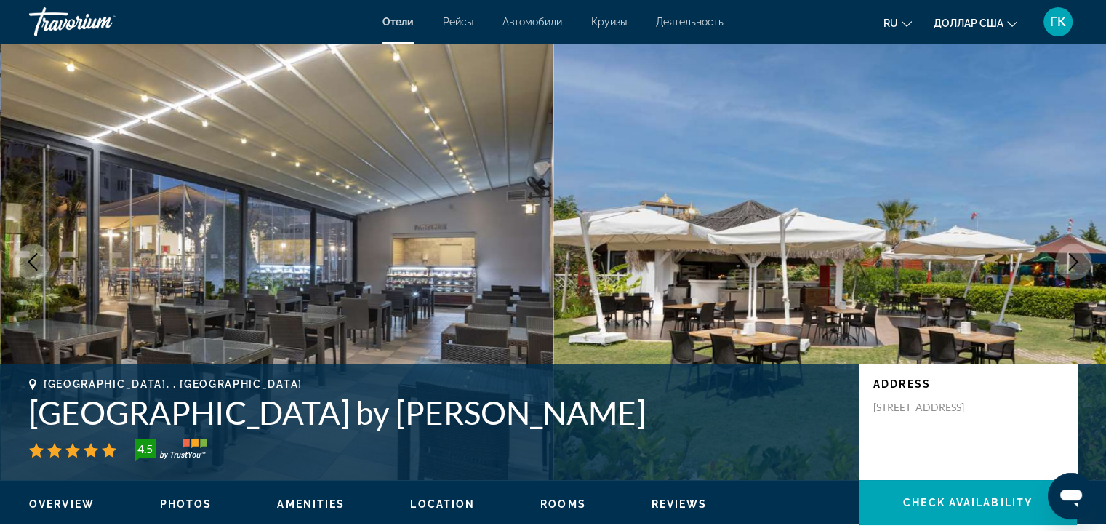
click at [1074, 260] on icon "Next image" at bounding box center [1073, 261] width 9 height 17
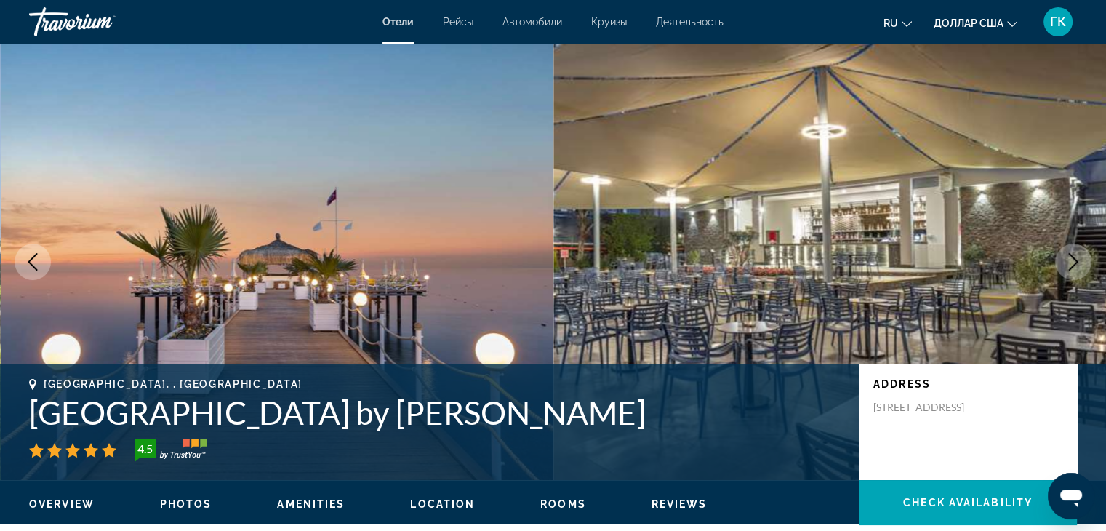
click at [1074, 260] on icon "Next image" at bounding box center [1073, 261] width 9 height 17
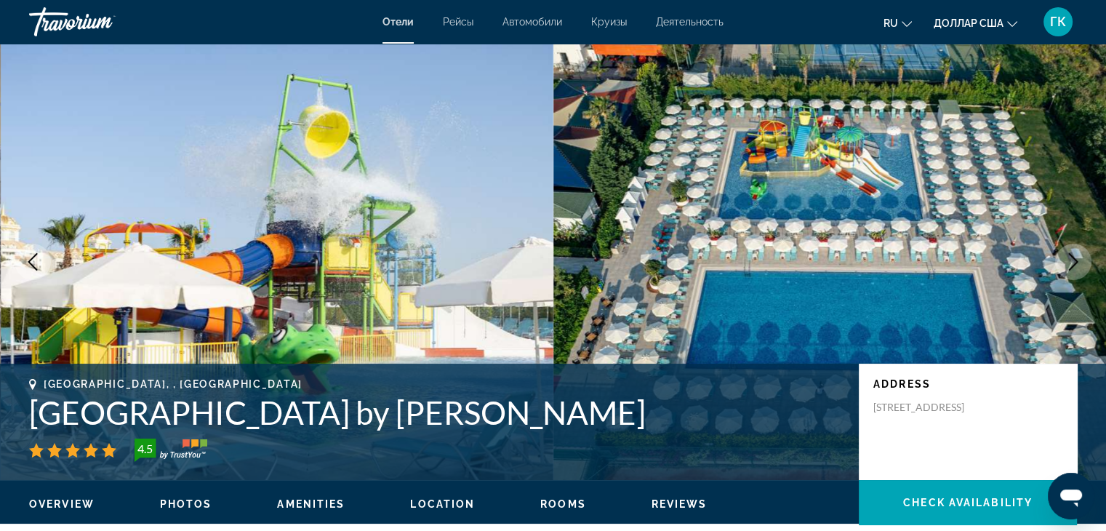
click at [1074, 260] on icon "Next image" at bounding box center [1073, 261] width 9 height 17
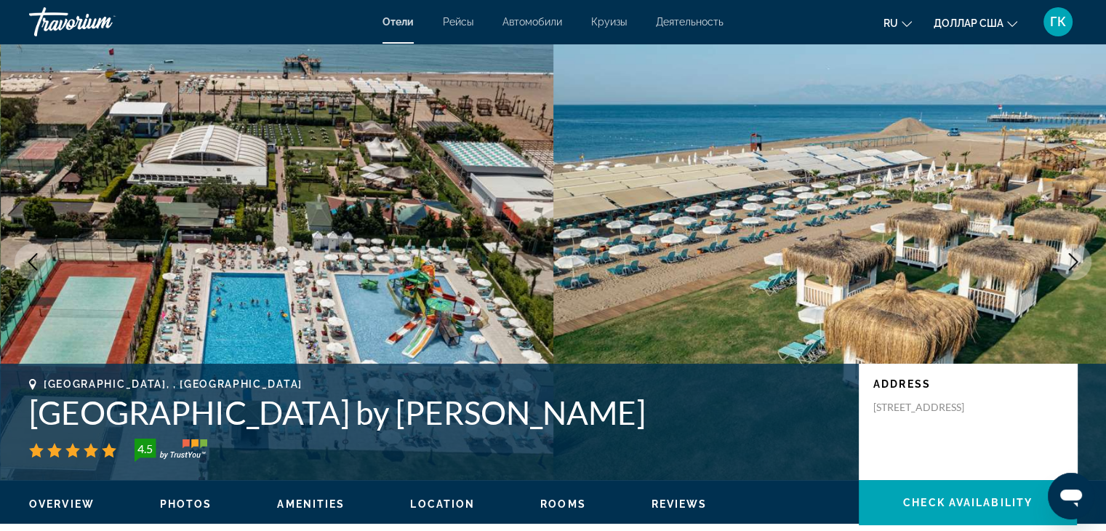
click at [1074, 260] on icon "Next image" at bounding box center [1073, 261] width 9 height 17
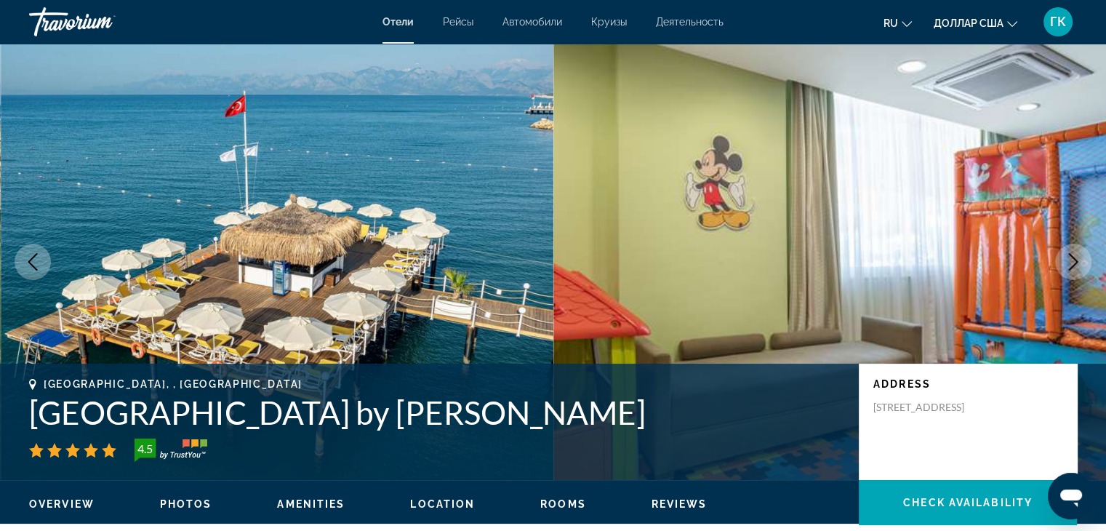
click at [1074, 260] on icon "Next image" at bounding box center [1073, 261] width 9 height 17
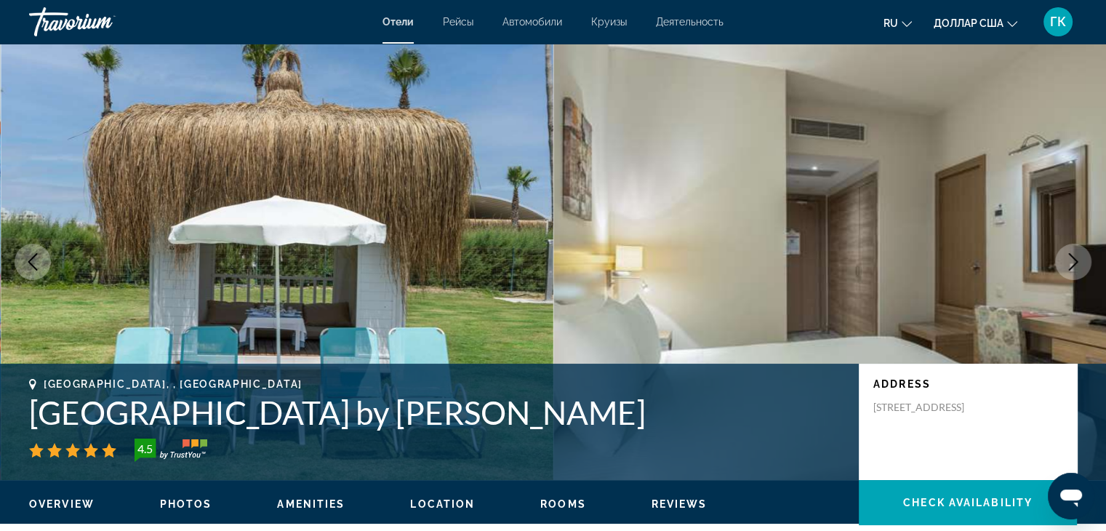
scroll to position [464, 0]
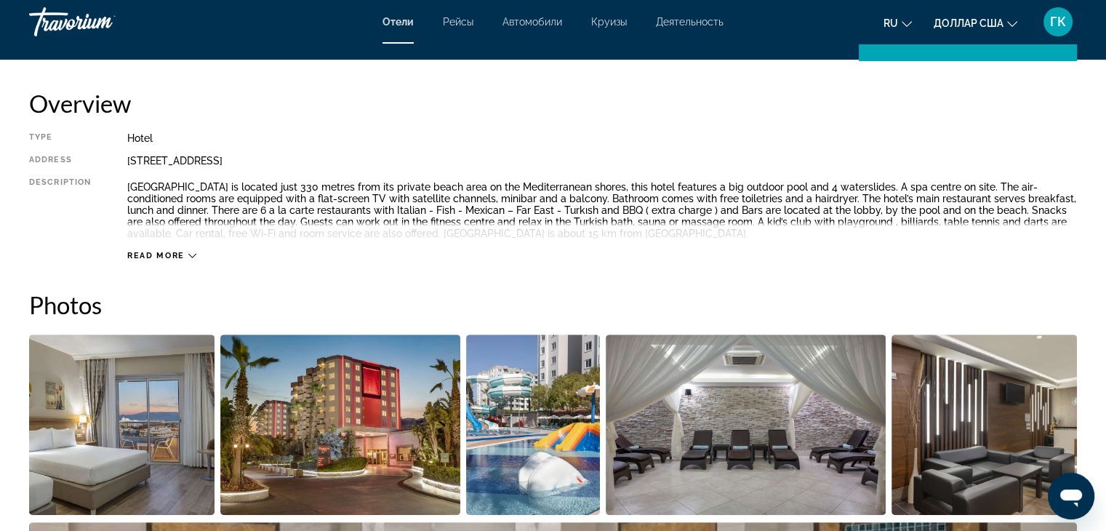
click at [189, 252] on icon "Основное содержание" at bounding box center [192, 256] width 8 height 8
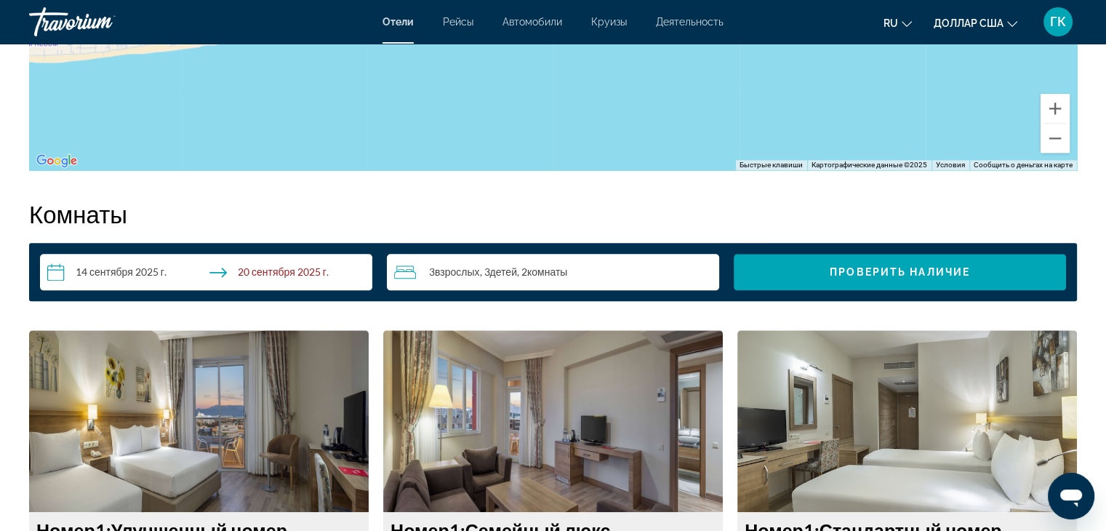
scroll to position [1754, 0]
